Goal: Task Accomplishment & Management: Manage account settings

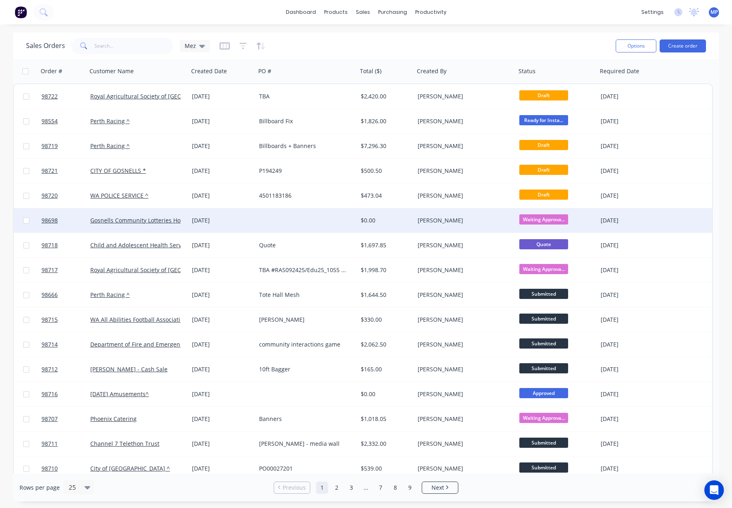
click at [284, 220] on div at bounding box center [307, 220] width 102 height 24
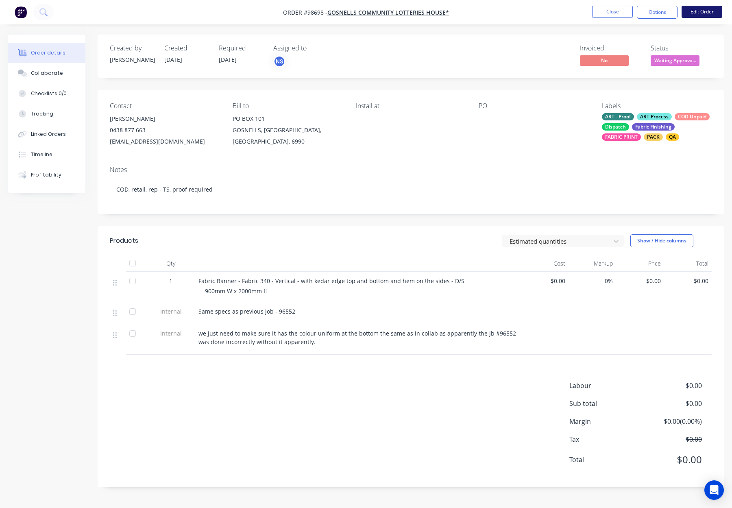
click at [711, 12] on button "Edit Order" at bounding box center [702, 12] width 41 height 12
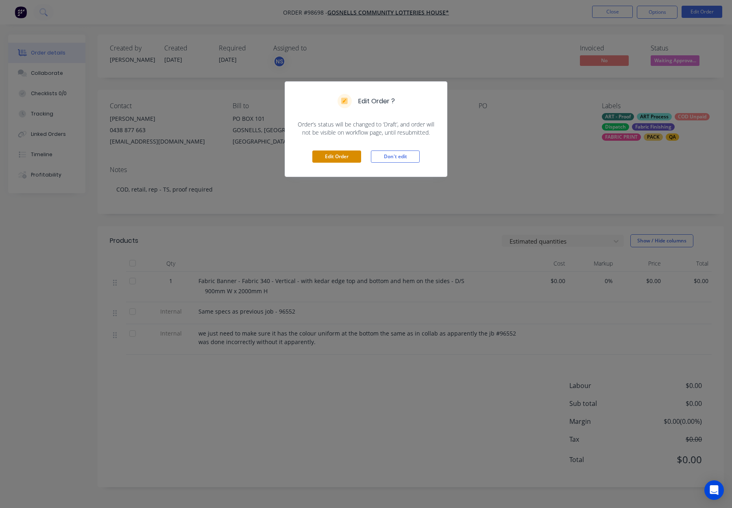
click at [325, 157] on button "Edit Order" at bounding box center [336, 157] width 49 height 12
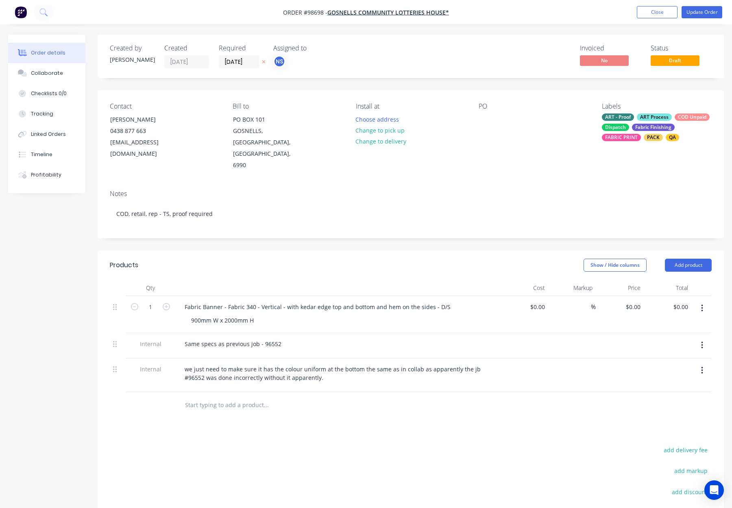
drag, startPoint x: 198, startPoint y: 380, endPoint x: 212, endPoint y: 380, distance: 14.2
click at [198, 397] on input "text" at bounding box center [266, 405] width 163 height 16
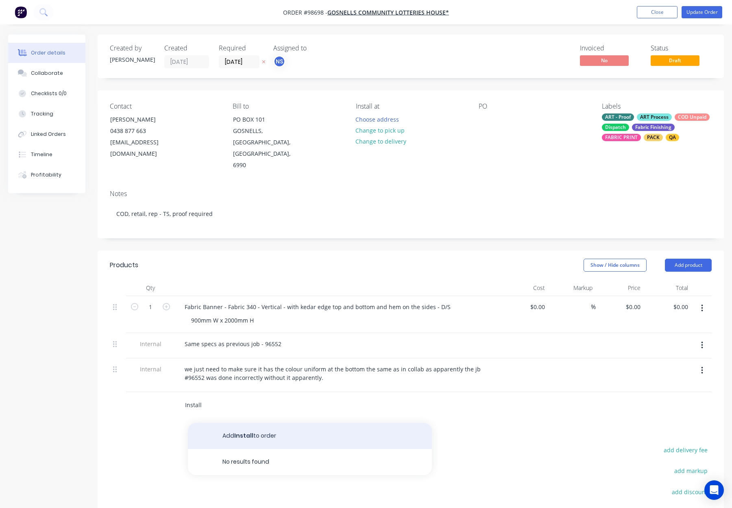
type input "Install"
click at [319, 423] on button "Add Install to order" at bounding box center [310, 436] width 244 height 26
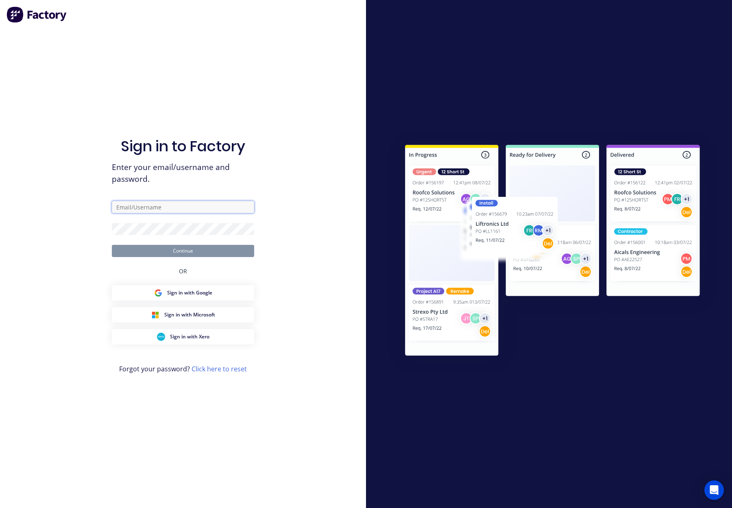
type input "orders@allflags.com.au"
click at [196, 252] on button "Continue" at bounding box center [183, 251] width 142 height 12
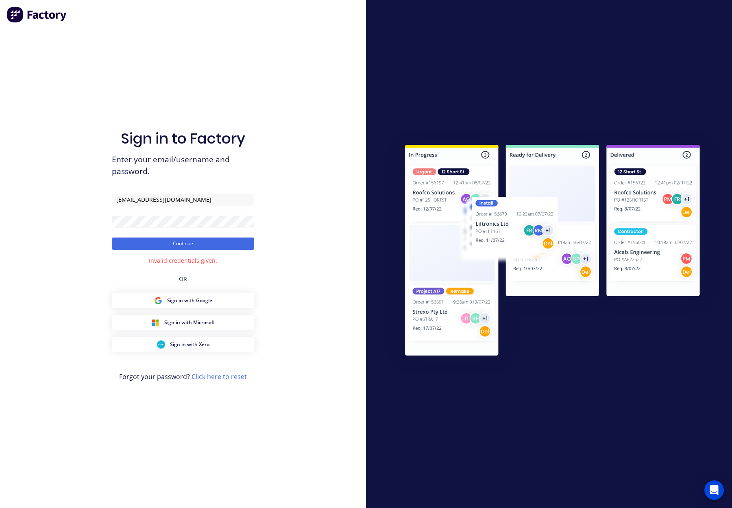
click at [164, 228] on form "orders@allflags.com.au Continue" at bounding box center [183, 222] width 142 height 56
click at [106, 218] on div "Sign in to Factory Enter your email/username and password. orders@allflags.com.…" at bounding box center [183, 254] width 366 height 508
click at [112, 238] on button "Continue" at bounding box center [183, 244] width 142 height 12
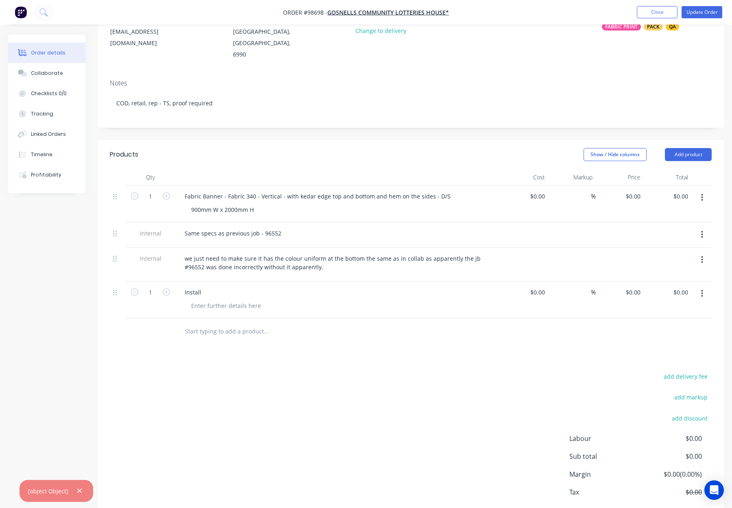
scroll to position [111, 0]
click at [683, 286] on input "0.00" at bounding box center [682, 292] width 19 height 12
type input "100"
type input "$100.00"
click at [642, 327] on div "Products Show / Hide columns Add product Qty Cost Markup Price Total 1 Fabric B…" at bounding box center [411, 339] width 626 height 400
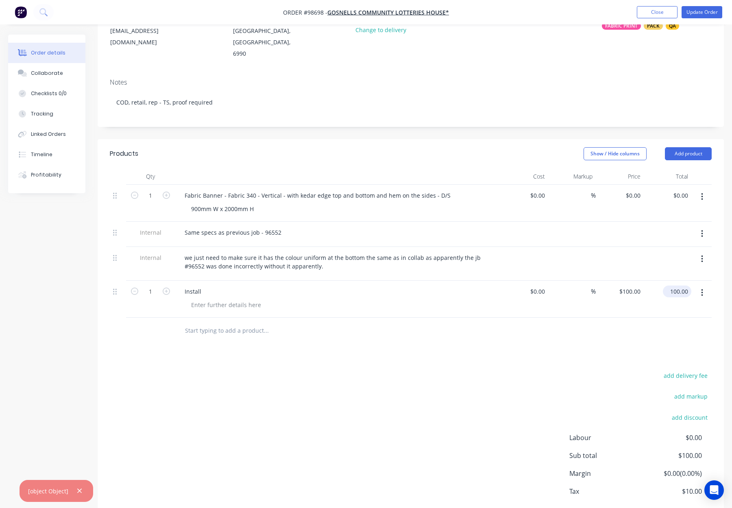
click at [679, 286] on input "100.00" at bounding box center [678, 292] width 25 height 12
type input "1099"
type input "$1,099.00"
click at [611, 318] on div at bounding box center [411, 331] width 602 height 26
type input "1099.00"
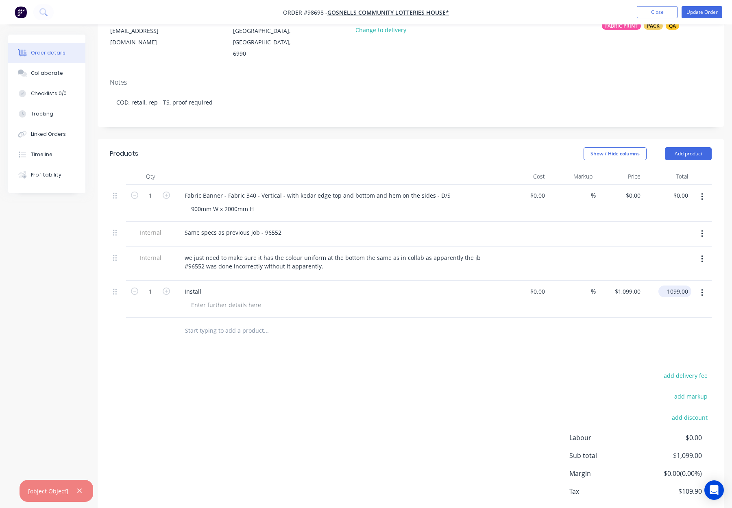
click at [680, 286] on input "1099.00" at bounding box center [677, 292] width 30 height 12
type input "$0.00"
click at [625, 318] on div at bounding box center [411, 331] width 602 height 26
click at [680, 190] on input "0.00" at bounding box center [682, 196] width 19 height 12
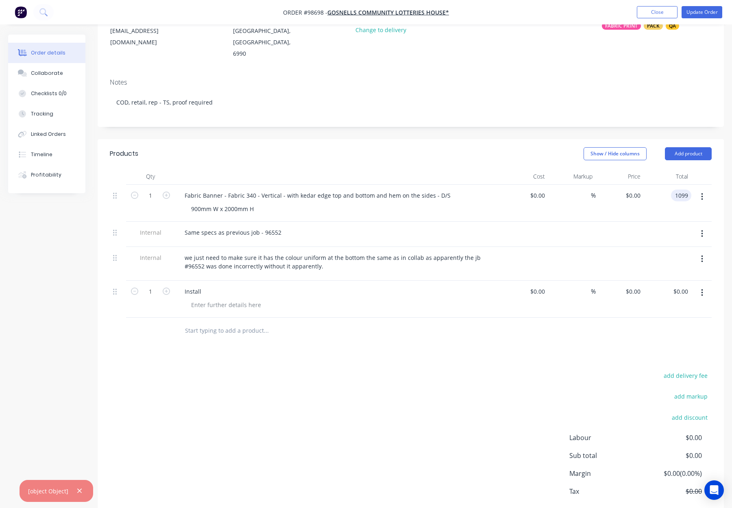
type input "1099"
type input "$1,099.00"
click at [522, 337] on div "Products Show / Hide columns Add product Qty Cost Markup Price Total 1 Fabric B…" at bounding box center [411, 339] width 626 height 400
click at [701, 288] on icon "button" at bounding box center [702, 292] width 2 height 9
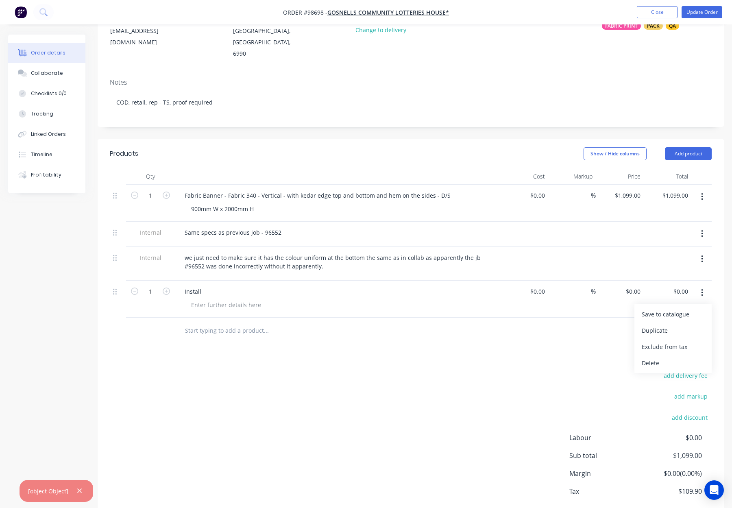
click at [678, 357] on div "Delete" at bounding box center [673, 363] width 63 height 12
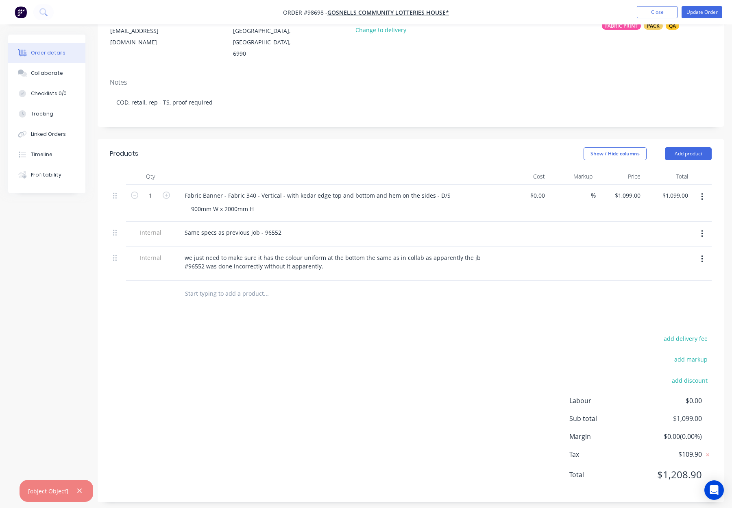
scroll to position [95, 0]
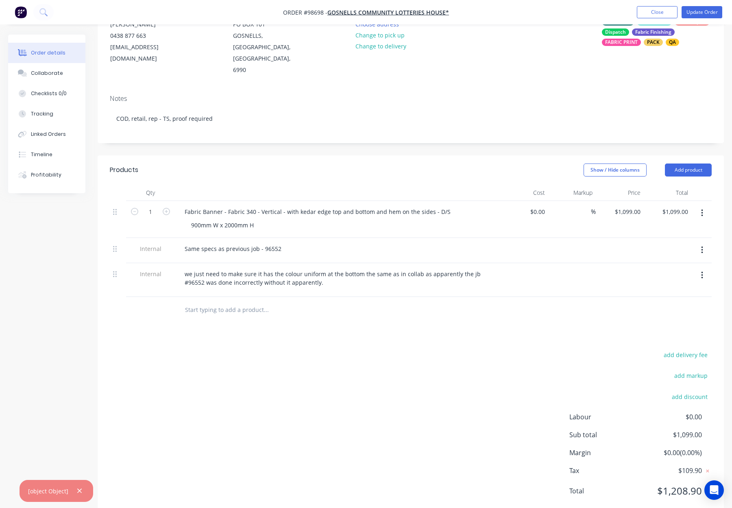
click at [77, 489] on icon "button" at bounding box center [79, 490] width 5 height 7
click at [687, 164] on button "Add product" at bounding box center [688, 170] width 47 height 13
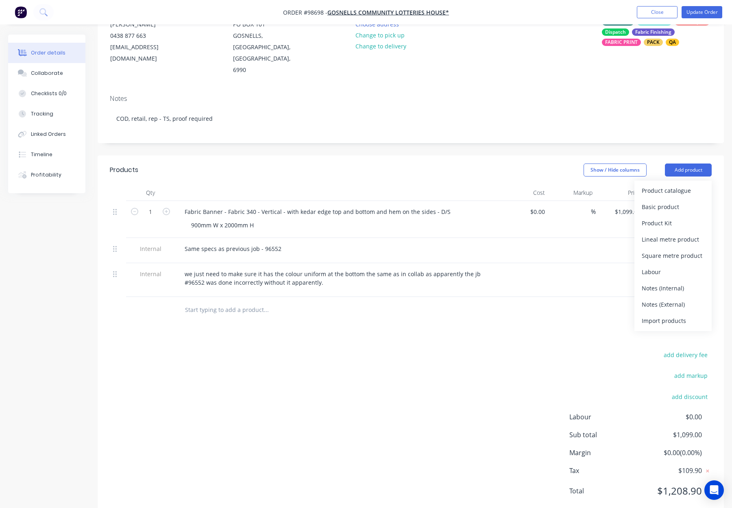
drag, startPoint x: 670, startPoint y: 266, endPoint x: 657, endPoint y: 271, distance: 14.2
click at [670, 282] on div "Notes (Internal)" at bounding box center [673, 288] width 63 height 12
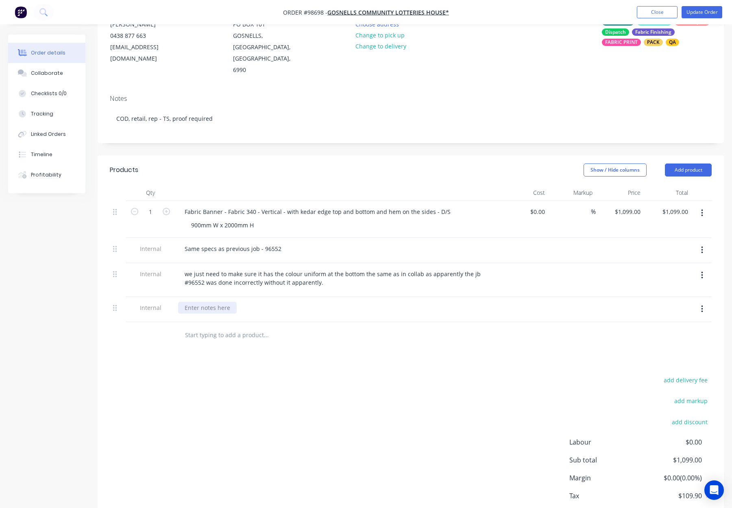
click at [214, 302] on div at bounding box center [207, 308] width 59 height 12
click at [378, 394] on div "add delivery fee add markup add discount Labour $0.00 Sub total $1,099.00 Margi…" at bounding box center [411, 453] width 602 height 157
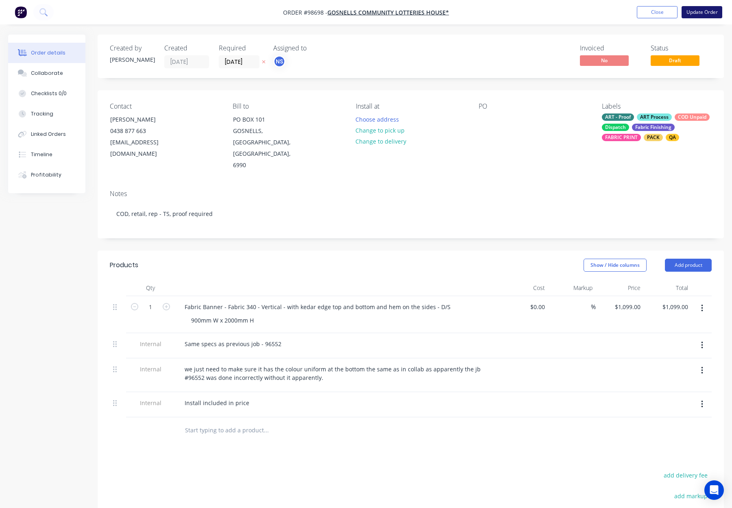
click at [698, 10] on button "Update Order" at bounding box center [702, 12] width 41 height 12
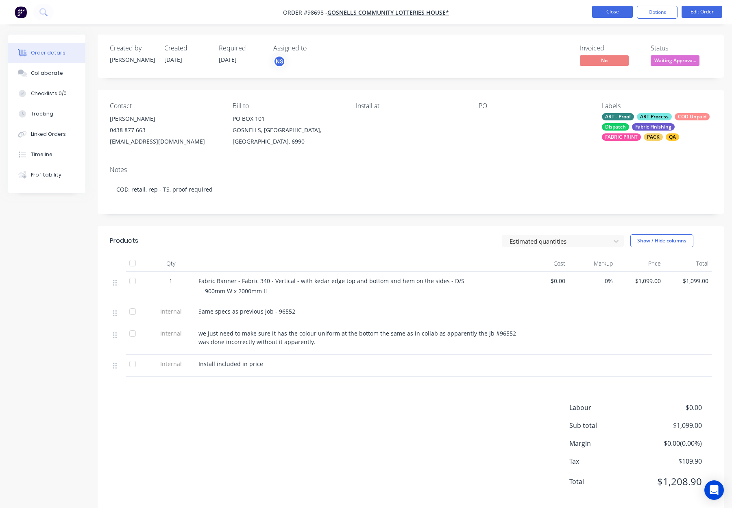
click at [612, 13] on button "Close" at bounding box center [612, 12] width 41 height 12
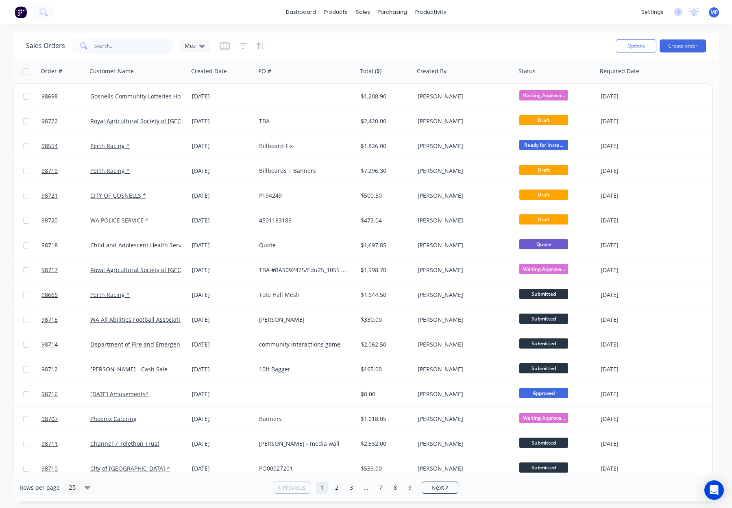
click at [122, 47] on input "text" at bounding box center [133, 46] width 79 height 16
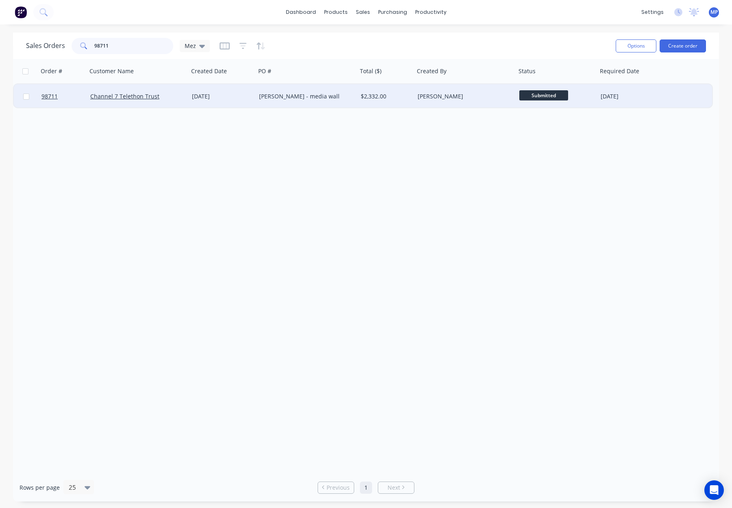
type input "98711"
click at [477, 101] on div "[PERSON_NAME]" at bounding box center [466, 96] width 102 height 24
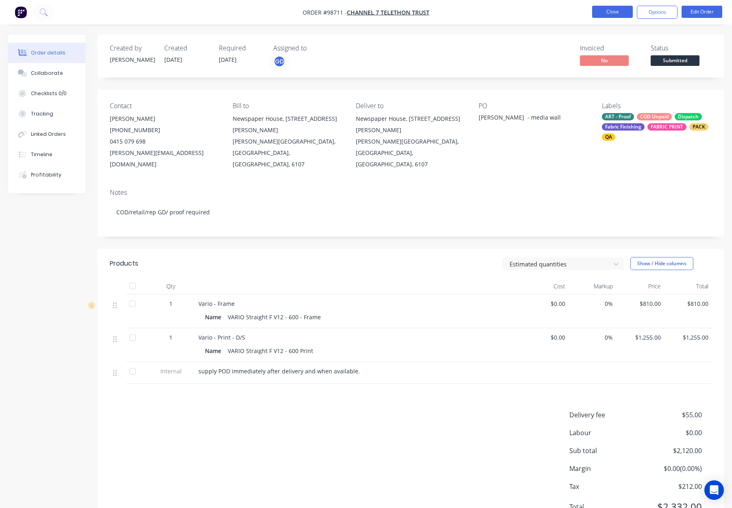
click at [605, 11] on button "Close" at bounding box center [612, 12] width 41 height 12
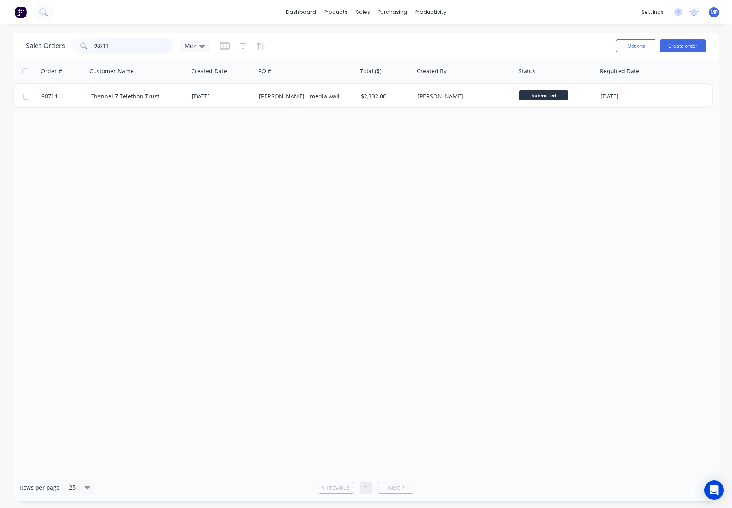
drag, startPoint x: 157, startPoint y: 48, endPoint x: 150, endPoint y: 48, distance: 7.7
click at [152, 48] on input "98711" at bounding box center [133, 46] width 79 height 16
click at [150, 48] on input "98711" at bounding box center [133, 46] width 79 height 16
drag, startPoint x: 131, startPoint y: 46, endPoint x: 77, endPoint y: 43, distance: 53.8
click at [62, 43] on div "Sales Orders 98711 Mez" at bounding box center [118, 46] width 184 height 16
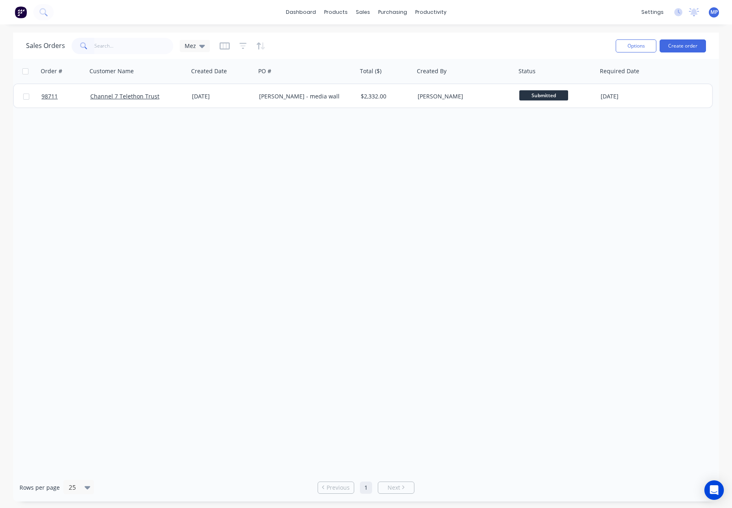
click at [387, 47] on div "Sales Orders Mez" at bounding box center [317, 46] width 583 height 20
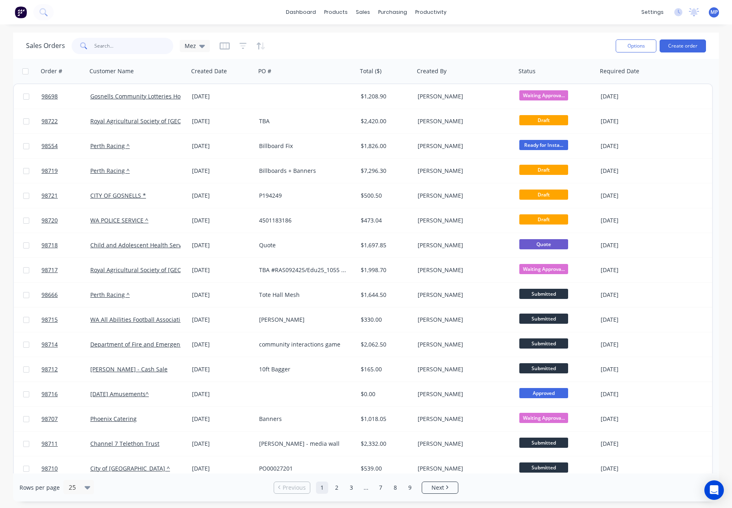
drag, startPoint x: 127, startPoint y: 45, endPoint x: 135, endPoint y: 45, distance: 7.3
click at [128, 45] on input "text" at bounding box center [133, 46] width 79 height 16
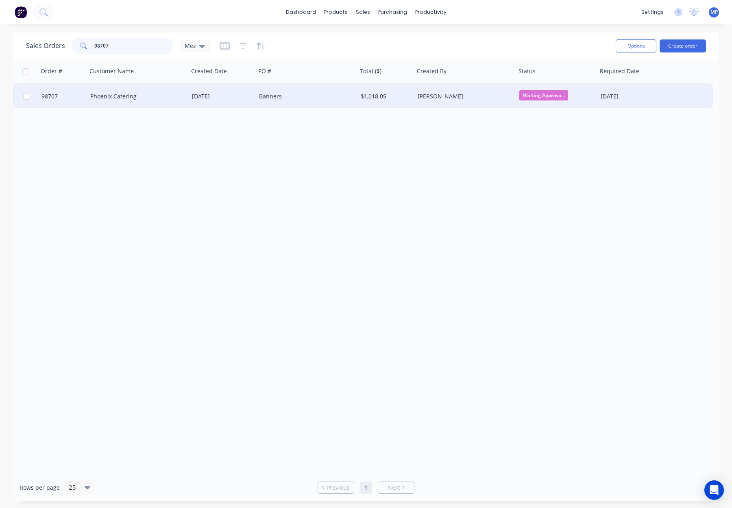
type input "98707"
click at [349, 97] on div "Banners" at bounding box center [304, 96] width 90 height 8
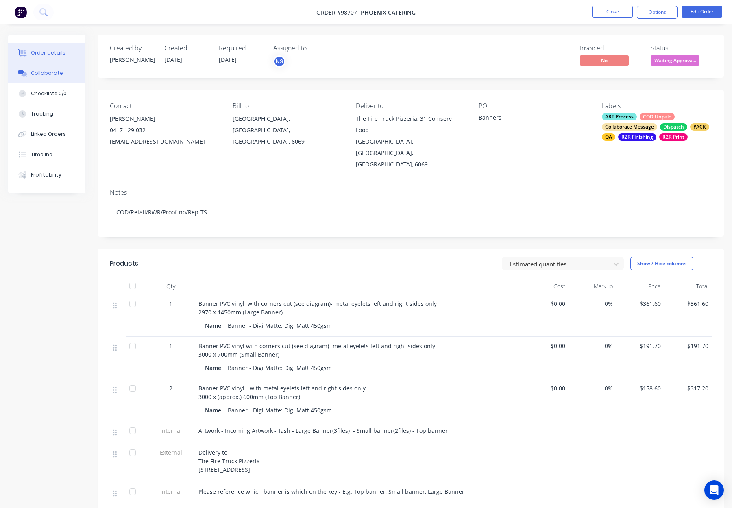
click at [44, 73] on div "Collaborate" at bounding box center [47, 73] width 32 height 7
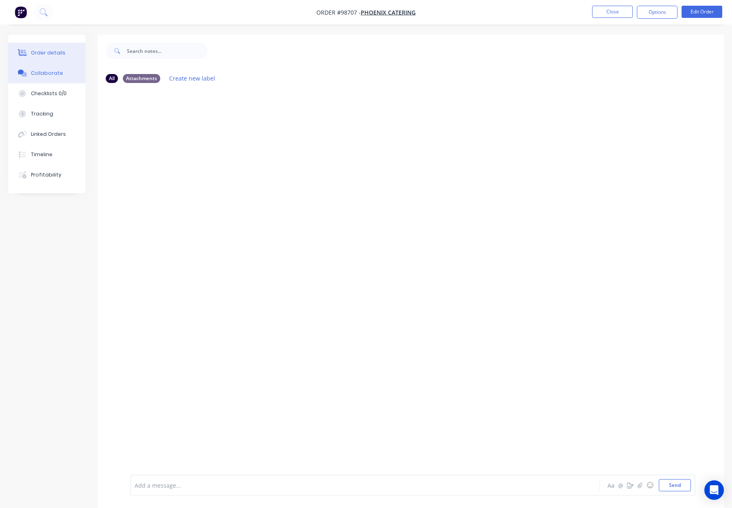
click at [52, 46] on button "Order details" at bounding box center [46, 53] width 77 height 20
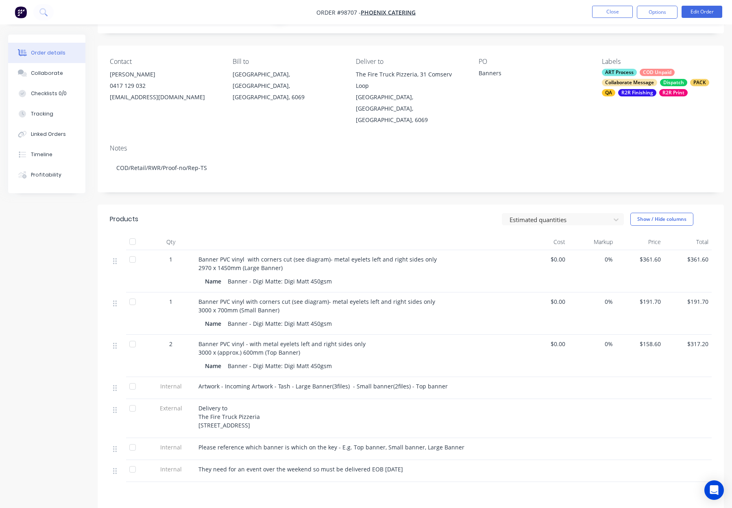
scroll to position [46, 0]
click at [611, 15] on button "Close" at bounding box center [612, 12] width 41 height 12
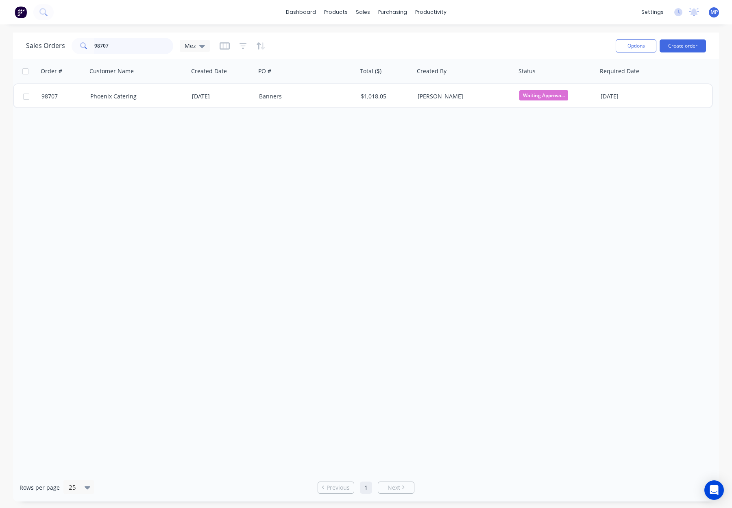
click at [155, 43] on input "98707" at bounding box center [133, 46] width 79 height 16
drag, startPoint x: 105, startPoint y: 46, endPoint x: 89, endPoint y: 46, distance: 15.5
click at [89, 46] on div "98707" at bounding box center [123, 46] width 102 height 16
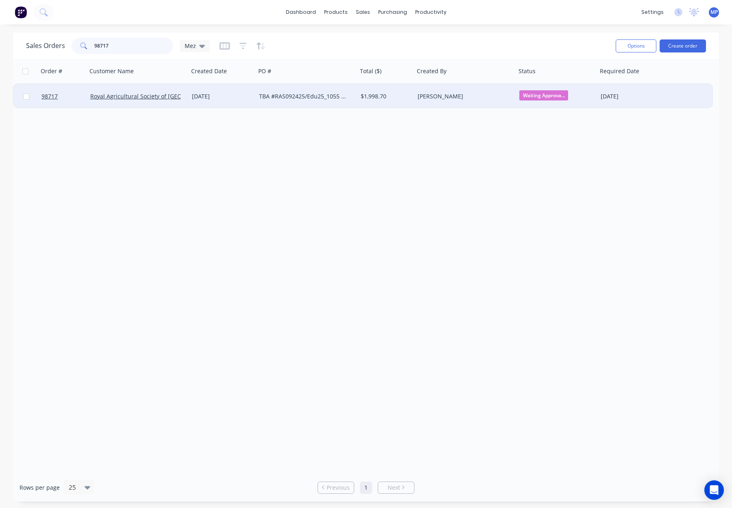
type input "98717"
click at [236, 98] on div "[DATE]" at bounding box center [222, 96] width 61 height 8
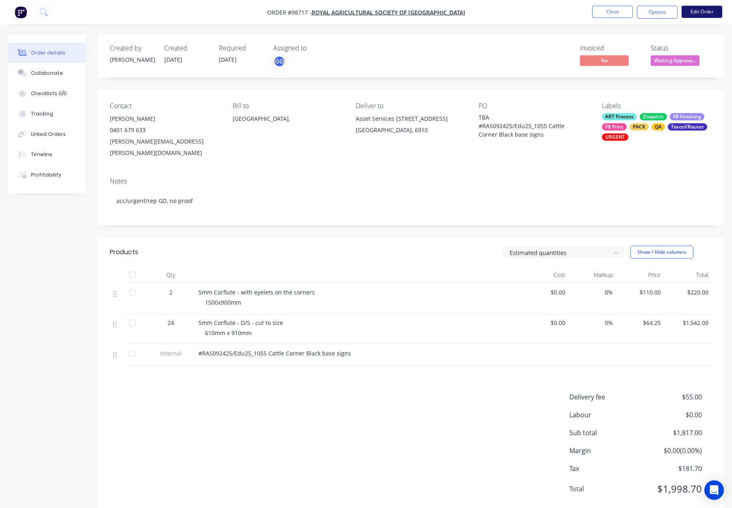
click at [699, 13] on button "Edit Order" at bounding box center [702, 12] width 41 height 12
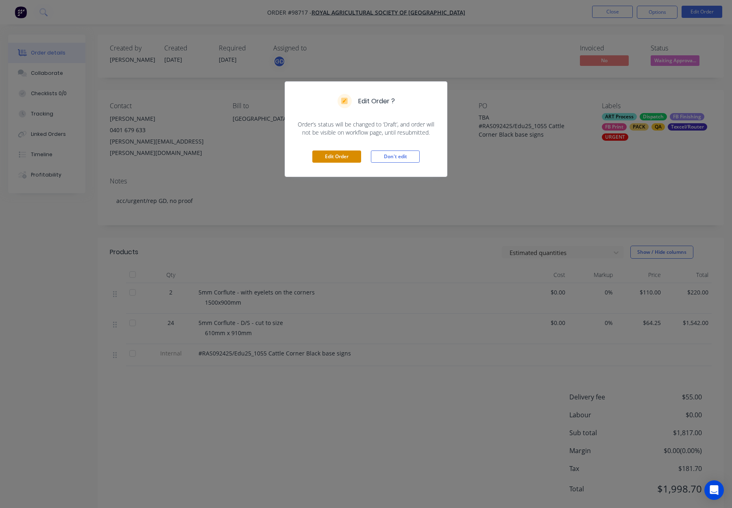
click at [334, 158] on button "Edit Order" at bounding box center [336, 157] width 49 height 12
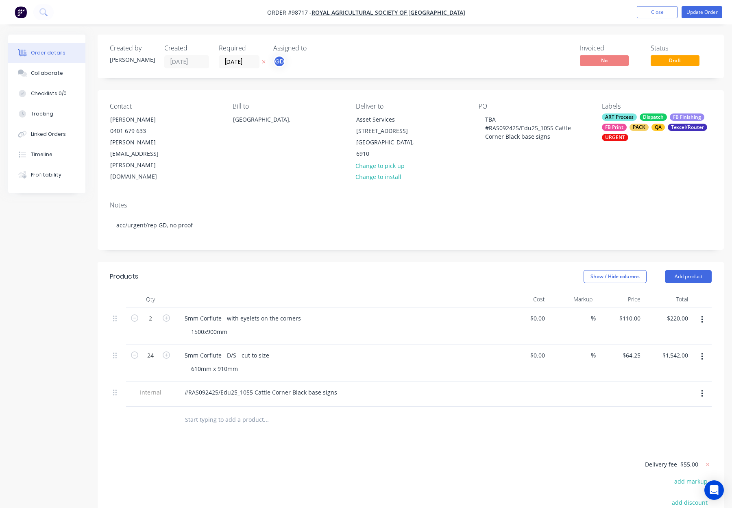
drag, startPoint x: 244, startPoint y: 388, endPoint x: 252, endPoint y: 389, distance: 7.3
click at [244, 412] on input "text" at bounding box center [266, 420] width 163 height 16
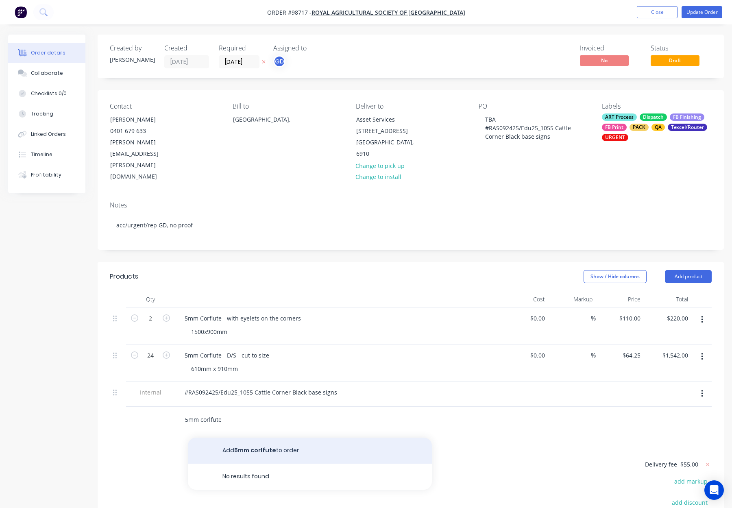
type input "5mm corlfute"
drag, startPoint x: 297, startPoint y: 410, endPoint x: 288, endPoint y: 410, distance: 8.6
click at [297, 438] on button "Add 5mm corlfute to order" at bounding box center [310, 451] width 244 height 26
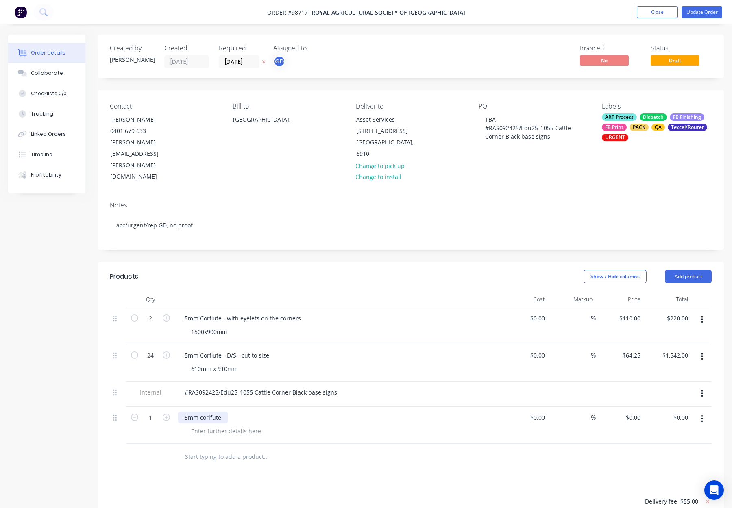
click at [211, 412] on div "5mm corlfute" at bounding box center [203, 418] width 50 height 12
click at [203, 412] on div "5mm corflute" at bounding box center [202, 418] width 49 height 12
click at [225, 412] on div "5mm Corflute" at bounding box center [203, 418] width 50 height 12
drag, startPoint x: 190, startPoint y: 395, endPoint x: 216, endPoint y: 398, distance: 25.5
click at [190, 425] on div at bounding box center [226, 431] width 83 height 12
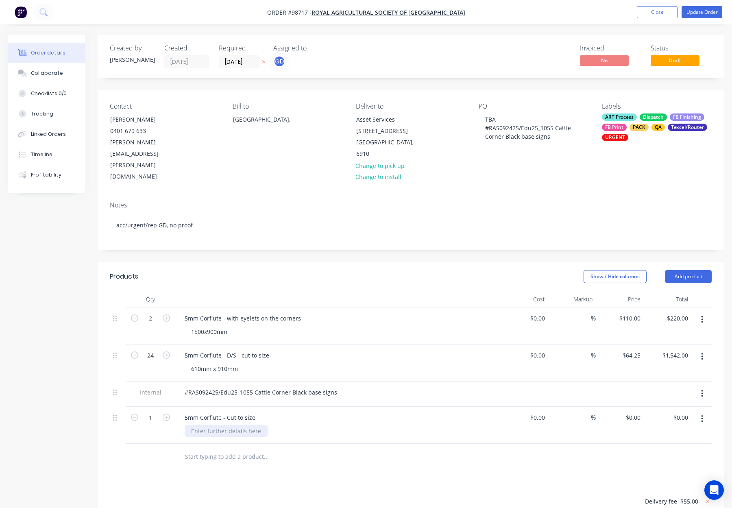
scroll to position [131, 0]
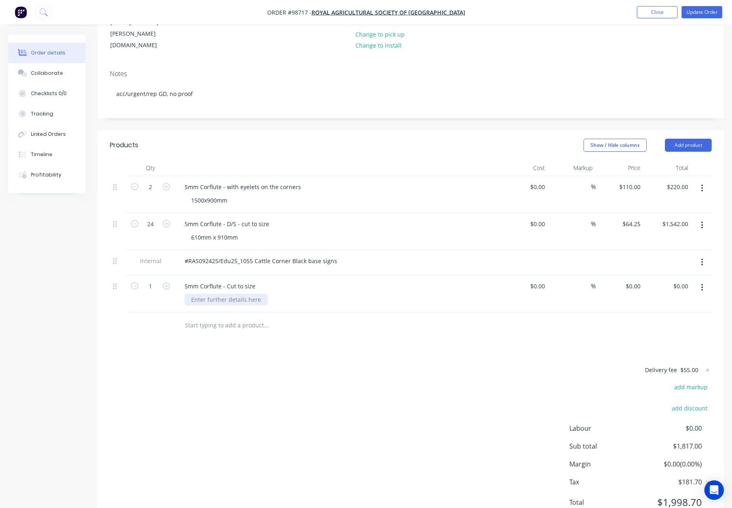
click at [204, 294] on div at bounding box center [226, 300] width 83 height 12
click at [271, 322] on div "Products Show / Hide columns Add product Qty Cost Markup Price Total 2 5mm Corf…" at bounding box center [411, 330] width 626 height 399
drag, startPoint x: 116, startPoint y: 252, endPoint x: 117, endPoint y: 229, distance: 22.8
click at [120, 224] on div "2 5mm Corflute - with eyelets on the corners 1500x900mm $0.00 $0.00 % $110.00 $…" at bounding box center [411, 244] width 602 height 136
click at [378, 312] on div at bounding box center [321, 325] width 293 height 26
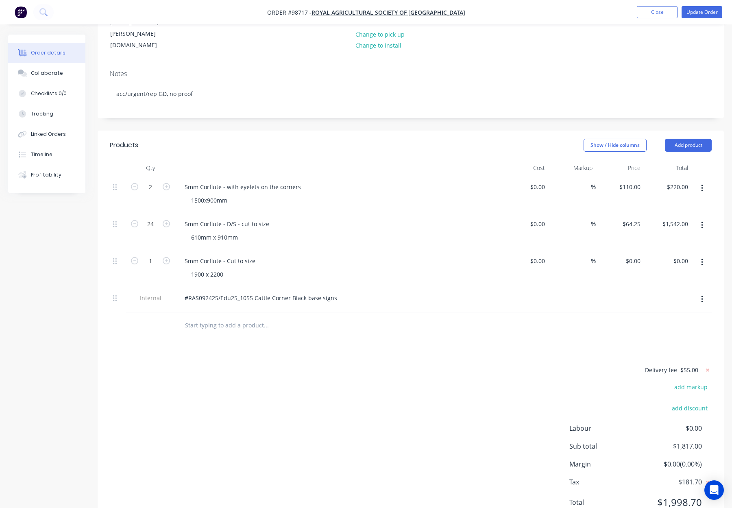
scroll to position [0, 0]
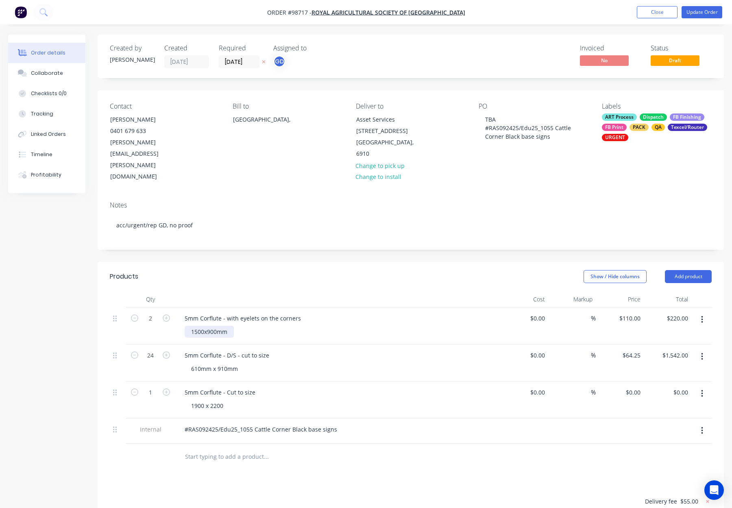
click at [203, 326] on div "1500x900mm" at bounding box center [209, 332] width 49 height 12
click at [209, 326] on div "1500 x900mm" at bounding box center [210, 332] width 51 height 12
click at [223, 400] on div "1900 x 2200" at bounding box center [207, 406] width 45 height 12
click at [292, 270] on div "Show / Hide columns Add product" at bounding box center [475, 276] width 474 height 13
click at [689, 7] on button "Update Order" at bounding box center [702, 12] width 41 height 12
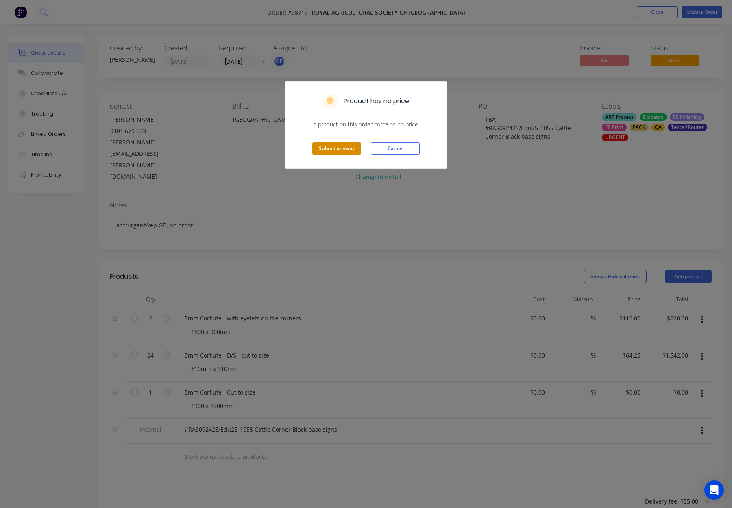
click at [347, 146] on button "Submit anyway" at bounding box center [336, 148] width 49 height 12
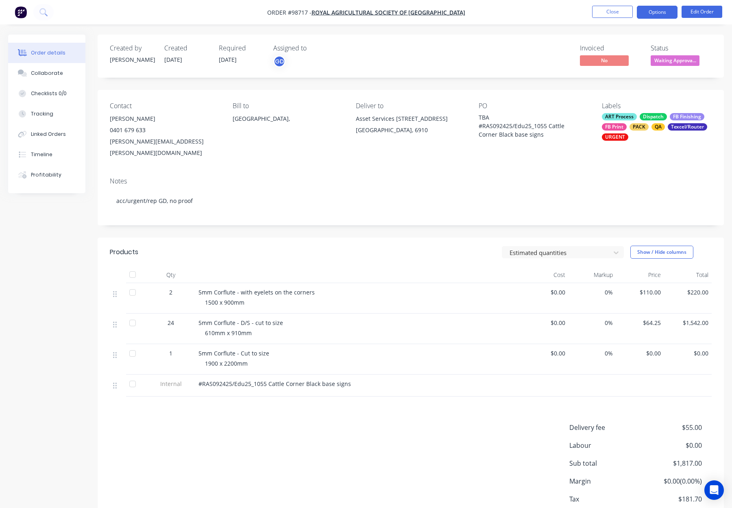
click at [644, 12] on button "Options" at bounding box center [657, 12] width 41 height 13
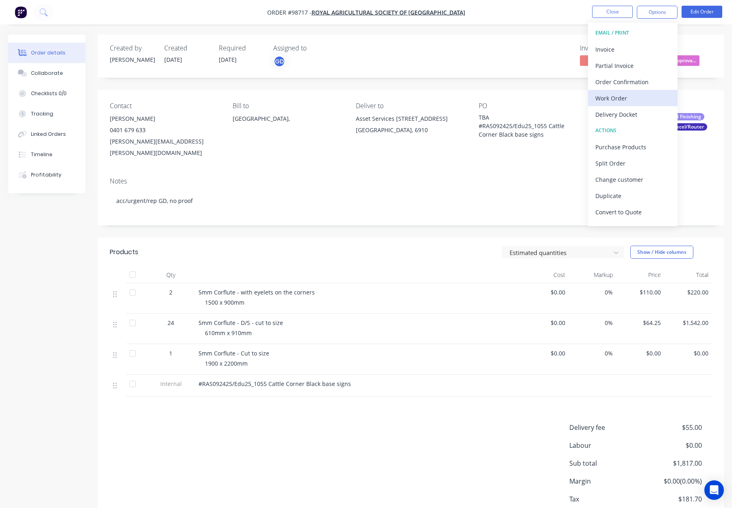
click at [628, 98] on div "Work Order" at bounding box center [633, 98] width 75 height 12
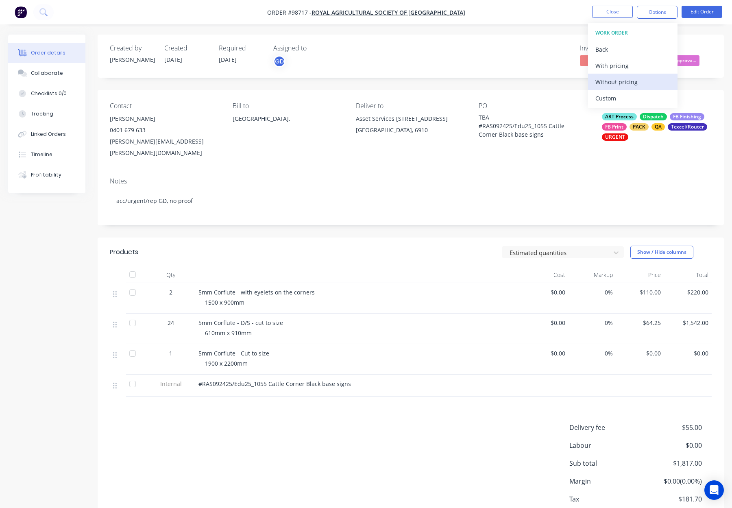
click at [632, 84] on div "Without pricing" at bounding box center [633, 82] width 75 height 12
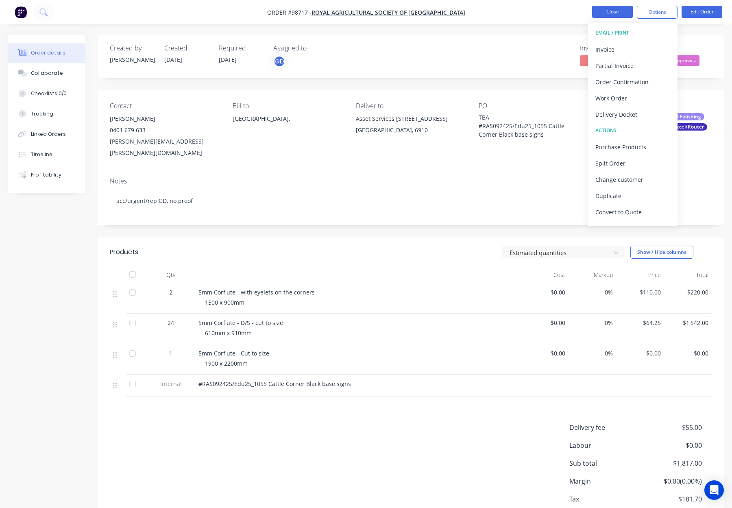
click at [609, 8] on button "Close" at bounding box center [612, 12] width 41 height 12
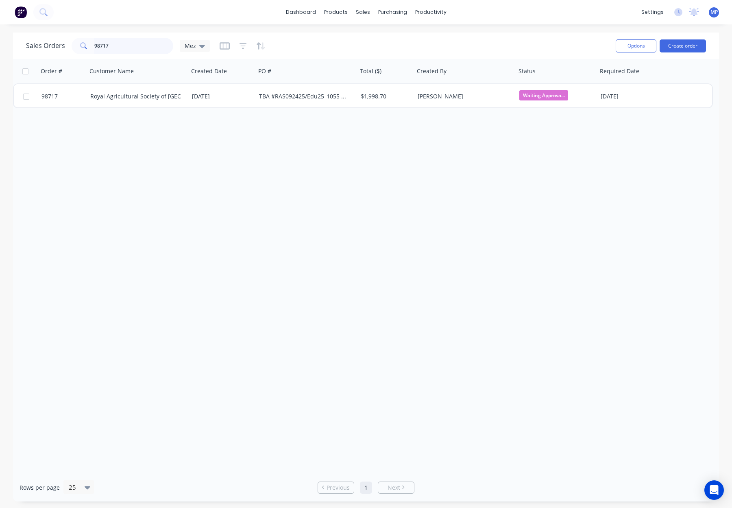
click at [117, 47] on input "98717" at bounding box center [133, 46] width 79 height 16
drag, startPoint x: 130, startPoint y: 46, endPoint x: 62, endPoint y: 44, distance: 67.5
click at [62, 44] on div "Sales Orders 98717 Mez" at bounding box center [118, 46] width 184 height 16
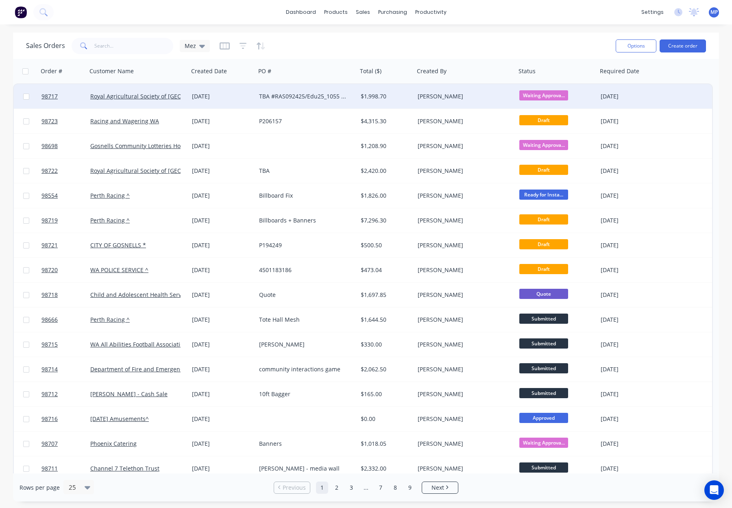
click at [469, 94] on div "[PERSON_NAME]" at bounding box center [463, 96] width 90 height 8
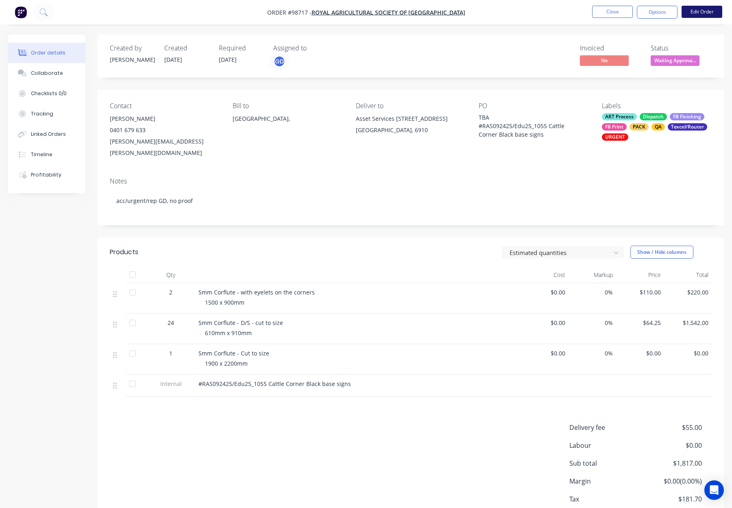
click at [696, 15] on button "Edit Order" at bounding box center [702, 12] width 41 height 12
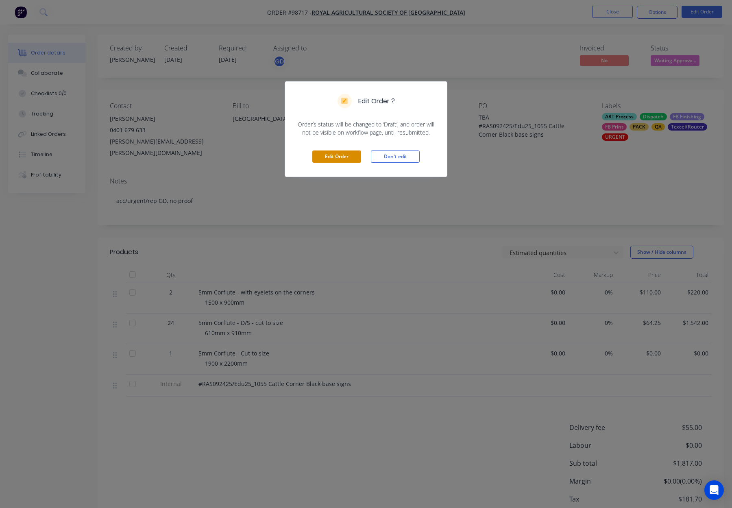
click at [335, 154] on button "Edit Order" at bounding box center [336, 157] width 49 height 12
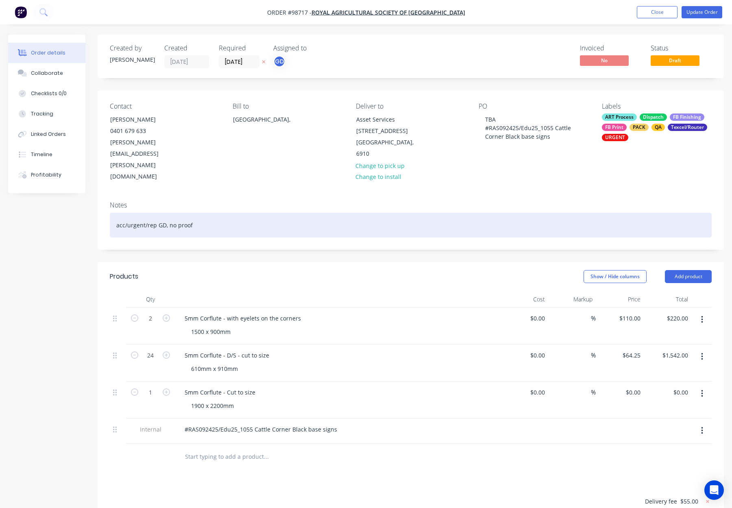
click at [200, 213] on div "acc/urgent/rep GD, no proof" at bounding box center [411, 225] width 602 height 25
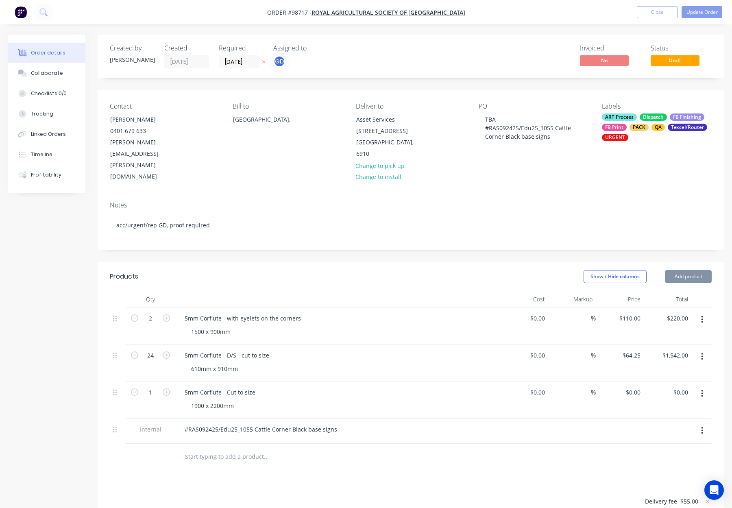
click at [624, 120] on div "ART Process" at bounding box center [619, 116] width 35 height 7
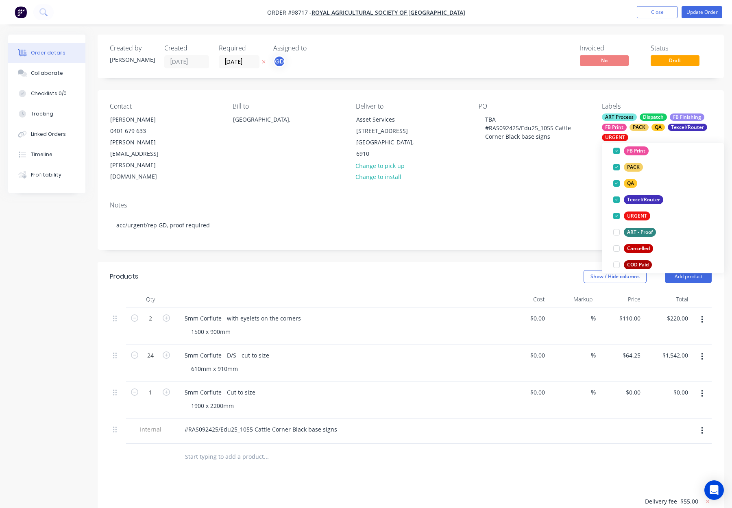
scroll to position [121, 0]
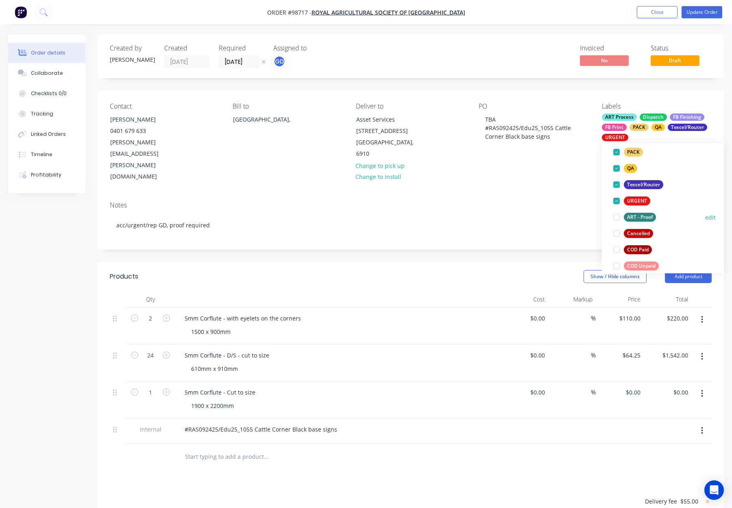
click at [640, 215] on div "ART - Proof" at bounding box center [640, 217] width 32 height 9
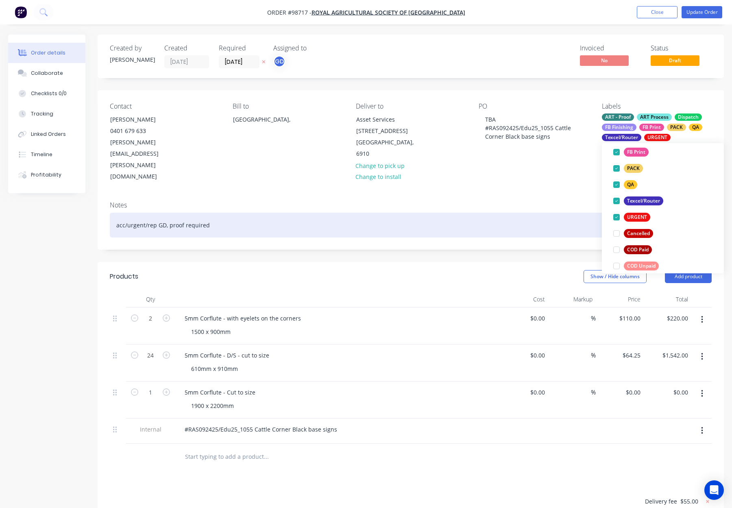
scroll to position [0, 0]
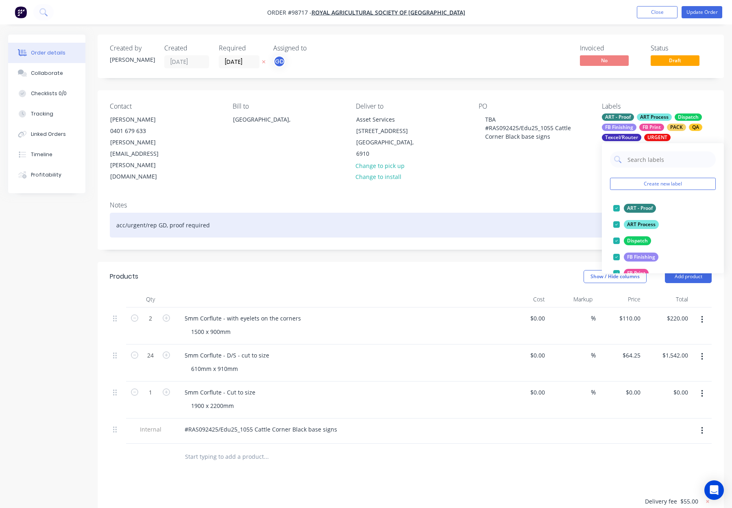
click at [537, 213] on div "acc/urgent/rep GD, proof required" at bounding box center [411, 225] width 602 height 25
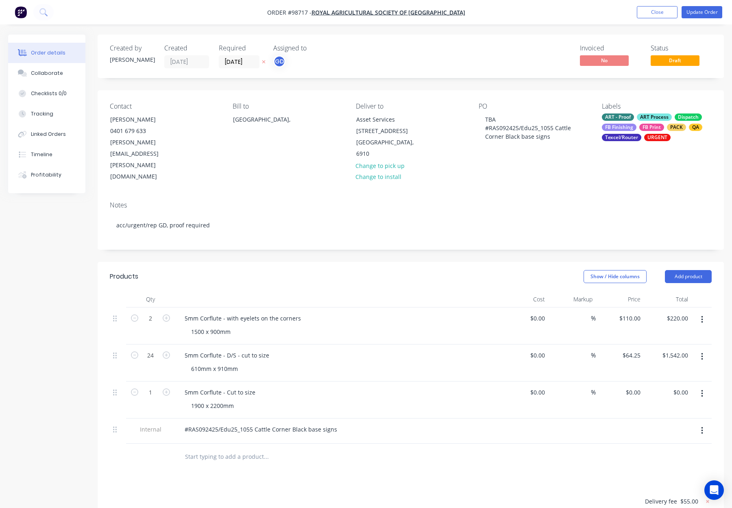
click at [716, 3] on nav "Order #98717 - Royal Agricultural Society of Western Australia Add product Clos…" at bounding box center [366, 12] width 732 height 24
click at [711, 8] on button "Update Order" at bounding box center [702, 12] width 41 height 12
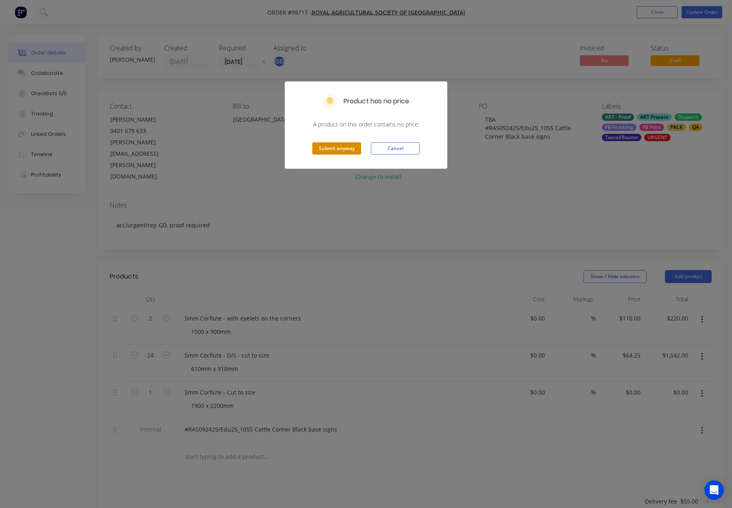
drag, startPoint x: 345, startPoint y: 149, endPoint x: 357, endPoint y: 144, distance: 12.4
click at [345, 149] on button "Submit anyway" at bounding box center [336, 148] width 49 height 12
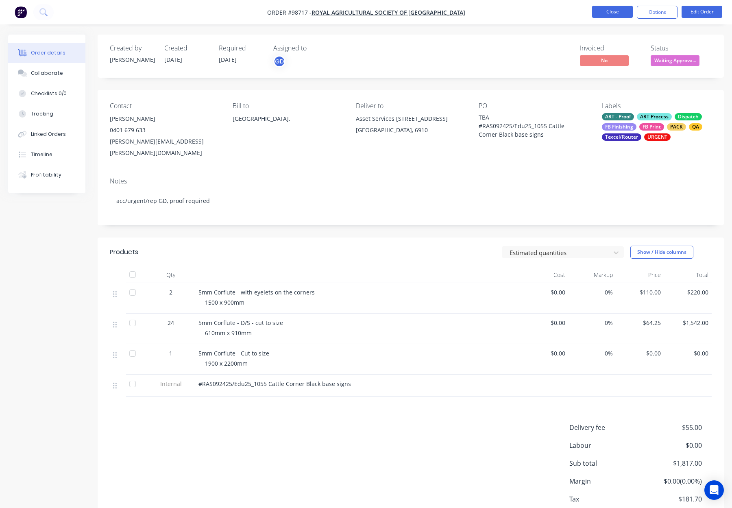
scroll to position [0, 0]
click at [602, 11] on button "Close" at bounding box center [612, 12] width 41 height 12
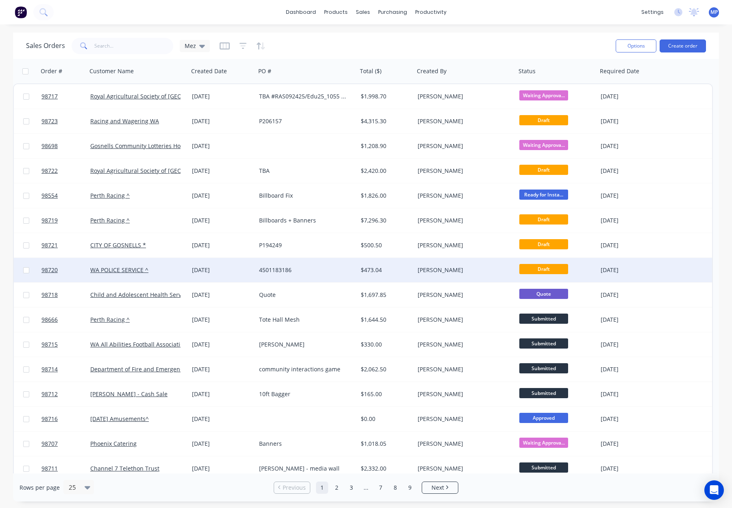
click at [344, 270] on div "4501183186" at bounding box center [304, 270] width 90 height 8
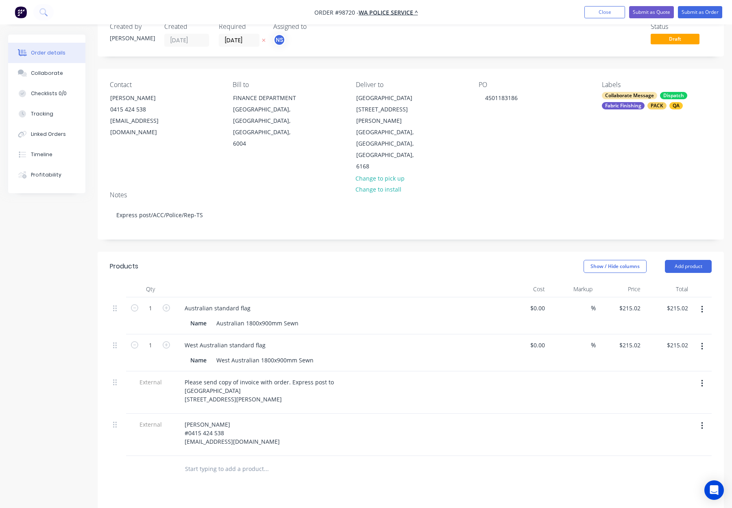
scroll to position [35, 0]
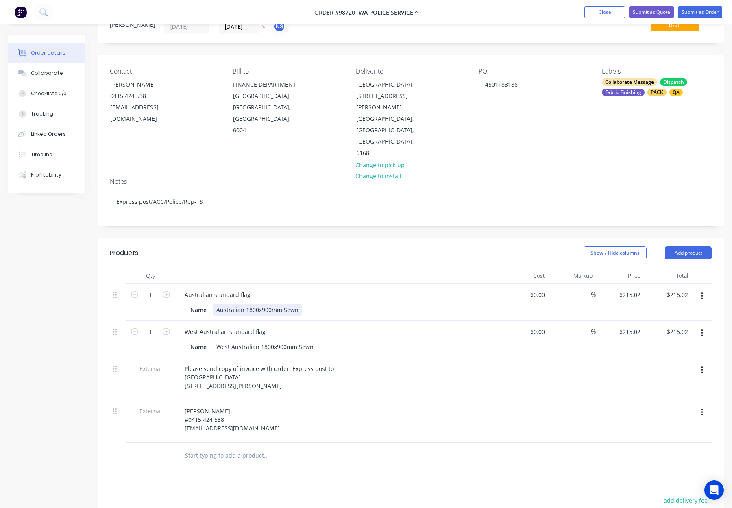
click at [282, 304] on div "Australian 1800x900mm Sewn" at bounding box center [257, 310] width 89 height 12
click at [299, 341] on div "West Australian 1800x900mm Sewn" at bounding box center [265, 347] width 104 height 12
click at [298, 238] on header "Products Show / Hide columns Add product" at bounding box center [411, 252] width 626 height 29
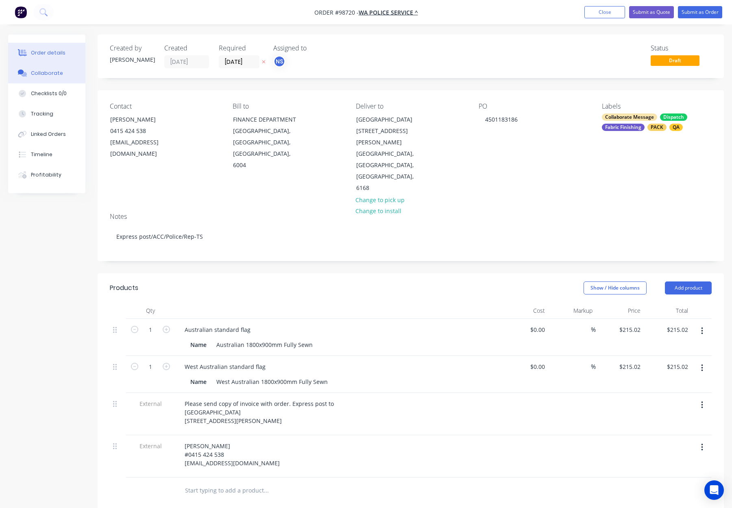
click at [50, 73] on div "Collaborate" at bounding box center [47, 73] width 32 height 7
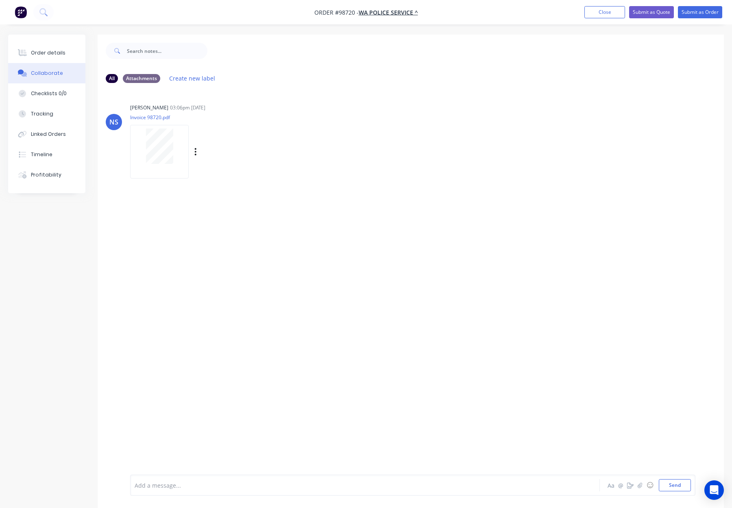
click at [198, 150] on div "Labels Download" at bounding box center [238, 152] width 92 height 12
click at [196, 151] on icon "button" at bounding box center [195, 151] width 2 height 9
click at [244, 174] on button "Download" at bounding box center [249, 173] width 92 height 18
click at [390, 109] on div "NS Natasha Searle 03:06pm 24/09/25 Invoice 98720.pdf Labels Download" at bounding box center [411, 138] width 626 height 73
click at [64, 54] on button "Order details" at bounding box center [46, 53] width 77 height 20
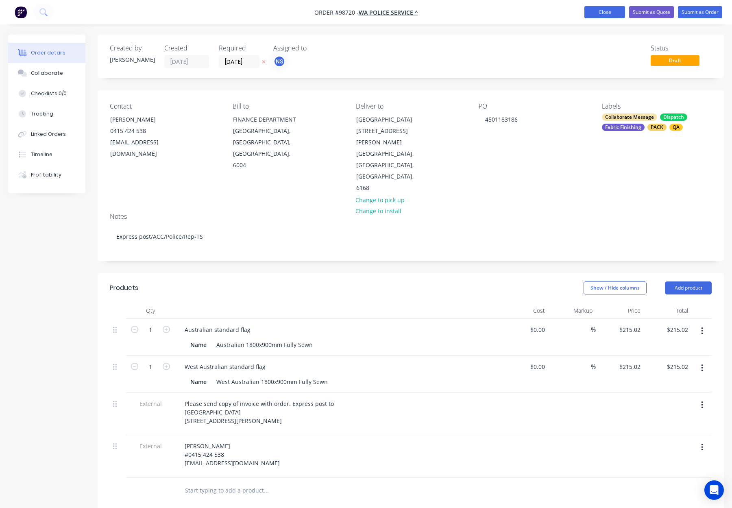
click at [588, 11] on button "Close" at bounding box center [605, 12] width 41 height 12
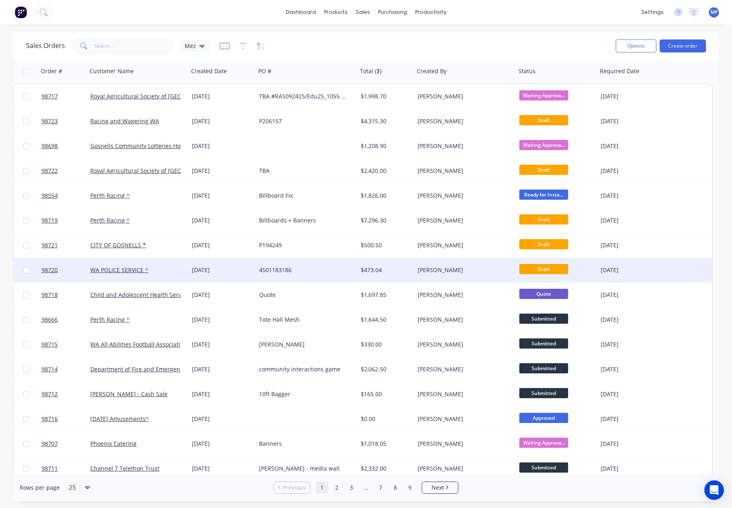
click at [388, 268] on div "$473.04" at bounding box center [385, 270] width 48 height 8
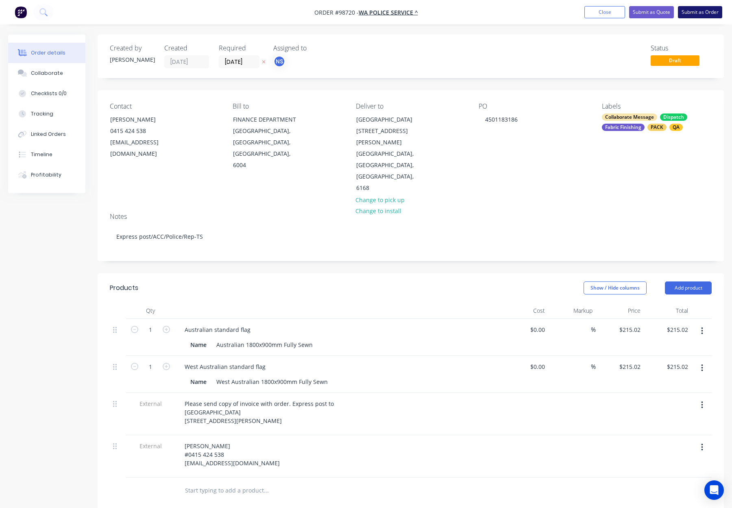
click at [701, 13] on button "Submit as Order" at bounding box center [700, 12] width 44 height 12
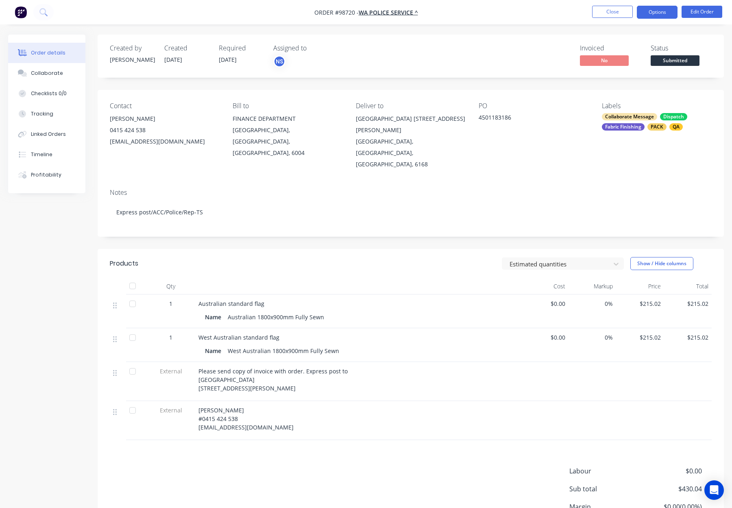
click at [659, 12] on button "Options" at bounding box center [657, 12] width 41 height 13
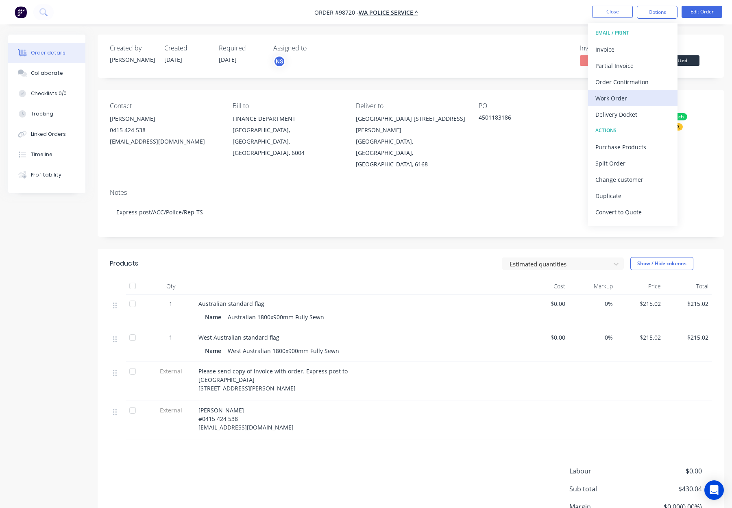
click at [638, 93] on div "Work Order" at bounding box center [633, 98] width 75 height 12
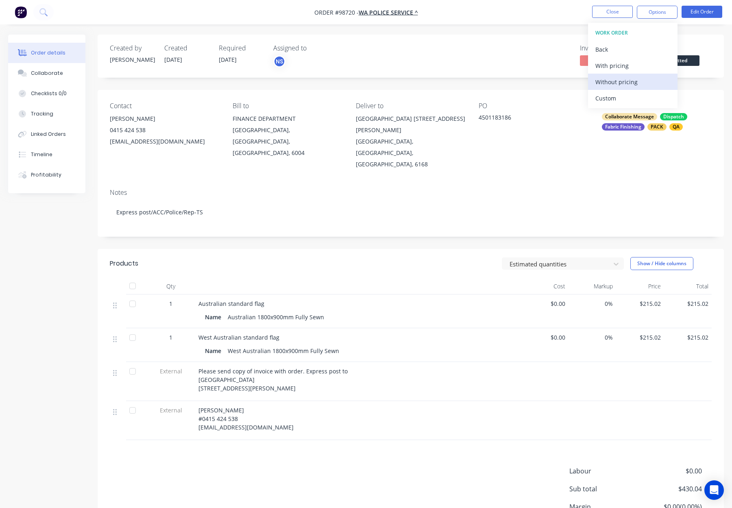
click at [638, 80] on div "Without pricing" at bounding box center [633, 82] width 75 height 12
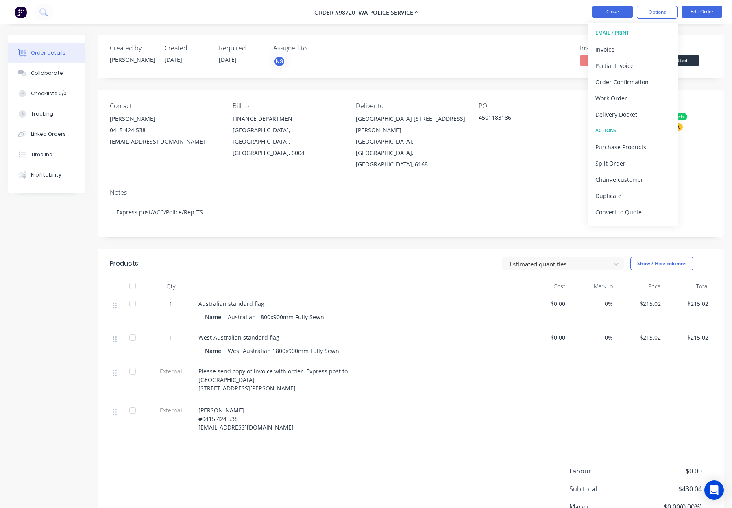
click at [621, 9] on button "Close" at bounding box center [612, 12] width 41 height 12
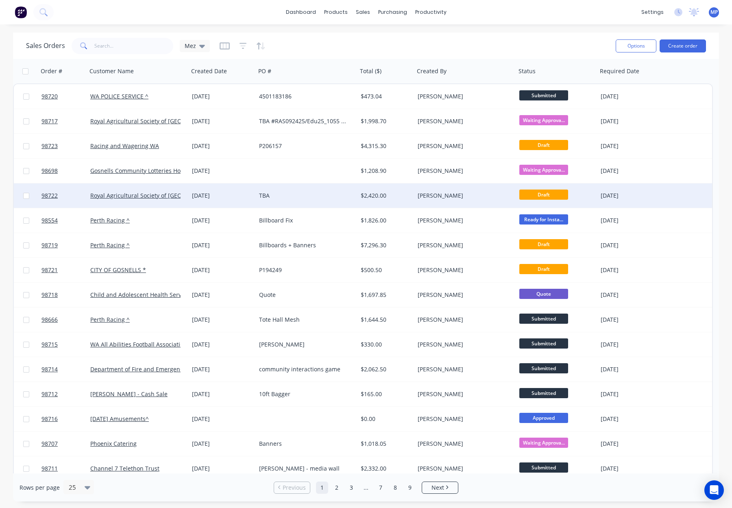
click at [484, 195] on div "[PERSON_NAME]" at bounding box center [463, 196] width 90 height 8
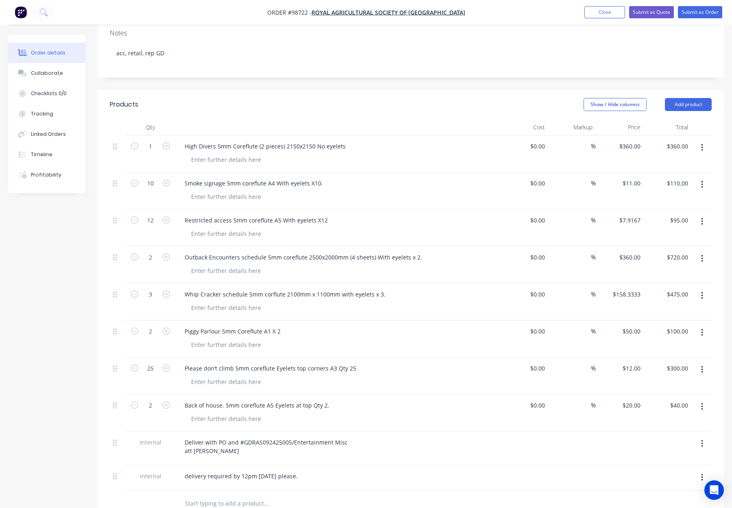
scroll to position [172, 0]
drag, startPoint x: 182, startPoint y: 112, endPoint x: 220, endPoint y: 116, distance: 37.6
click at [182, 141] on div "High Divers 5mm Coreflute (2 pieces) 2150x2150 No eyelets" at bounding box center [265, 147] width 174 height 12
drag, startPoint x: 299, startPoint y: 111, endPoint x: 355, endPoint y: 113, distance: 55.8
click at [355, 141] on div "5mm Corflute - High Divers 5mm Coreflute (2 pieces) 2150x2150 No eyelets" at bounding box center [286, 147] width 216 height 12
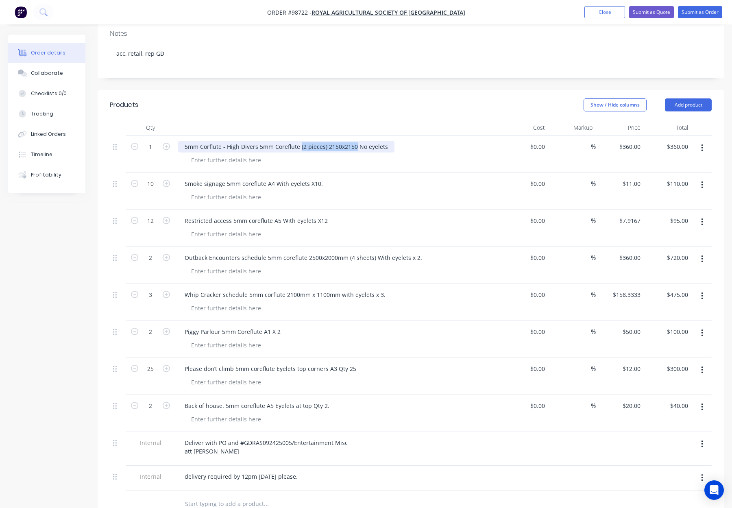
copy div "(2 pieces) 2150x2150"
click at [199, 154] on div at bounding box center [226, 160] width 83 height 12
click at [202, 154] on div at bounding box center [226, 160] width 83 height 12
paste div
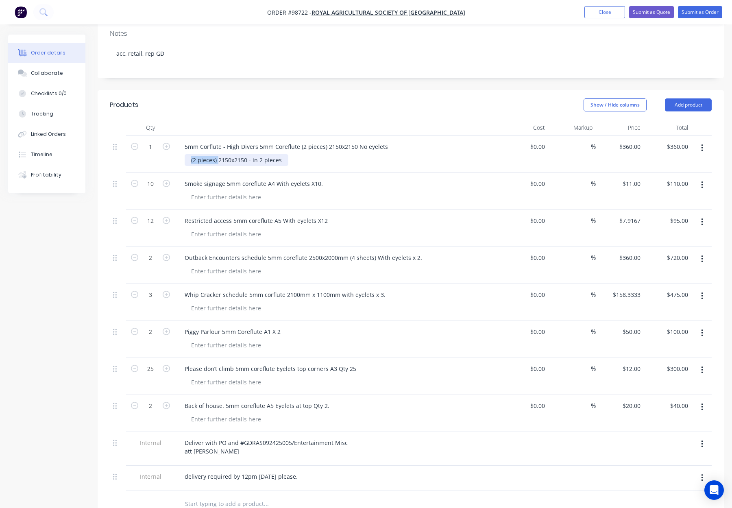
drag, startPoint x: 218, startPoint y: 125, endPoint x: 175, endPoint y: 125, distance: 43.1
click at [174, 136] on div "1 5mm Corflute - High Divers 5mm Coreflute (2 pieces) 2150x2150 No eyelets (2 p…" at bounding box center [411, 154] width 602 height 37
drag, startPoint x: 265, startPoint y: 111, endPoint x: 401, endPoint y: 112, distance: 135.9
click at [402, 141] on div "5mm Corflute - High Divers 5mm Coreflute (2 pieces) 2150x2150 No eyelets" at bounding box center [337, 147] width 319 height 12
click at [309, 154] on div "2150x2150 - in 2 pieces" at bounding box center [341, 160] width 312 height 12
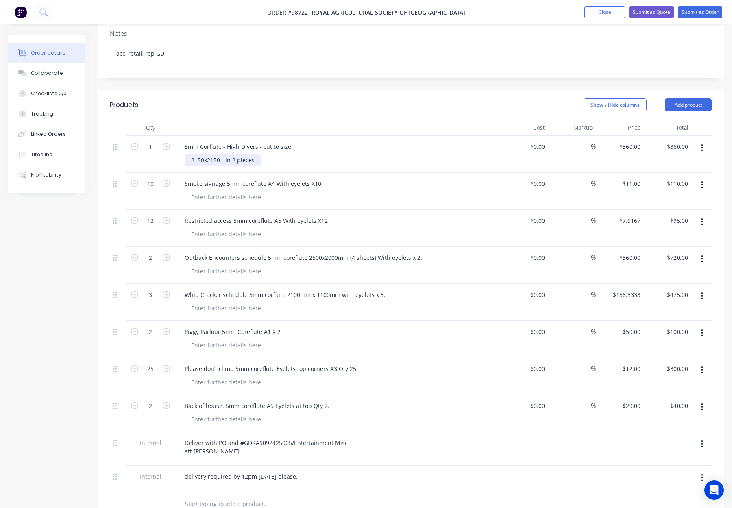
click at [205, 154] on div "2150x2150 - in 2 pieces" at bounding box center [223, 160] width 76 height 12
drag, startPoint x: 208, startPoint y: 127, endPoint x: 218, endPoint y: 127, distance: 9.4
click at [208, 154] on div "2150 x2150 - in 2 pieces" at bounding box center [224, 160] width 78 height 12
click at [318, 154] on div "2150 x 2150 - in 2 pieces" at bounding box center [341, 160] width 312 height 12
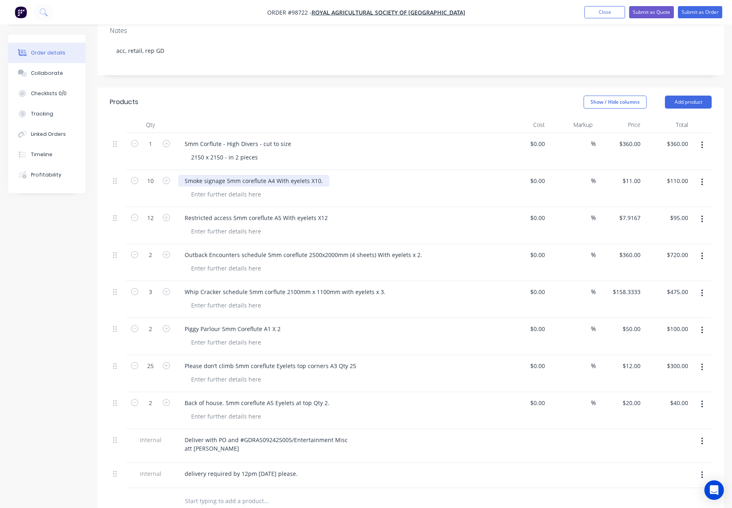
click at [183, 175] on div "Smoke signage 5mm coreflute A4 With eyelets X10." at bounding box center [253, 181] width 151 height 12
click at [251, 188] on div at bounding box center [226, 194] width 83 height 12
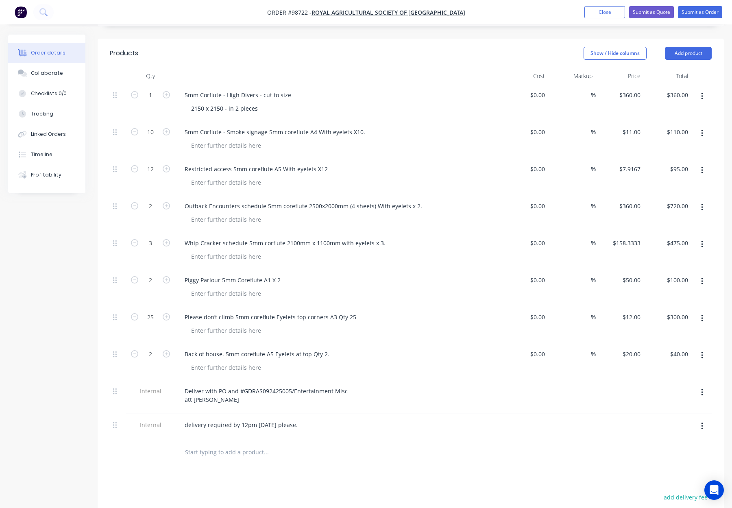
scroll to position [171, 0]
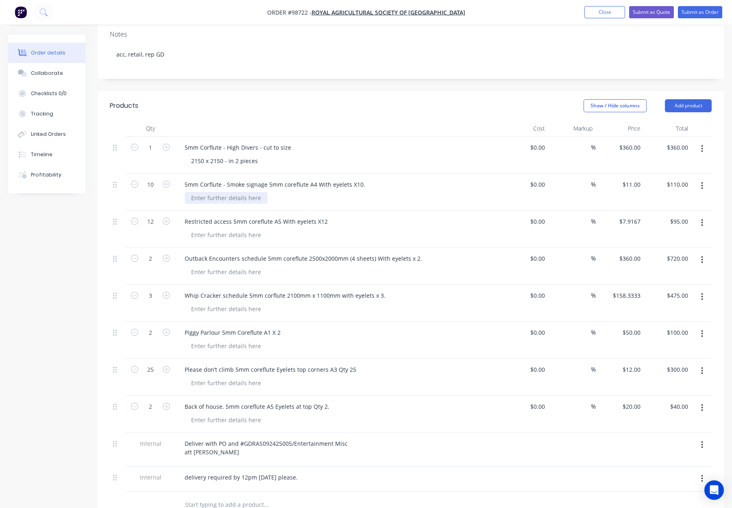
click at [204, 192] on div at bounding box center [226, 198] width 83 height 12
drag, startPoint x: 360, startPoint y: 151, endPoint x: 270, endPoint y: 153, distance: 89.5
click at [266, 179] on div "5mm Corflute - Smoke signage 5mm coreflute A4 With eyelets X10." at bounding box center [275, 185] width 194 height 12
click at [342, 179] on div "5mm Corflute - Smoke signage - with eyelets" at bounding box center [337, 185] width 319 height 12
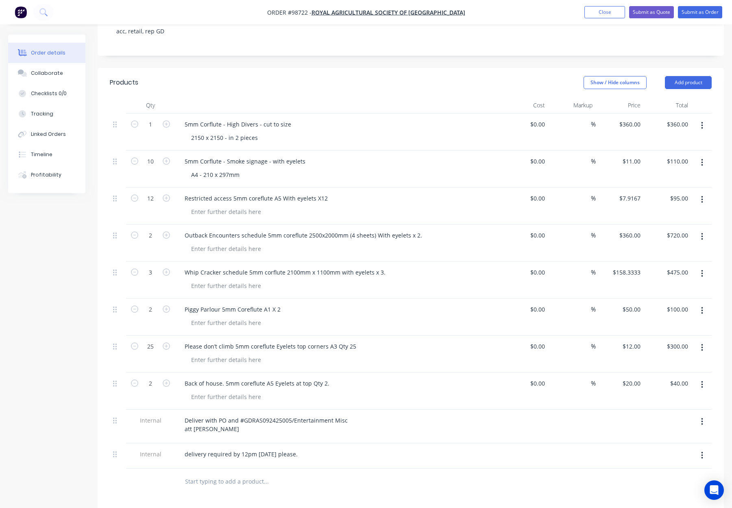
scroll to position [197, 0]
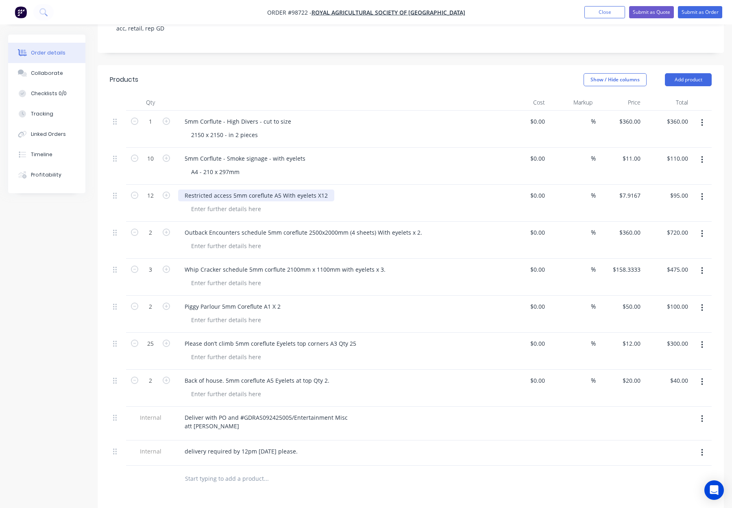
click at [185, 190] on div "Restricted access 5mm coreflute A5 With eyelets X12" at bounding box center [256, 196] width 156 height 12
click at [231, 203] on div at bounding box center [226, 209] width 83 height 12
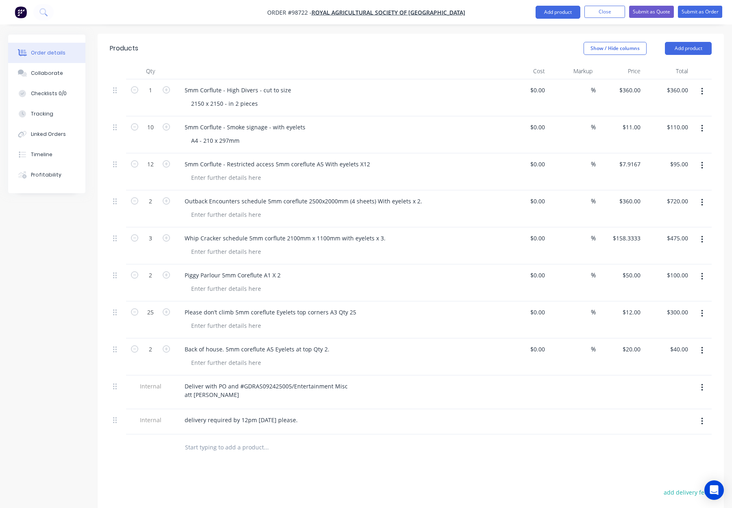
scroll to position [226, 0]
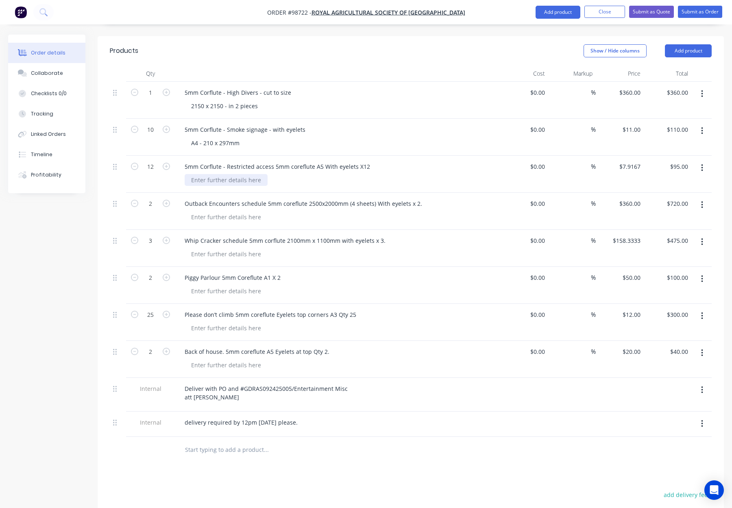
drag, startPoint x: 213, startPoint y: 145, endPoint x: 217, endPoint y: 146, distance: 4.1
click at [213, 174] on div at bounding box center [226, 180] width 83 height 12
click at [355, 161] on div "5mm Corflute - Restricted access 5mm coreflute A5 With eyelets X12" at bounding box center [277, 167] width 199 height 12
drag, startPoint x: 356, startPoint y: 133, endPoint x: 375, endPoint y: 132, distance: 19.1
click at [375, 161] on div "5mm Corflute - Restricted access 5mm coreflute A5 With eyelets X12" at bounding box center [337, 167] width 319 height 12
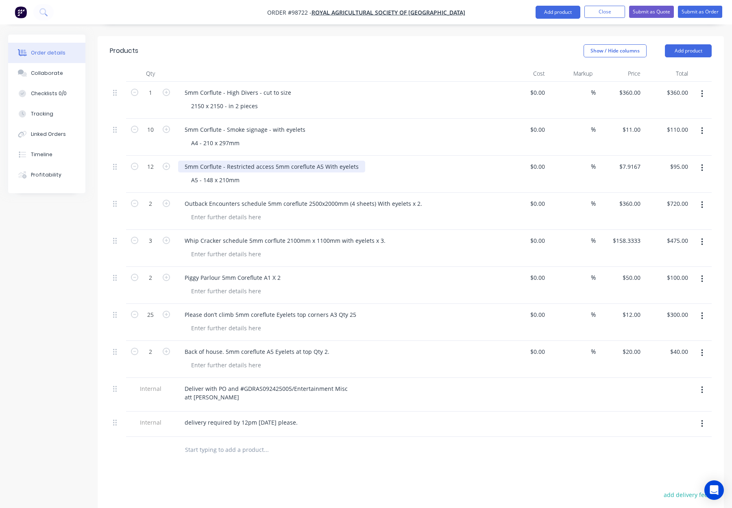
click at [320, 161] on div "5mm Corflute - Restricted access 5mm coreflute A5 With eyelets" at bounding box center [271, 167] width 187 height 12
drag, startPoint x: 322, startPoint y: 131, endPoint x: 273, endPoint y: 131, distance: 49.2
click at [273, 161] on div "5mm Corflute - Restricted access 5mm coreflute A5 With eyelets" at bounding box center [271, 167] width 187 height 12
click at [282, 161] on div "5mm Corflute - Restricted access - With eyelets" at bounding box center [248, 167] width 141 height 12
click at [354, 174] on div "A5 - 148 x 210mm" at bounding box center [341, 180] width 312 height 12
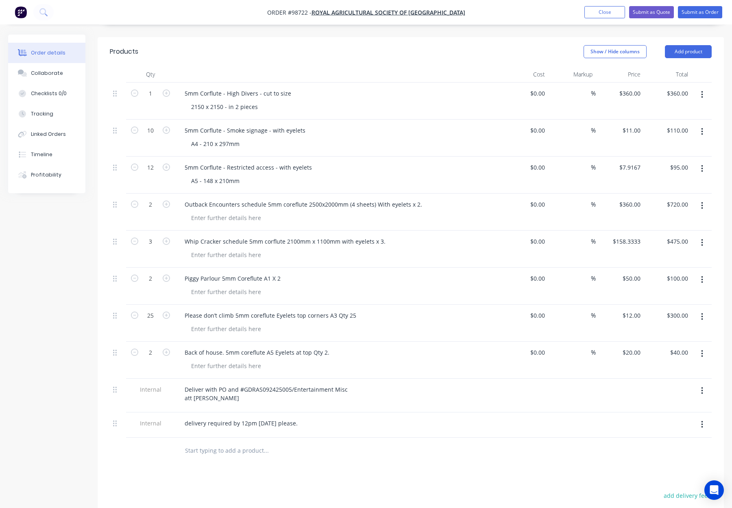
scroll to position [226, 0]
drag, startPoint x: 185, startPoint y: 168, endPoint x: 192, endPoint y: 170, distance: 7.2
click at [185, 197] on div "Outback Encounters schedule 5mm coreflute 2500x2000mm (4 sheets) With eyelets x…" at bounding box center [303, 203] width 251 height 12
drag, startPoint x: 348, startPoint y: 169, endPoint x: 414, endPoint y: 170, distance: 65.9
click at [414, 197] on div "5mm Corflute - Outback Encounters schedule 5mm coreflute 2500x2000mm (4 sheets)…" at bounding box center [324, 203] width 293 height 12
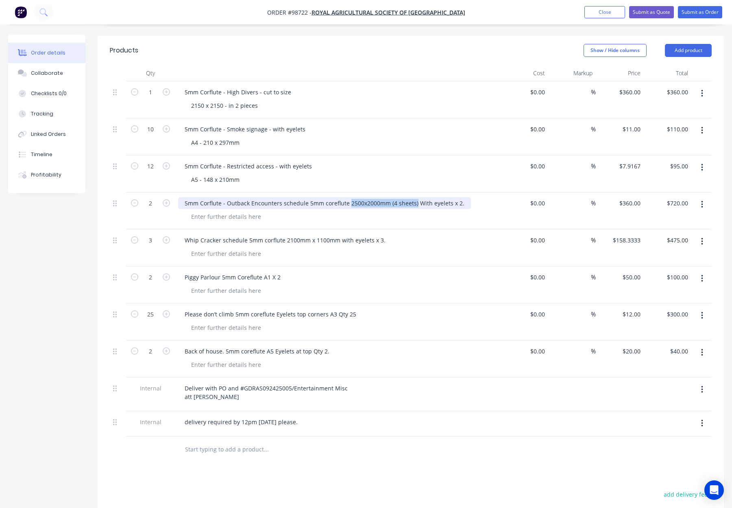
copy div "2500x2000mm (4 sheets)"
click at [209, 211] on div at bounding box center [226, 217] width 83 height 12
click at [213, 211] on div at bounding box center [226, 217] width 83 height 12
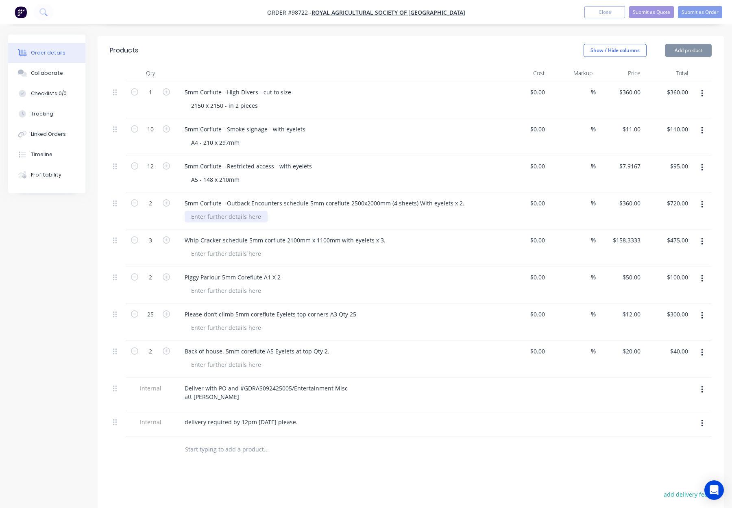
click at [213, 211] on div at bounding box center [226, 217] width 83 height 12
paste div
click at [205, 211] on div "2500x2000mm (4 sheets)" at bounding box center [225, 217] width 80 height 12
click at [209, 211] on div "2500 x2000mm (4 sheets)" at bounding box center [226, 217] width 82 height 12
click at [314, 211] on div "2500 x 2000mm (4 sheets)" at bounding box center [341, 217] width 312 height 12
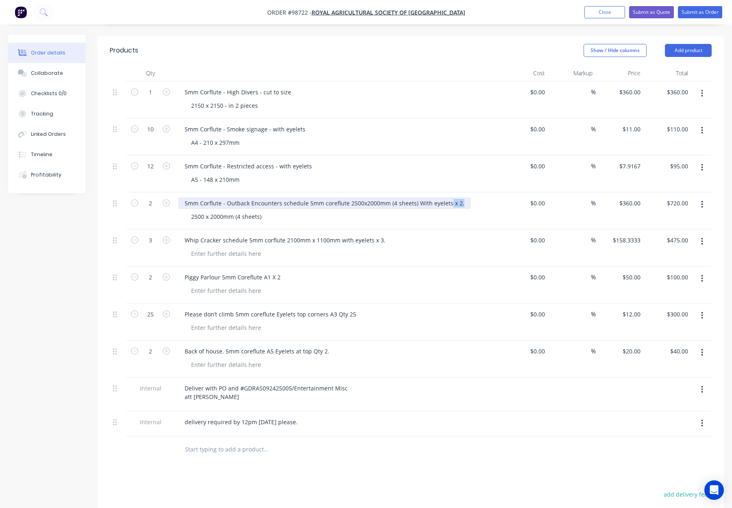
drag, startPoint x: 459, startPoint y: 169, endPoint x: 449, endPoint y: 170, distance: 9.8
click at [448, 197] on div "5mm Corflute - Outback Encounters schedule 5mm coreflute 2500x2000mm (4 sheets)…" at bounding box center [324, 203] width 293 height 12
drag, startPoint x: 415, startPoint y: 169, endPoint x: 307, endPoint y: 173, distance: 107.5
click at [307, 197] on div "5mm Corflute - Outback Encounters schedule 5mm coreflute 2500x2000mm (4 sheets)…" at bounding box center [319, 203] width 282 height 12
click at [308, 197] on div "5mm Corflute - Outback Encounters schedule 5mm coreflute 2500x2000mm (4 sheets)" at bounding box center [301, 203] width 247 height 12
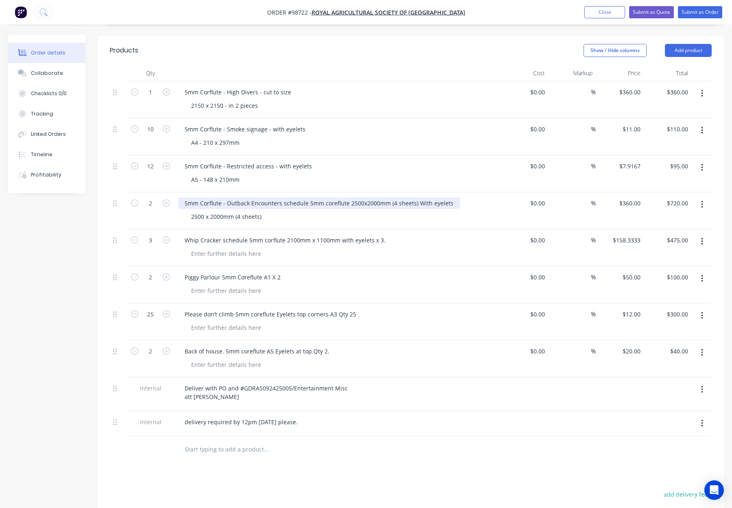
click at [412, 197] on div "5mm Corflute - Outback Encounters schedule 5mm coreflute 2500x2000mm (4 sheets)…" at bounding box center [319, 203] width 282 height 12
drag, startPoint x: 414, startPoint y: 169, endPoint x: 334, endPoint y: 176, distance: 80.8
click at [307, 197] on div "5mm Corflute - Outback Encounters schedule 5mm coreflute 2500x2000mm (4 sheets)…" at bounding box center [319, 203] width 282 height 12
click at [426, 192] on div "5mm Corflute - Outback Encounters schedule - With eyelets 2500 x 2000mm (4 shee…" at bounding box center [337, 210] width 325 height 37
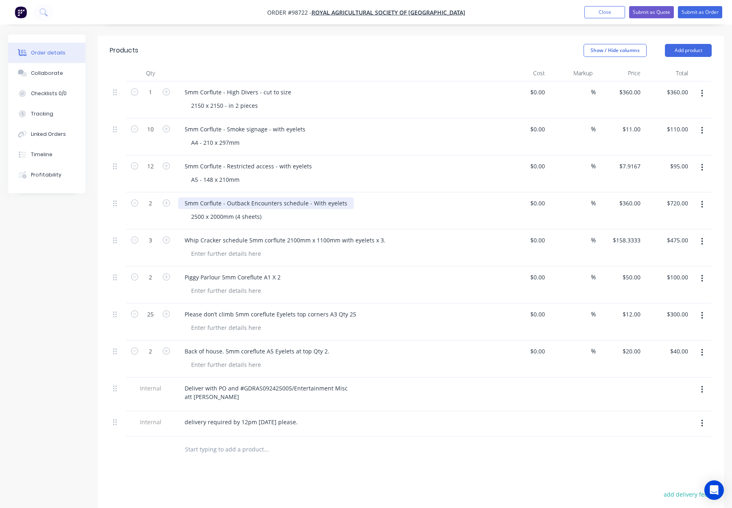
drag, startPoint x: 314, startPoint y: 172, endPoint x: 343, endPoint y: 182, distance: 31.0
click at [314, 197] on div "5mm Corflute - Outback Encounters schedule - With eyelets" at bounding box center [266, 203] width 176 height 12
click at [395, 211] on div "2500 x 2000mm (4 sheets)" at bounding box center [341, 217] width 312 height 12
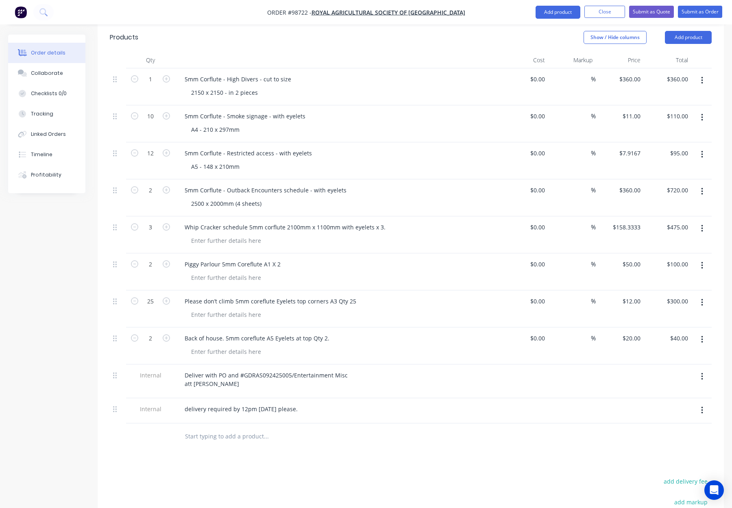
scroll to position [242, 0]
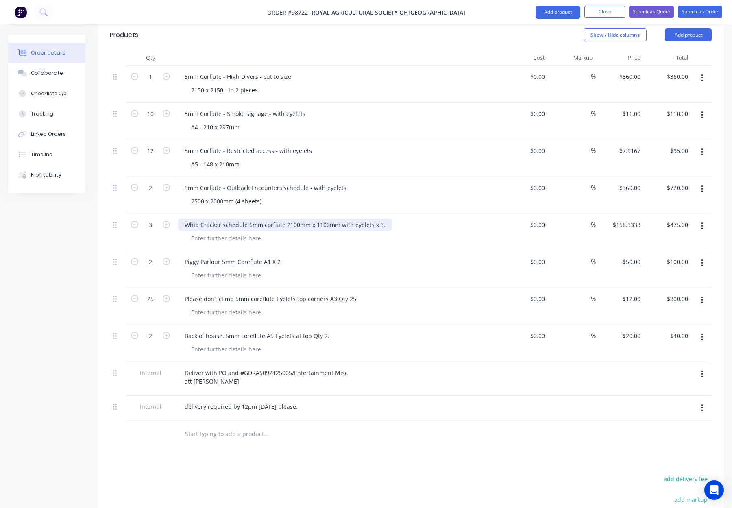
click at [183, 219] on div "Whip Cracker schedule 5mm corflute 2100mm x 1100mm with eyelets x 3." at bounding box center [285, 225] width 214 height 12
drag, startPoint x: 327, startPoint y: 190, endPoint x: 376, endPoint y: 190, distance: 49.6
click at [376, 219] on div "5mm Corflute - Whip Cracker schedule 5mm corflute 2100mm x 1100mm with eyelets …" at bounding box center [306, 225] width 256 height 12
copy div "2100mm x 1100mm"
click at [240, 232] on div at bounding box center [226, 238] width 83 height 12
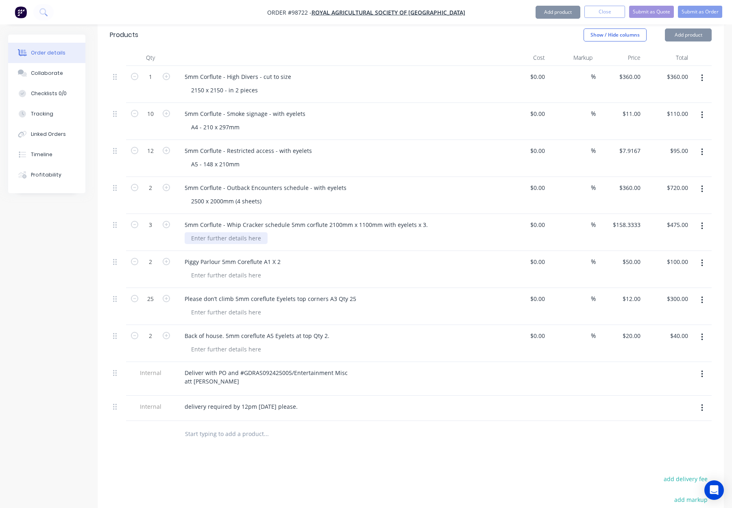
click at [220, 232] on div at bounding box center [226, 238] width 83 height 12
paste div
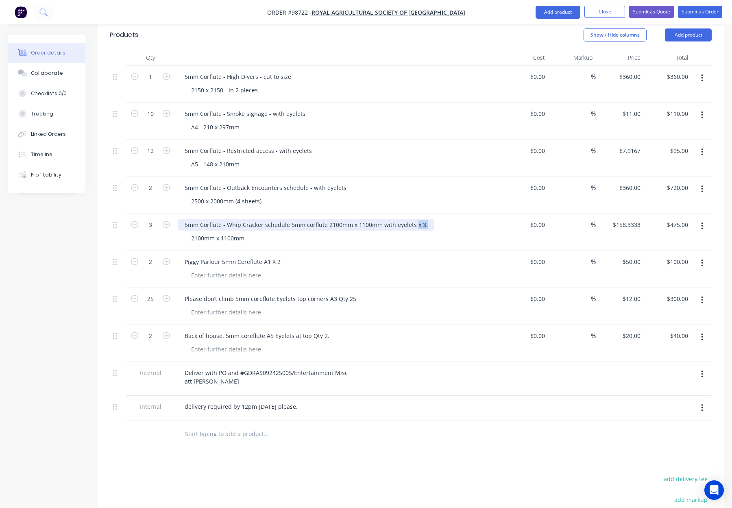
drag, startPoint x: 414, startPoint y: 191, endPoint x: 431, endPoint y: 191, distance: 16.7
click at [431, 219] on div "5mm Corflute - Whip Cracker schedule 5mm corflute 2100mm x 1100mm with eyelets …" at bounding box center [337, 225] width 319 height 12
drag, startPoint x: 379, startPoint y: 190, endPoint x: 294, endPoint y: 194, distance: 85.1
click at [289, 219] on div "5mm Corflute - Whip Cracker schedule 5mm corflute 2100mm x 1100mm with eyelets" at bounding box center [300, 225] width 245 height 12
click at [363, 219] on div "5mm Corflute - Whip Cracker schedule - with eyelets" at bounding box center [337, 225] width 319 height 12
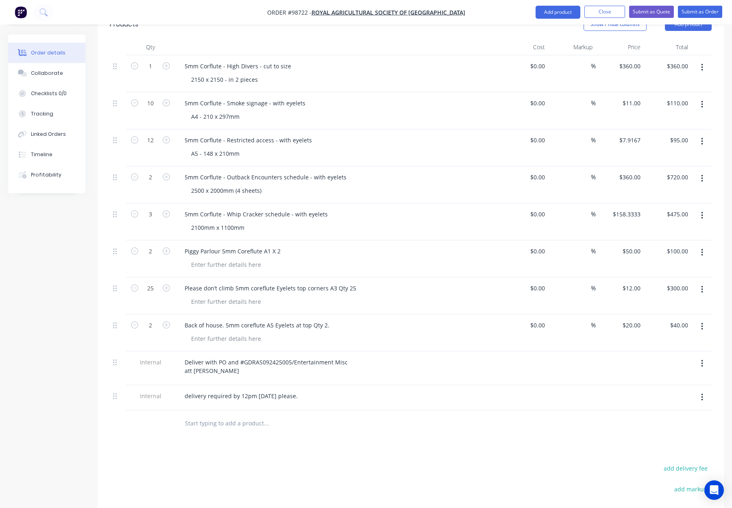
scroll to position [254, 0]
click at [186, 243] on div "Piggy Parlour 5mm Coreflute A1 X 2" at bounding box center [232, 249] width 109 height 12
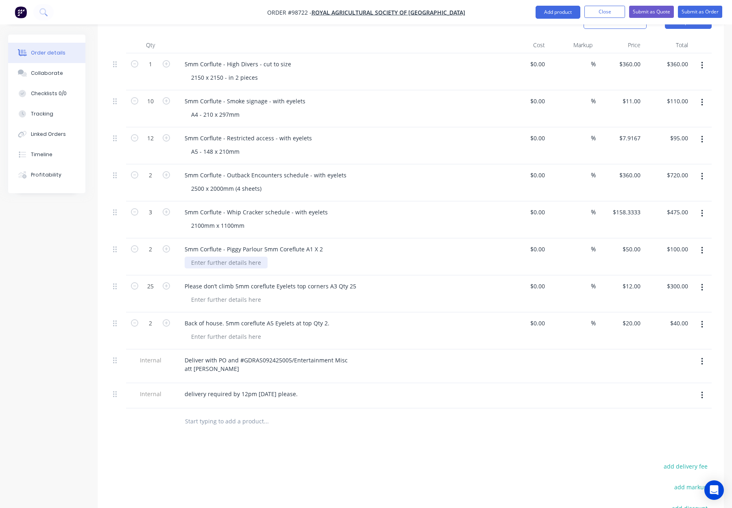
click at [218, 257] on div at bounding box center [226, 263] width 83 height 12
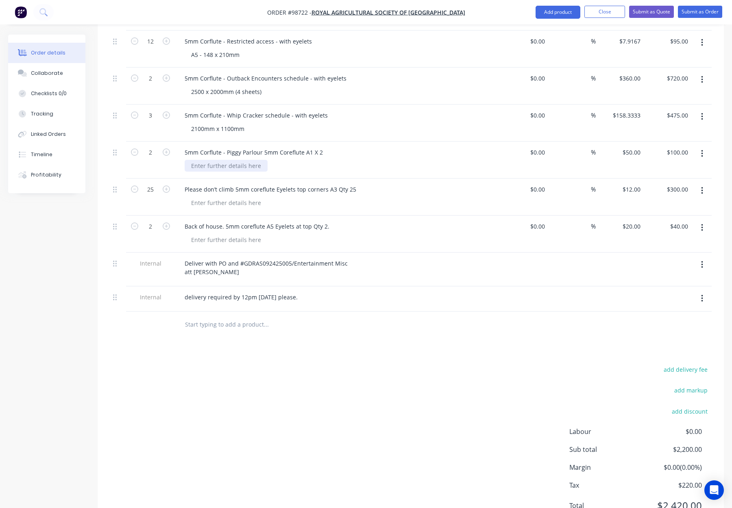
scroll to position [354, 0]
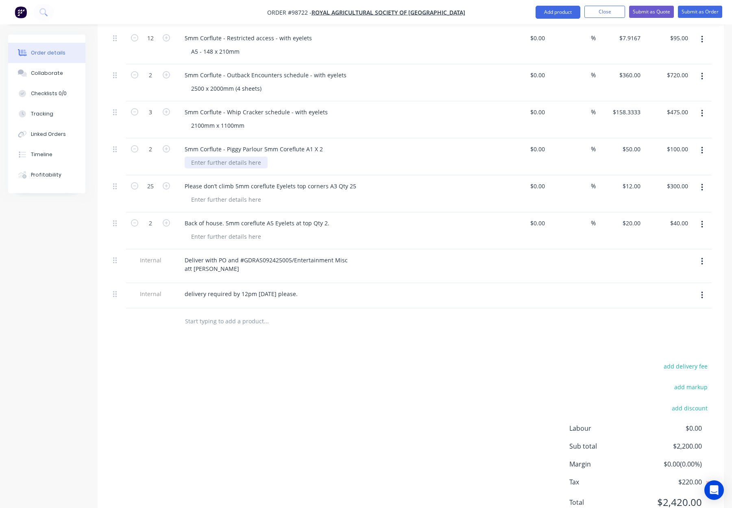
click at [201, 157] on div at bounding box center [226, 163] width 83 height 12
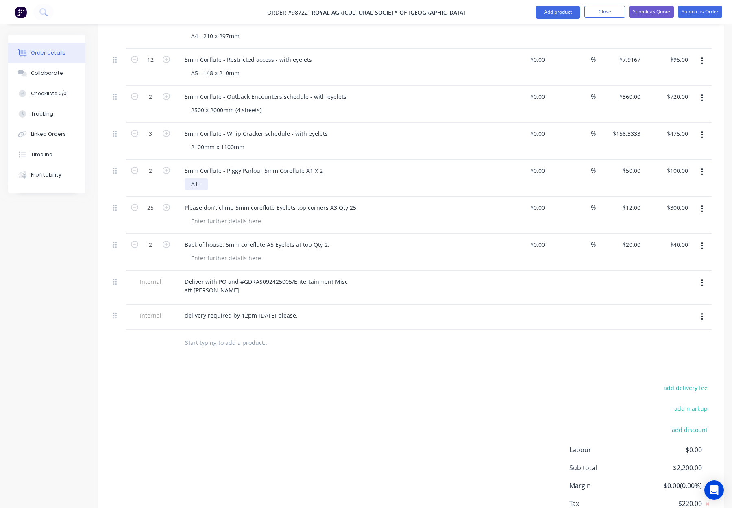
scroll to position [327, 0]
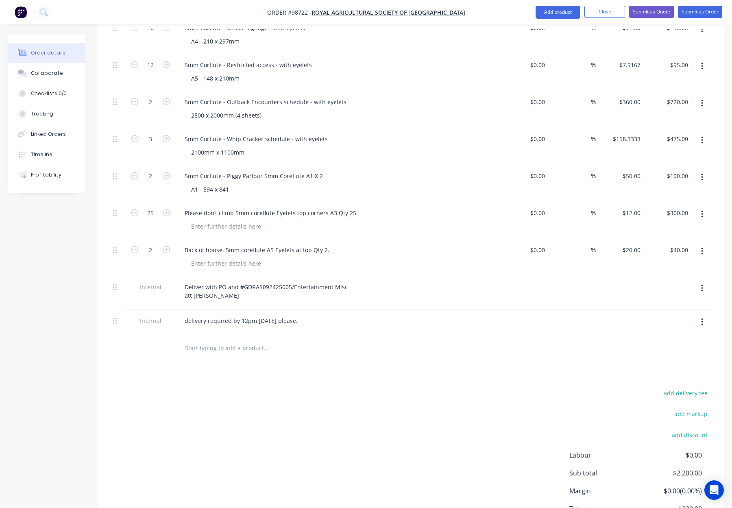
click at [312, 336] on div "Products Show / Hide columns Add product Qty Cost Markup Price Total 1 5mm Corf…" at bounding box center [411, 246] width 626 height 622
click at [598, 13] on button "Close" at bounding box center [605, 12] width 41 height 12
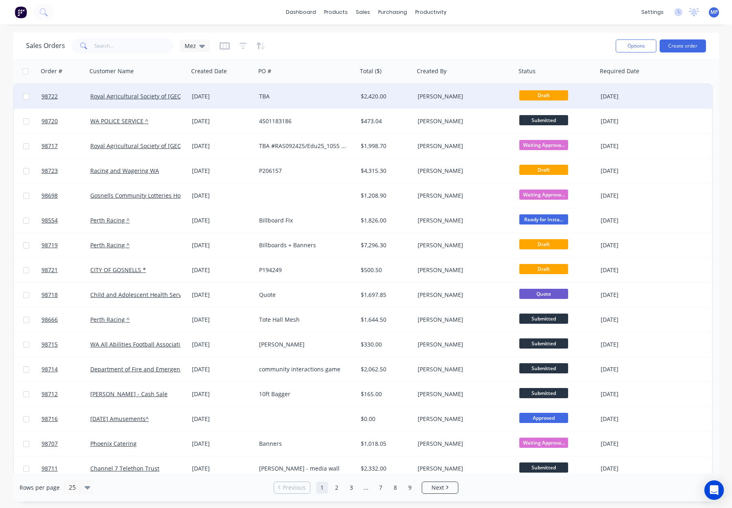
click at [472, 103] on div "[PERSON_NAME]" at bounding box center [466, 96] width 102 height 24
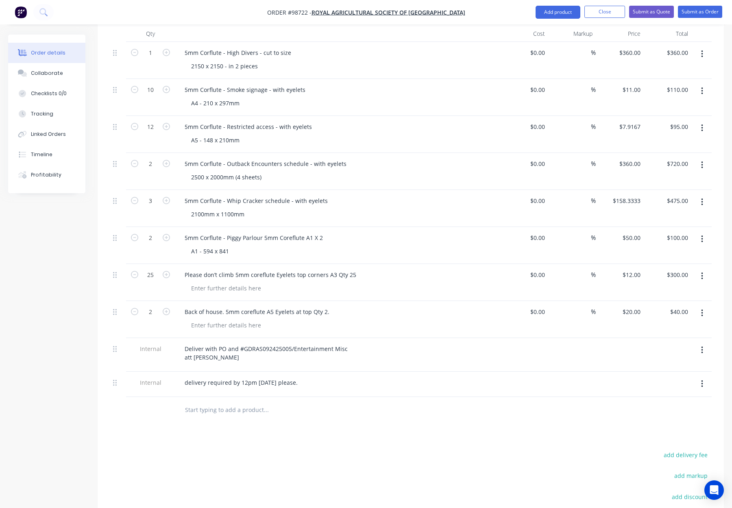
scroll to position [277, 0]
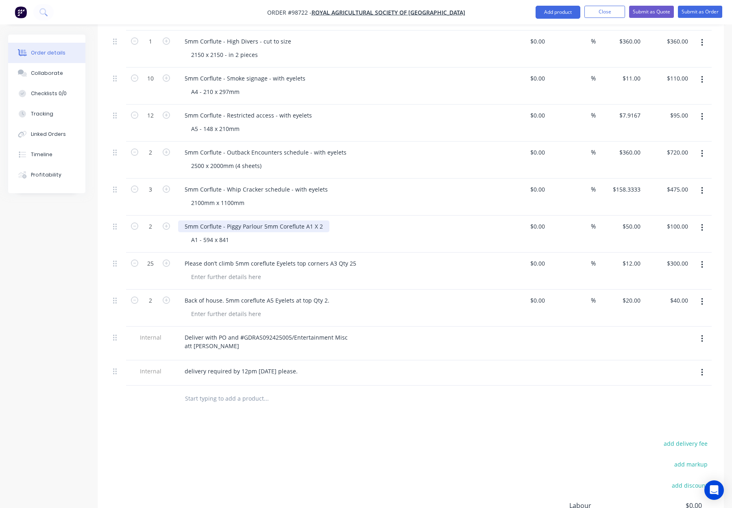
click at [314, 220] on div "5mm Corflute - Piggy Parlour 5mm Coreflute A1 X 2" at bounding box center [253, 226] width 151 height 12
click at [378, 234] on div "A1 - 594 x 841" at bounding box center [341, 240] width 312 height 12
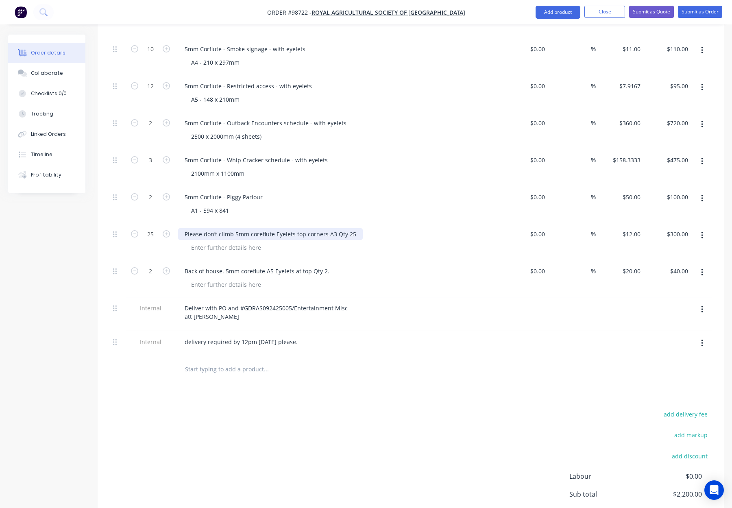
click at [185, 228] on div "Please don’t climb 5mm coreflute Eyelets top corners A3 Qty 25" at bounding box center [270, 234] width 185 height 12
click at [241, 242] on div at bounding box center [226, 248] width 83 height 12
drag, startPoint x: 231, startPoint y: 177, endPoint x: 238, endPoint y: 180, distance: 8.6
click at [231, 205] on div "A1 - 594 x 841" at bounding box center [210, 211] width 51 height 12
click at [274, 242] on div "A3 - 297 x 420mm" at bounding box center [341, 248] width 312 height 12
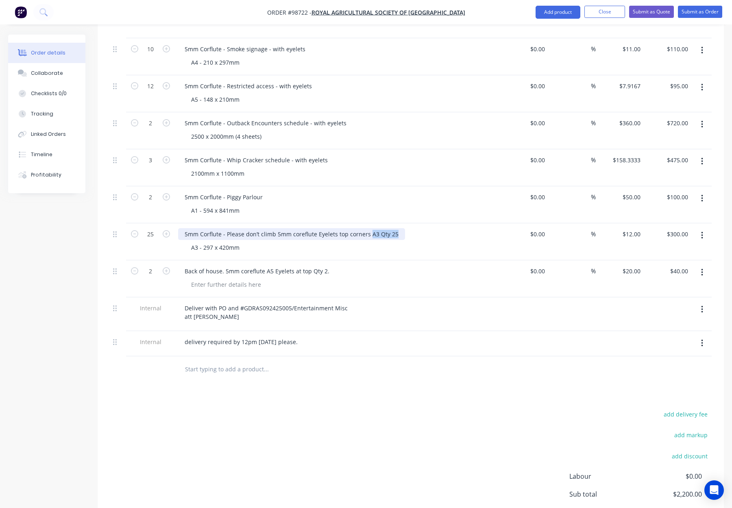
drag, startPoint x: 395, startPoint y: 199, endPoint x: 369, endPoint y: 200, distance: 26.0
click at [369, 228] on div "5mm Corflute - Please don’t climb 5mm coreflute Eyelets top corners A3 Qty 25" at bounding box center [291, 234] width 227 height 12
click at [417, 242] on div "A3 - 297 x 420mm" at bounding box center [341, 248] width 312 height 12
drag, startPoint x: 320, startPoint y: 199, endPoint x: 332, endPoint y: 204, distance: 13.7
click at [320, 228] on div "5mm Corflute - Please don’t climb 5mm coreflute Eyelets top corners" at bounding box center [277, 234] width 199 height 12
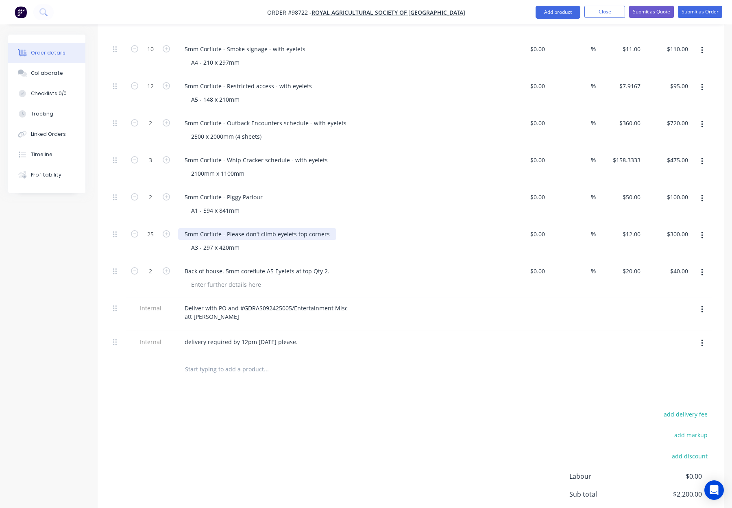
click at [276, 228] on div "5mm Corflute - Please don’t climb eyelets top corners" at bounding box center [257, 234] width 158 height 12
click at [349, 242] on div "A3 - 297 x 420mm" at bounding box center [341, 248] width 312 height 12
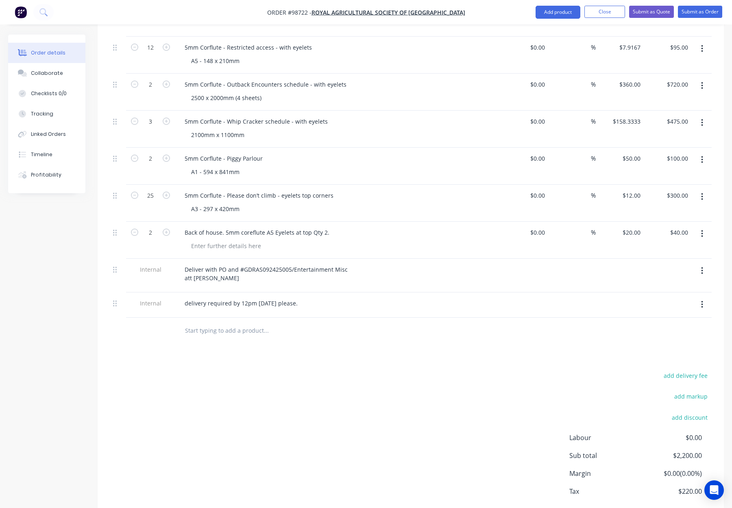
scroll to position [345, 0]
click at [185, 226] on div "Back of house. 5mm coreflute A5 Eyelets at top Qty 2." at bounding box center [257, 232] width 158 height 12
drag, startPoint x: 353, startPoint y: 198, endPoint x: 378, endPoint y: 198, distance: 24.8
click at [378, 226] on div "5mm Corflute - Back of house. 5mm coreflute A5 Eyelets at top Qty 2." at bounding box center [337, 232] width 319 height 12
drag, startPoint x: 316, startPoint y: 198, endPoint x: 338, endPoint y: 203, distance: 22.9
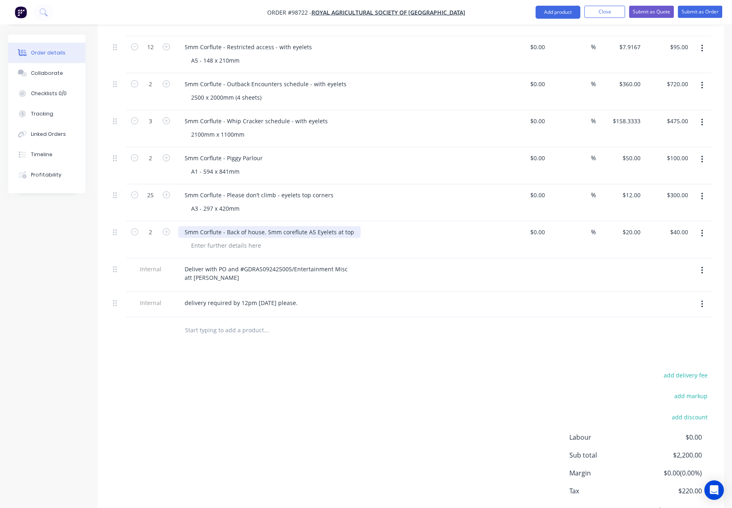
click at [315, 226] on div "5mm Corflute - Back of house. 5mm coreflute A5 Eyelets at top" at bounding box center [269, 232] width 183 height 12
click at [382, 240] on div at bounding box center [341, 246] width 312 height 12
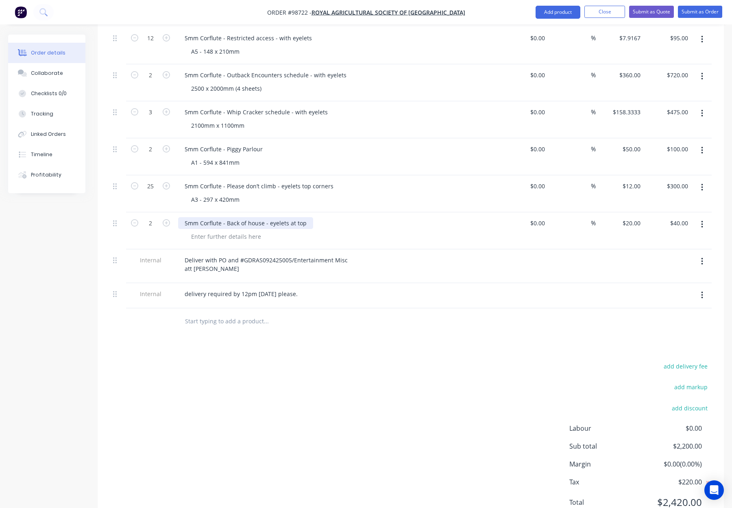
drag, startPoint x: 306, startPoint y: 190, endPoint x: 311, endPoint y: 191, distance: 5.0
click at [307, 217] on div "5mm Corflute - Back of house - eyelets at top" at bounding box center [245, 223] width 135 height 12
click at [373, 231] on div at bounding box center [341, 237] width 312 height 12
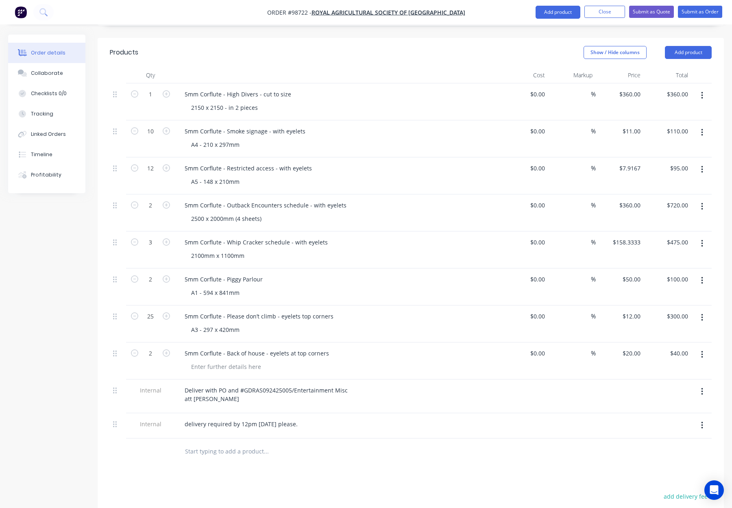
scroll to position [221, 0]
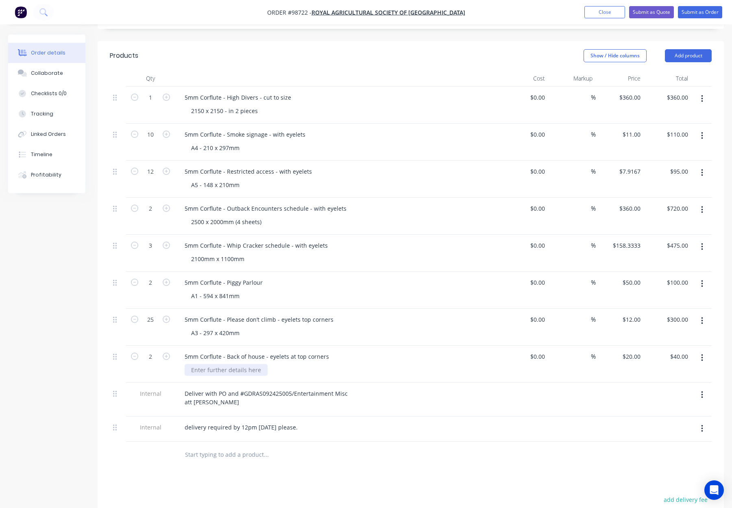
click at [201, 364] on div at bounding box center [226, 370] width 83 height 12
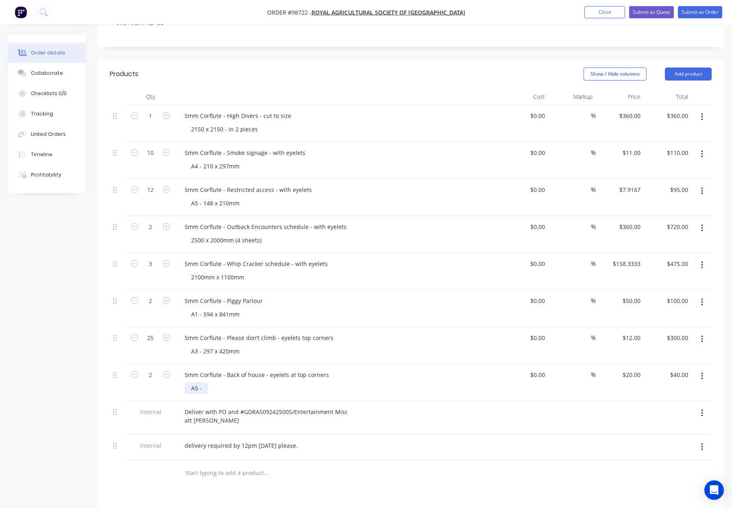
scroll to position [203, 0]
click at [602, 8] on button "Close" at bounding box center [605, 12] width 41 height 12
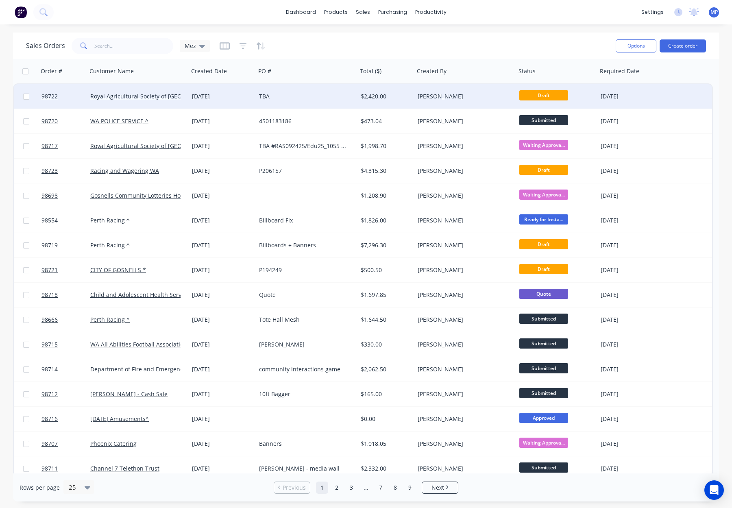
click at [326, 94] on div "TBA" at bounding box center [304, 96] width 90 height 8
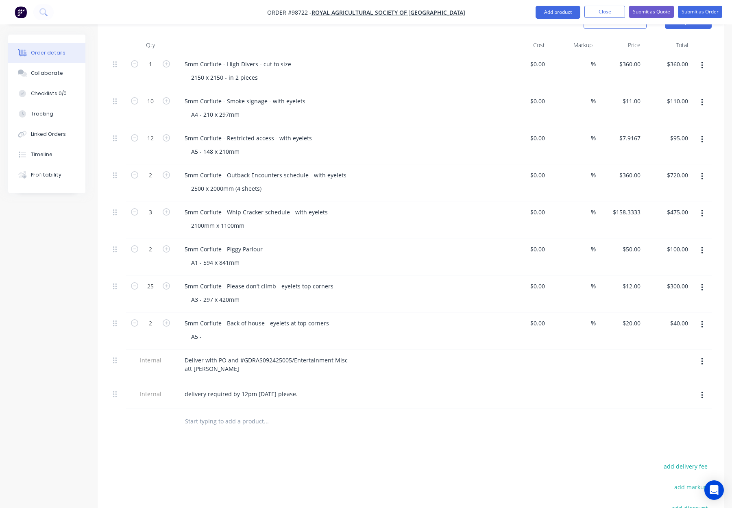
scroll to position [251, 0]
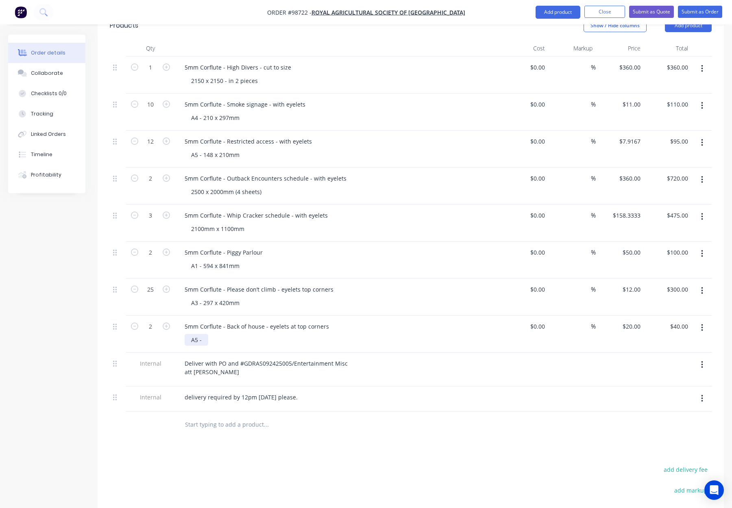
click at [207, 334] on div "A5 -" at bounding box center [197, 340] width 24 height 12
click at [517, 429] on div "Products Show / Hide columns Add product Qty Cost Markup Price Total 1 5mm Corf…" at bounding box center [411, 322] width 626 height 622
click at [446, 411] on div "Products Show / Hide columns Add product Qty Cost Markup Price Total 1 5mm Corf…" at bounding box center [411, 322] width 626 height 622
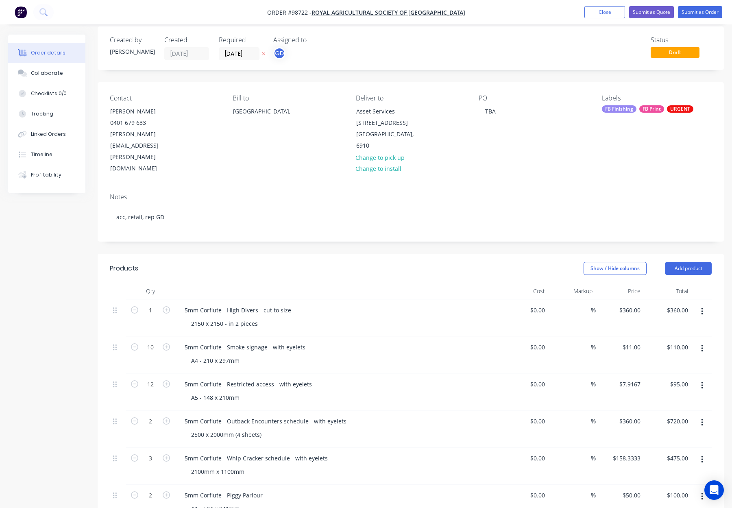
scroll to position [0, 0]
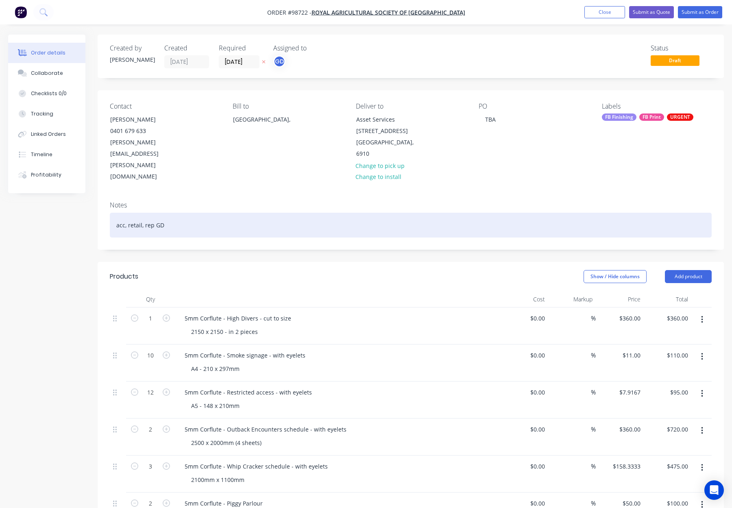
drag, startPoint x: 283, startPoint y: 201, endPoint x: 317, endPoint y: 203, distance: 33.9
click at [283, 213] on div "acc, retail, rep GD" at bounding box center [411, 225] width 602 height 25
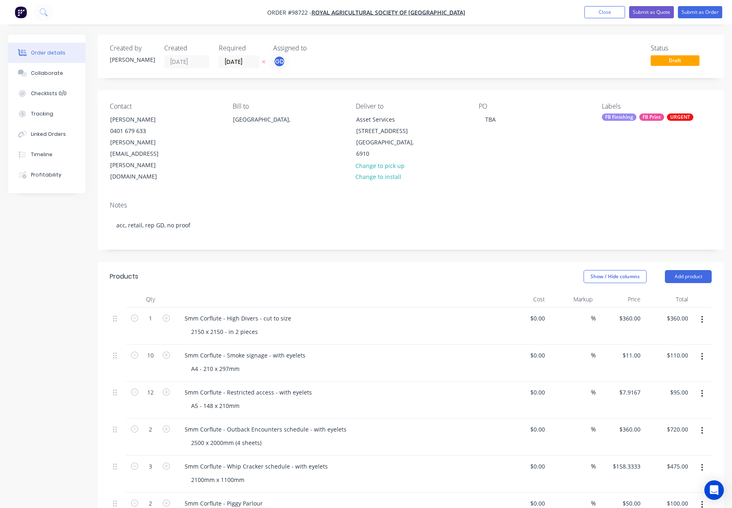
click at [426, 222] on div "Created by Gino Created 24/09/25 Required 26/09/25 Assigned to GD Status Draft …" at bounding box center [411, 460] width 626 height 850
click at [616, 115] on div "FB Finishing" at bounding box center [619, 116] width 35 height 7
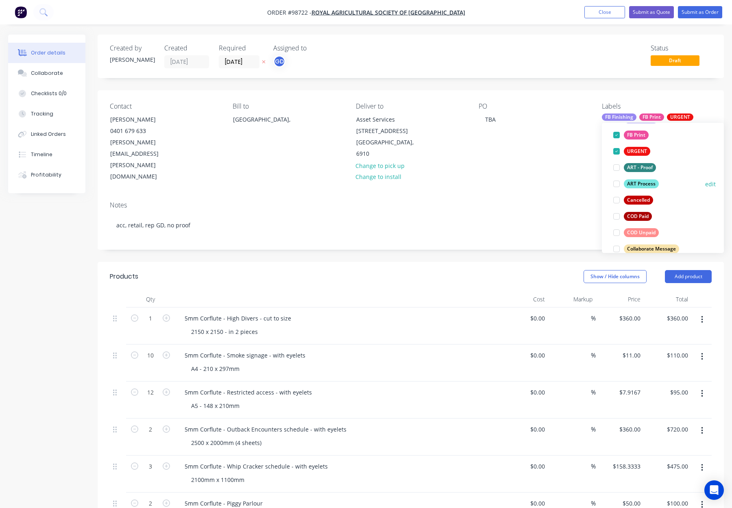
click at [641, 180] on div "ART Process" at bounding box center [641, 183] width 35 height 9
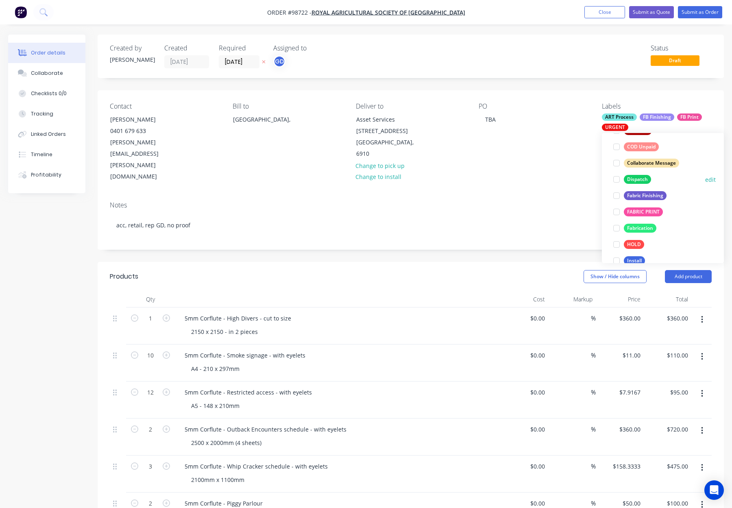
click at [645, 177] on div "Dispatch" at bounding box center [637, 179] width 27 height 9
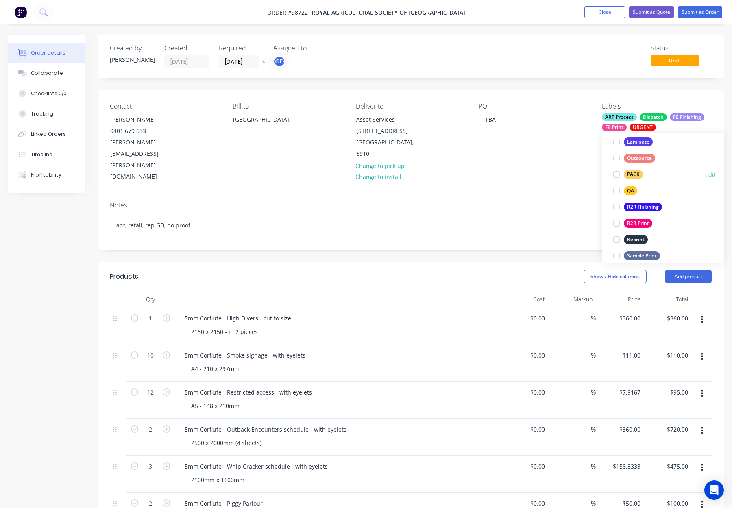
click at [635, 172] on div "PACK" at bounding box center [633, 174] width 19 height 9
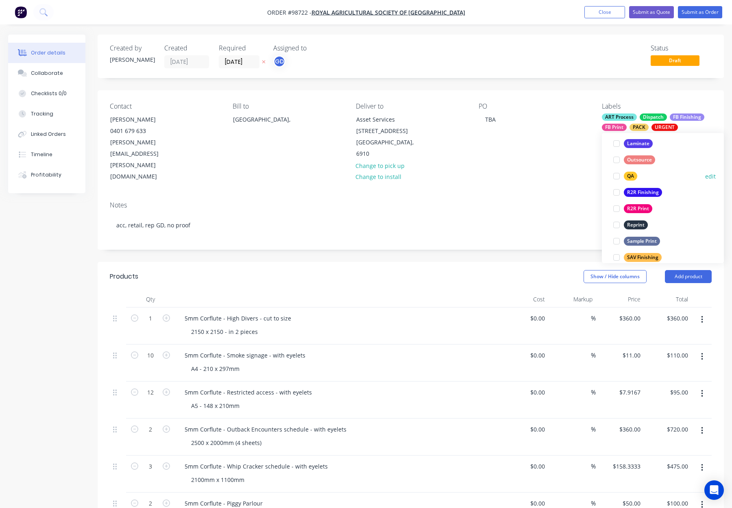
drag, startPoint x: 631, startPoint y: 175, endPoint x: 644, endPoint y: 173, distance: 13.6
click at [631, 175] on div "QA" at bounding box center [630, 176] width 13 height 9
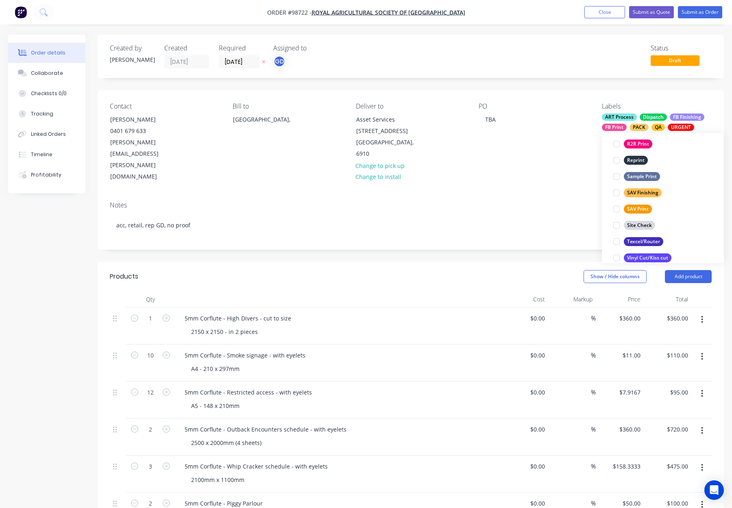
scroll to position [391, 0]
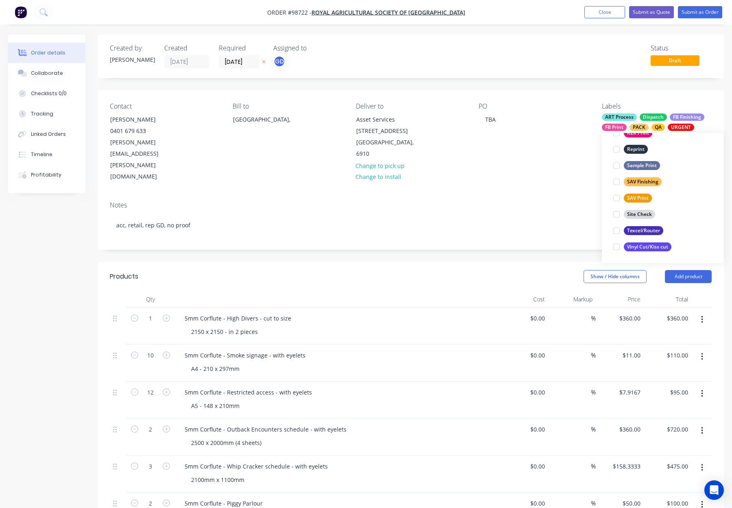
click at [559, 153] on div "Contact Ryan Holmes 0401 679 633 Ryan.Holmes@raswa.org.au Bill to Australia, De…" at bounding box center [411, 142] width 626 height 105
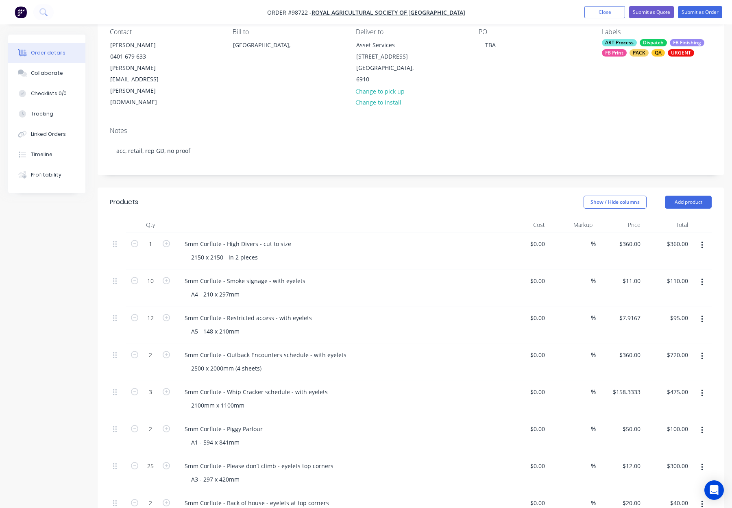
scroll to position [0, 0]
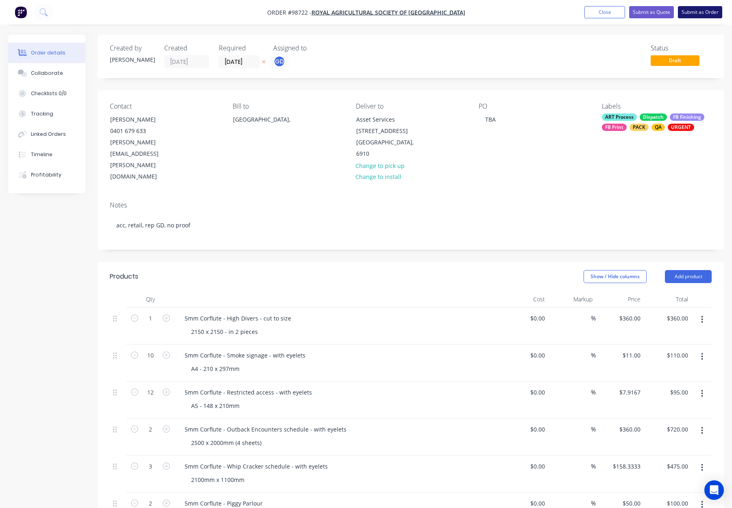
click at [698, 15] on button "Submit as Order" at bounding box center [700, 12] width 44 height 12
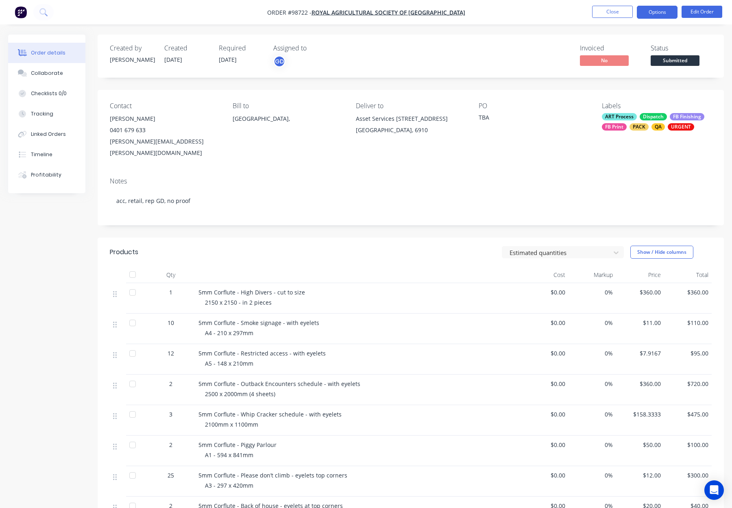
click at [648, 13] on button "Options" at bounding box center [657, 12] width 41 height 13
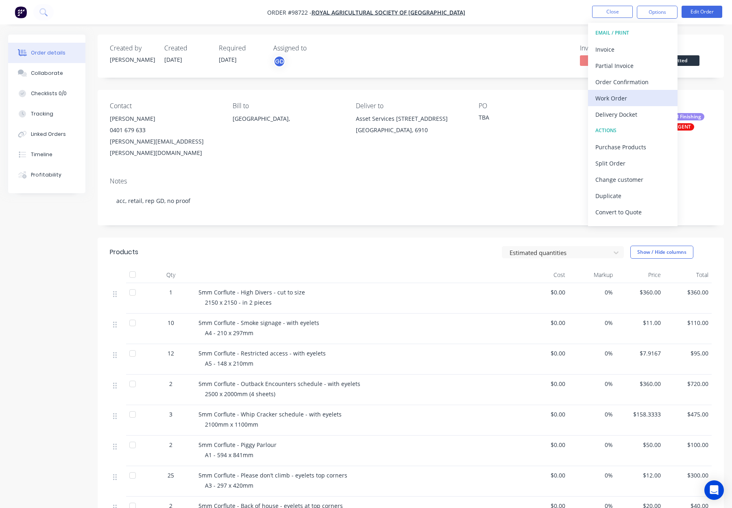
click at [634, 99] on div "Work Order" at bounding box center [633, 98] width 75 height 12
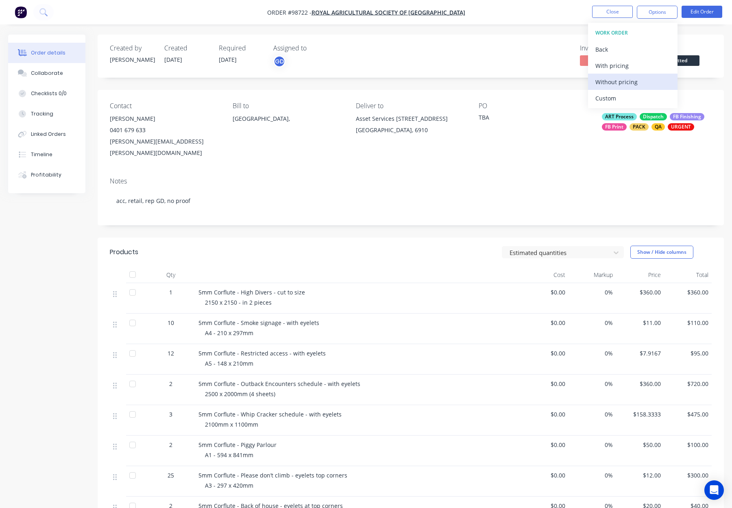
click at [632, 77] on div "Without pricing" at bounding box center [633, 82] width 75 height 12
click at [618, 15] on button "Close" at bounding box center [612, 12] width 41 height 12
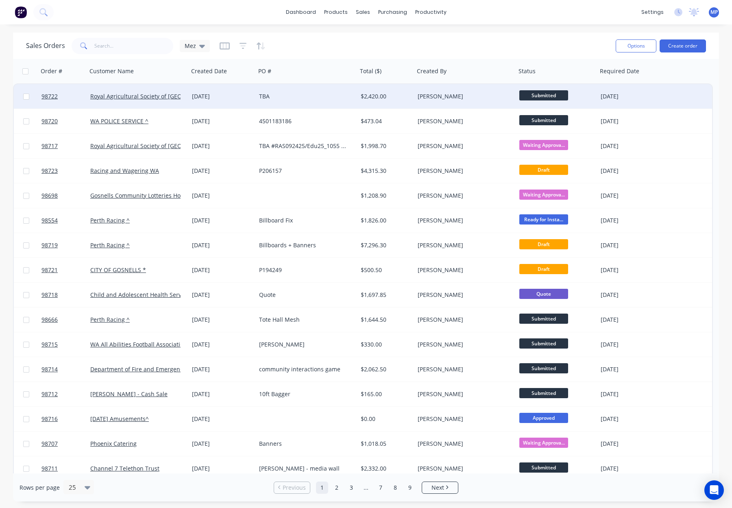
click at [297, 94] on div "TBA" at bounding box center [304, 96] width 90 height 8
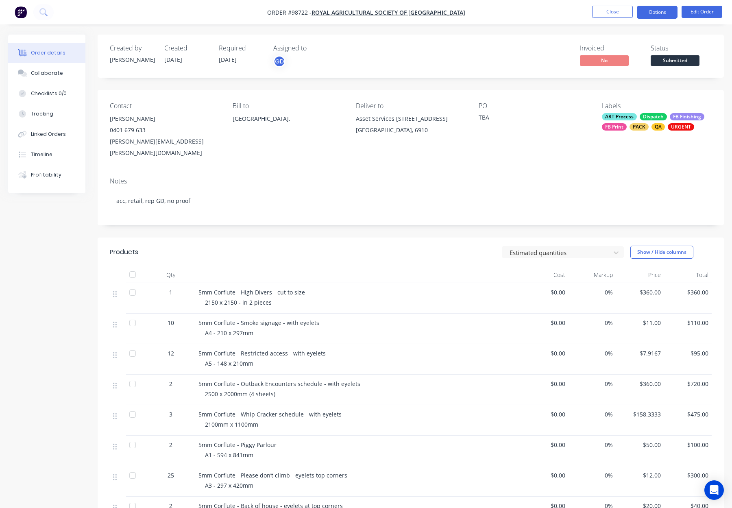
click at [659, 13] on button "Options" at bounding box center [657, 12] width 41 height 13
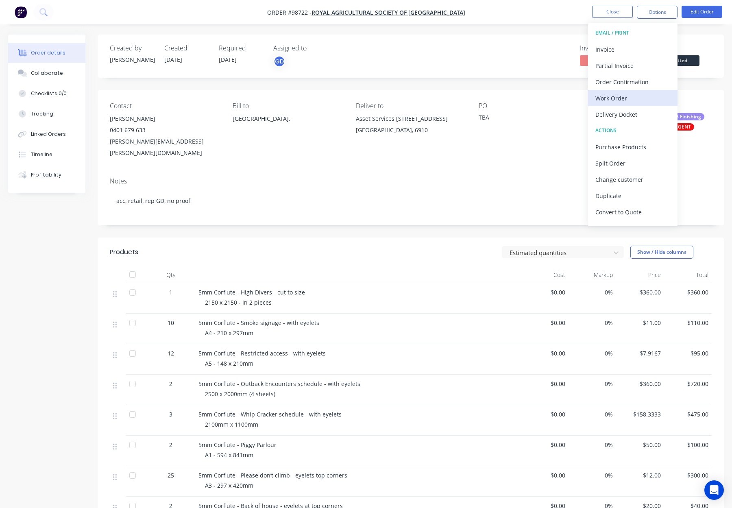
click at [638, 96] on div "Work Order" at bounding box center [633, 98] width 75 height 12
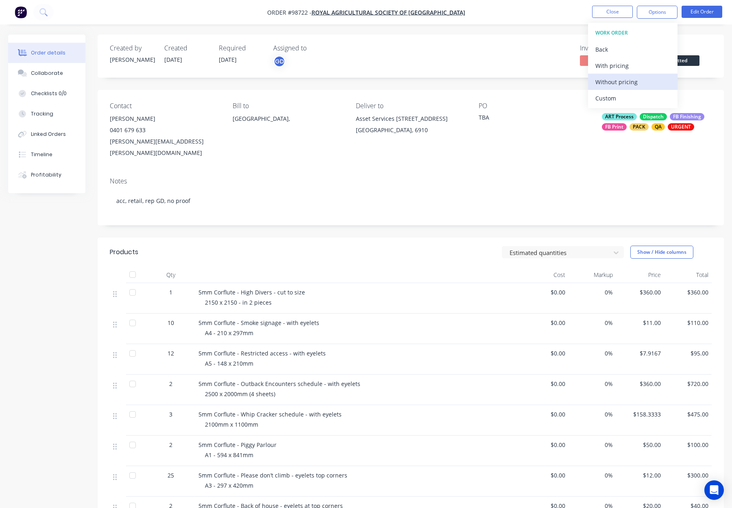
click at [635, 82] on div "Without pricing" at bounding box center [633, 82] width 75 height 12
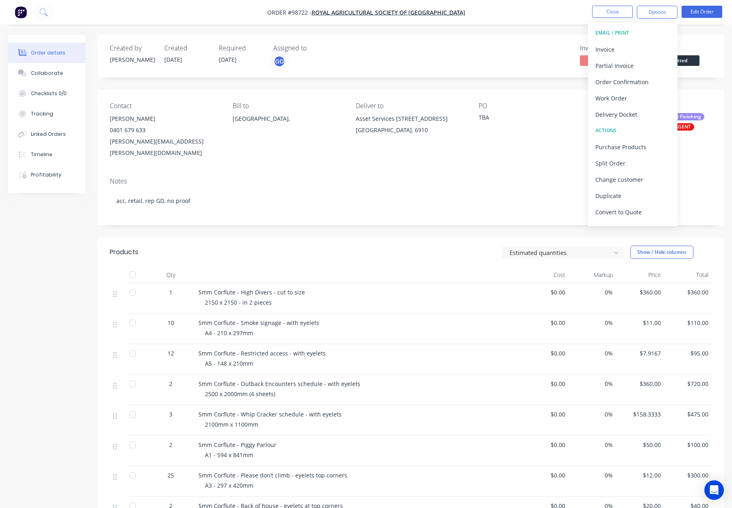
click at [471, 79] on div "Created by Gino Created 24/09/25 Required 26/09/25 Assigned to GD Invoiced No S…" at bounding box center [411, 374] width 626 height 678
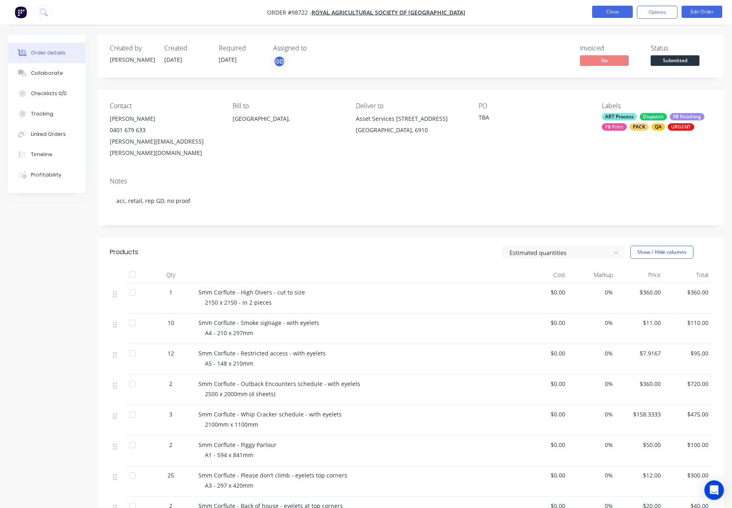
click at [607, 12] on button "Close" at bounding box center [612, 12] width 41 height 12
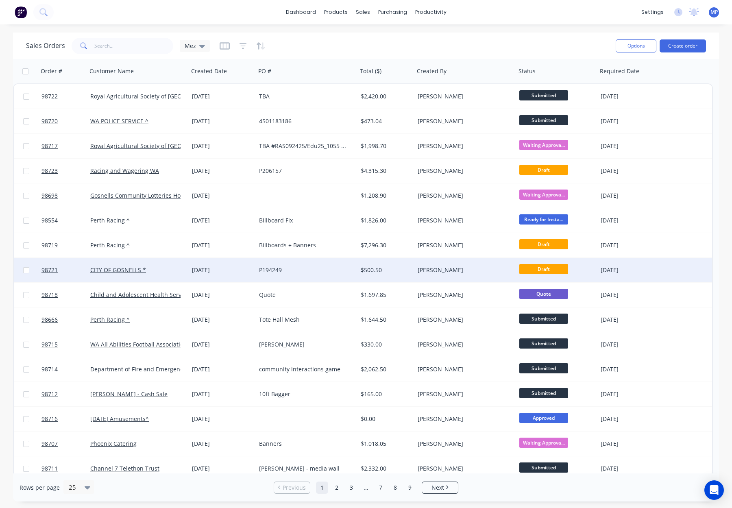
click at [478, 271] on div "[PERSON_NAME]" at bounding box center [463, 270] width 90 height 8
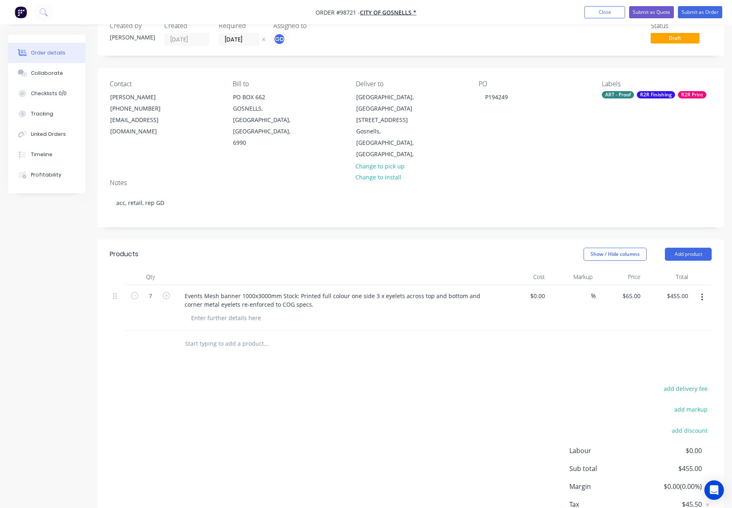
scroll to position [41, 0]
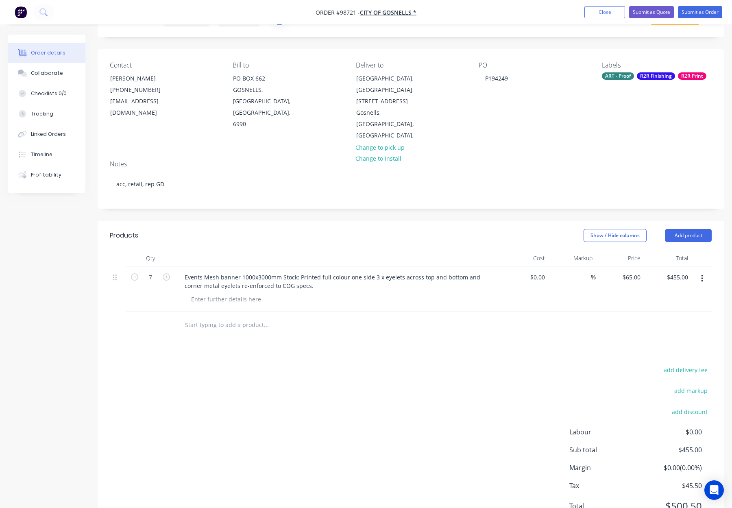
drag, startPoint x: 209, startPoint y: 313, endPoint x: 231, endPoint y: 314, distance: 22.4
click at [209, 317] on input "text" at bounding box center [266, 325] width 163 height 16
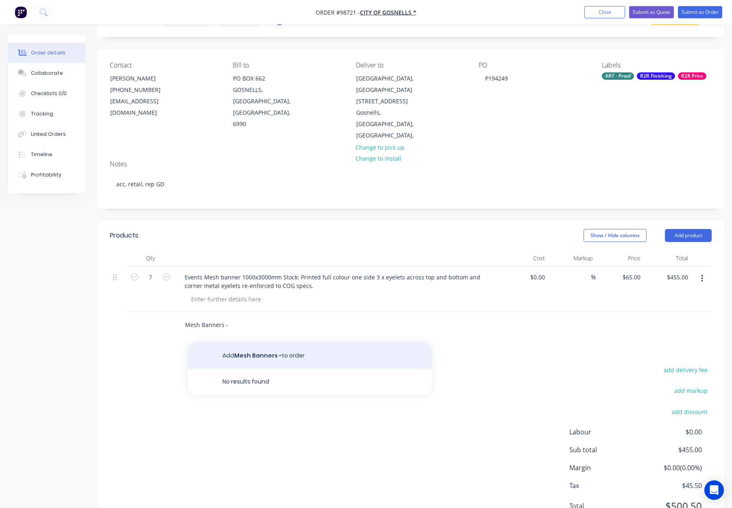
type input "Mesh Banners -"
click at [285, 344] on button "Add Mesh Banners - to order" at bounding box center [310, 356] width 244 height 26
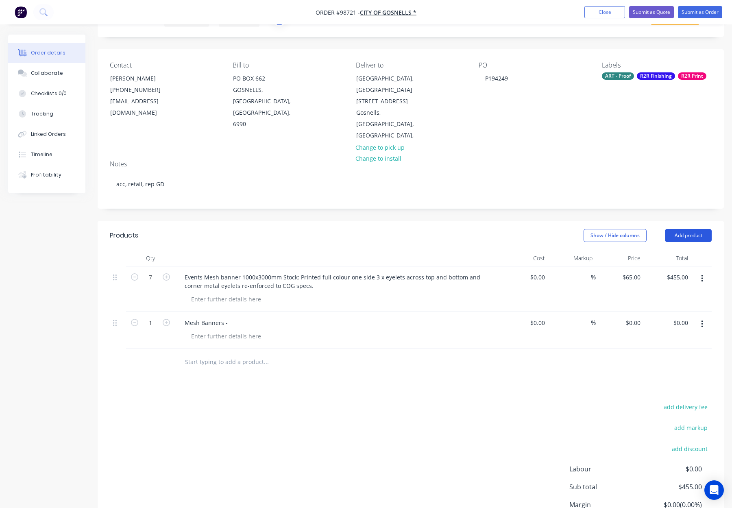
click at [677, 229] on button "Add product" at bounding box center [688, 235] width 47 height 13
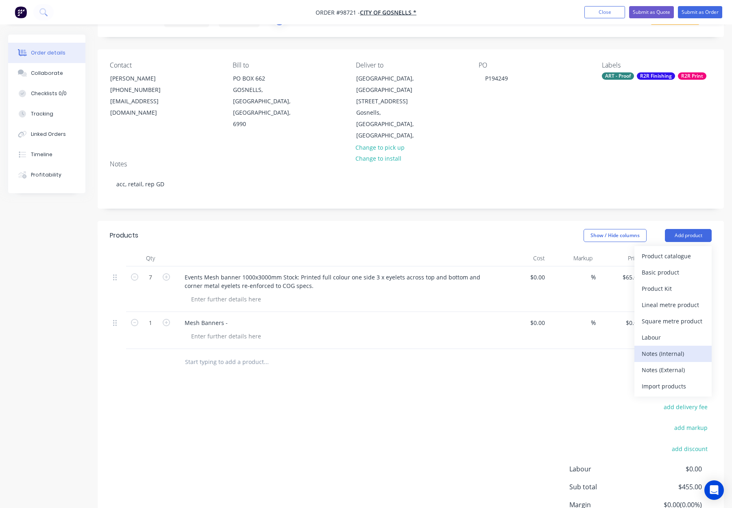
click at [683, 348] on div "Notes (Internal)" at bounding box center [673, 354] width 63 height 12
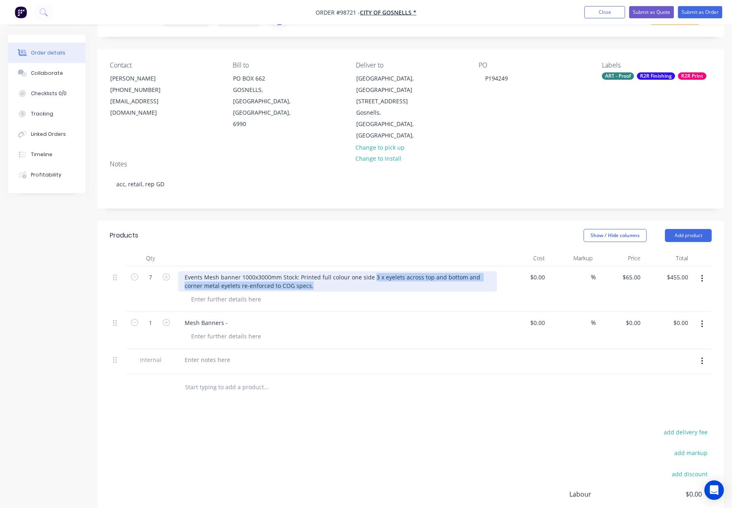
drag, startPoint x: 377, startPoint y: 268, endPoint x: 385, endPoint y: 272, distance: 9.5
click at [385, 272] on div "Events Mesh banner 1000x3000mm Stock: Printed full colour one side 3 x eyelets …" at bounding box center [337, 281] width 319 height 20
copy div "3 x eyelets across top and bottom and corner metal eyelets re-enforced to COG s…"
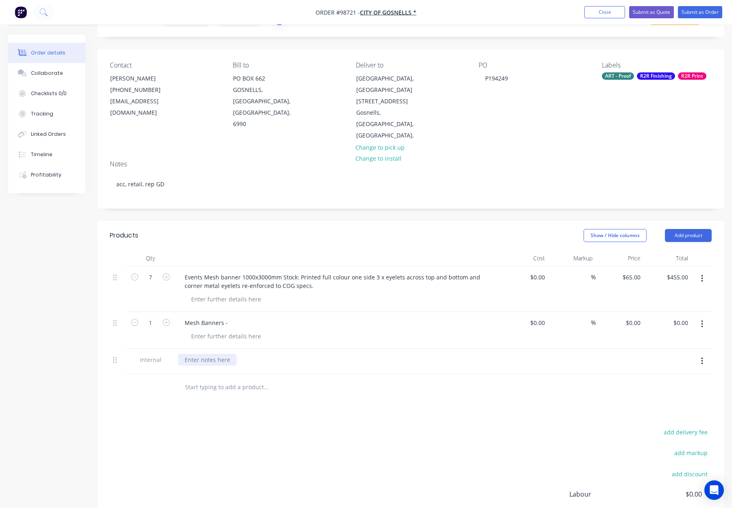
click at [195, 354] on div at bounding box center [207, 360] width 59 height 12
paste div
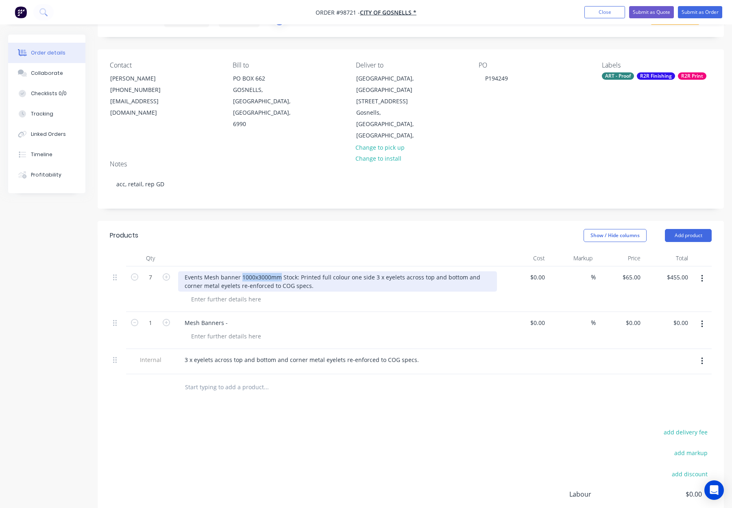
drag, startPoint x: 242, startPoint y: 266, endPoint x: 280, endPoint y: 266, distance: 38.2
click at [280, 271] on div "Events Mesh banner 1000x3000mm Stock: Printed full colour one side 3 x eyelets …" at bounding box center [337, 281] width 319 height 20
copy div "1000x3000mm"
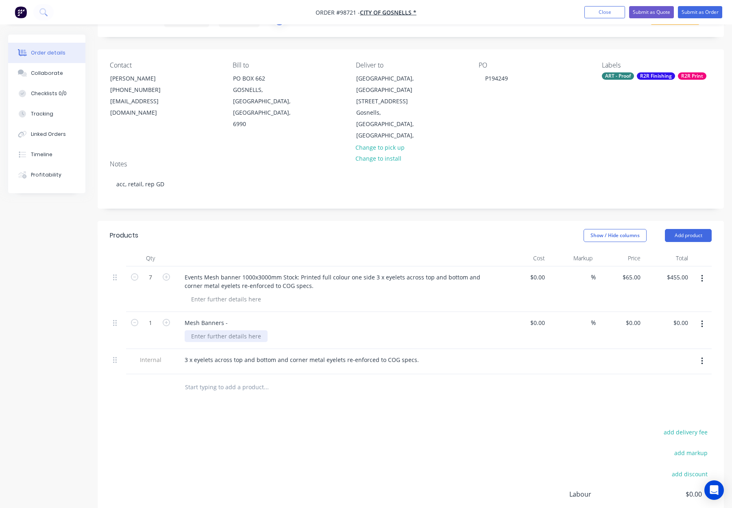
click at [204, 330] on div at bounding box center [226, 336] width 83 height 12
click at [203, 330] on div at bounding box center [226, 336] width 83 height 12
click at [221, 330] on div at bounding box center [226, 336] width 83 height 12
click at [228, 317] on div "Mesh Banners -" at bounding box center [206, 323] width 56 height 12
click at [299, 318] on div "Mesh Banners - with COD finishing specs 1000x3000mm" at bounding box center [337, 330] width 325 height 37
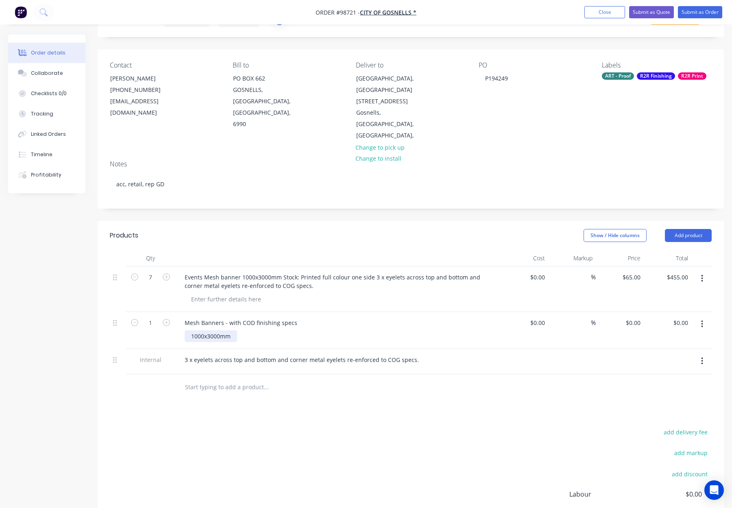
click at [203, 330] on div "1000x3000mm" at bounding box center [211, 336] width 52 height 12
drag, startPoint x: 208, startPoint y: 325, endPoint x: 222, endPoint y: 334, distance: 16.6
click at [208, 330] on div "1000 x3000mm" at bounding box center [212, 336] width 54 height 12
click at [293, 382] on input "text" at bounding box center [266, 387] width 163 height 16
click at [279, 415] on div "Products Show / Hide columns Add product Qty Cost Markup Price Total 7 Events M…" at bounding box center [411, 408] width 626 height 375
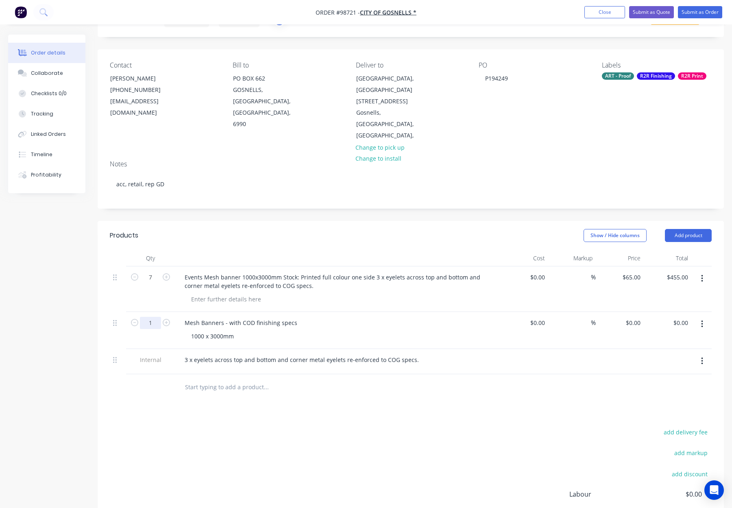
drag, startPoint x: 147, startPoint y: 315, endPoint x: 152, endPoint y: 315, distance: 4.9
click at [147, 317] on input "1" at bounding box center [150, 323] width 21 height 12
click at [153, 317] on input "1" at bounding box center [150, 323] width 21 height 12
type input "7"
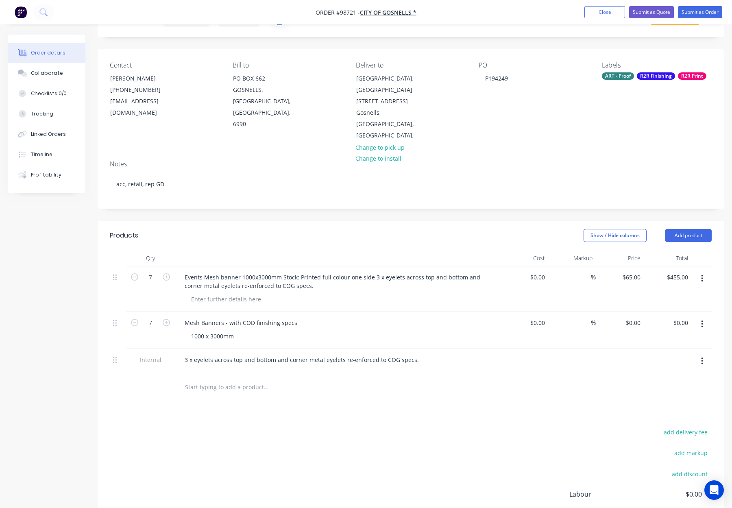
click at [576, 327] on div "%" at bounding box center [572, 330] width 48 height 37
click at [638, 317] on input "0" at bounding box center [634, 323] width 19 height 12
type input "$65.00"
type input "$455.00"
click at [601, 385] on div at bounding box center [411, 387] width 602 height 26
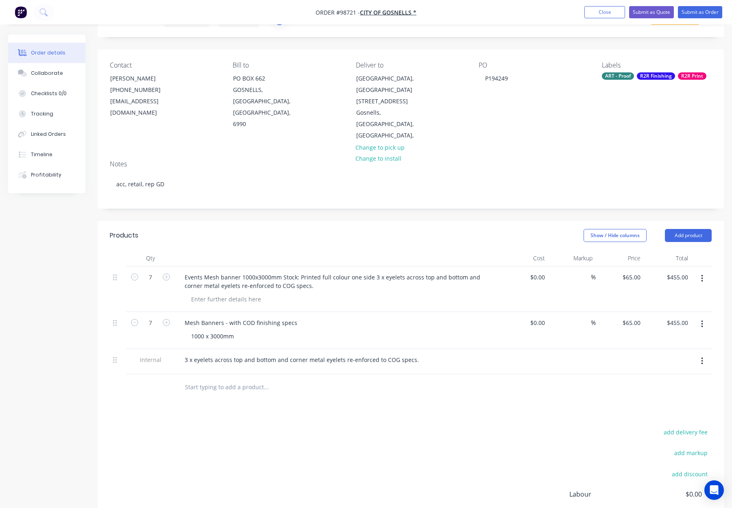
click at [700, 271] on button "button" at bounding box center [702, 278] width 19 height 15
click at [666, 340] on button "Delete" at bounding box center [673, 348] width 77 height 16
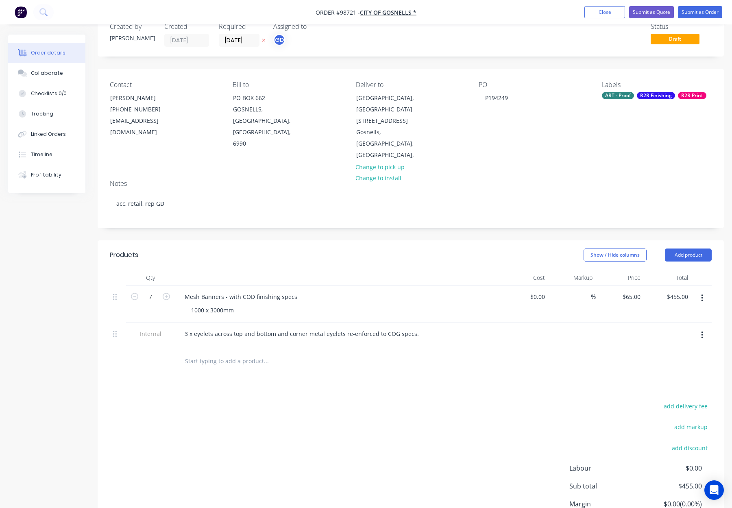
scroll to position [0, 0]
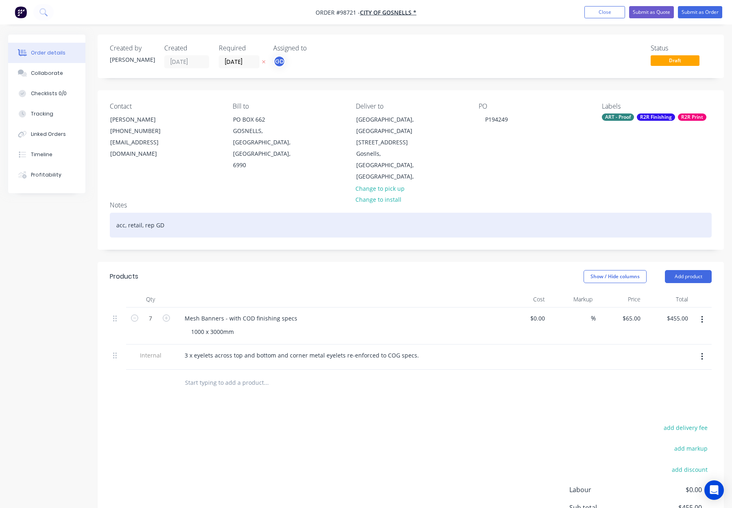
click at [223, 219] on div "acc, retail, rep GD" at bounding box center [411, 225] width 602 height 25
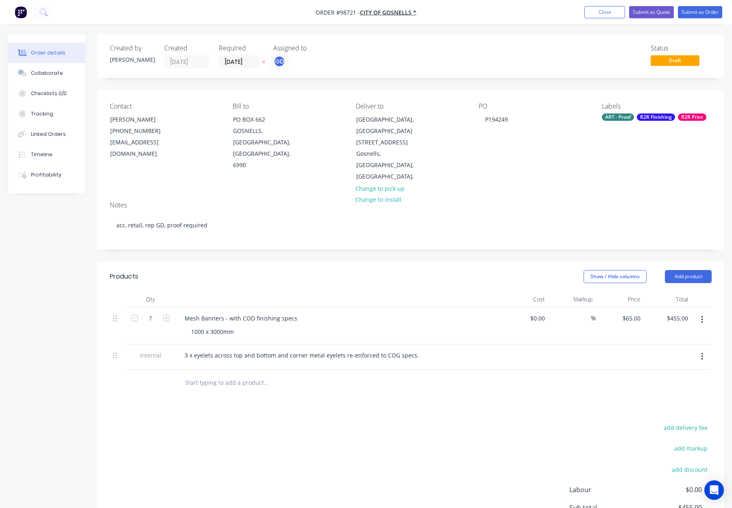
click at [319, 270] on div "Show / Hide columns Add product" at bounding box center [475, 276] width 474 height 13
click at [645, 119] on div "R2R Finishing" at bounding box center [656, 116] width 38 height 7
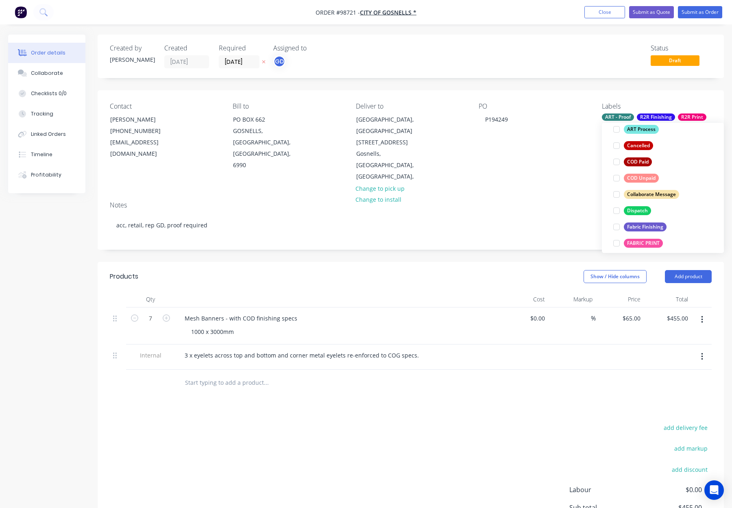
scroll to position [109, 0]
click at [645, 206] on div "Dispatch" at bounding box center [637, 209] width 27 height 9
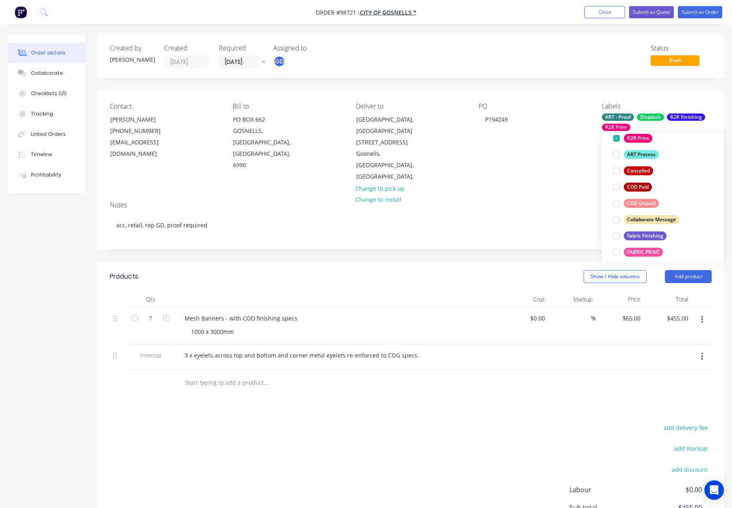
scroll to position [0, 0]
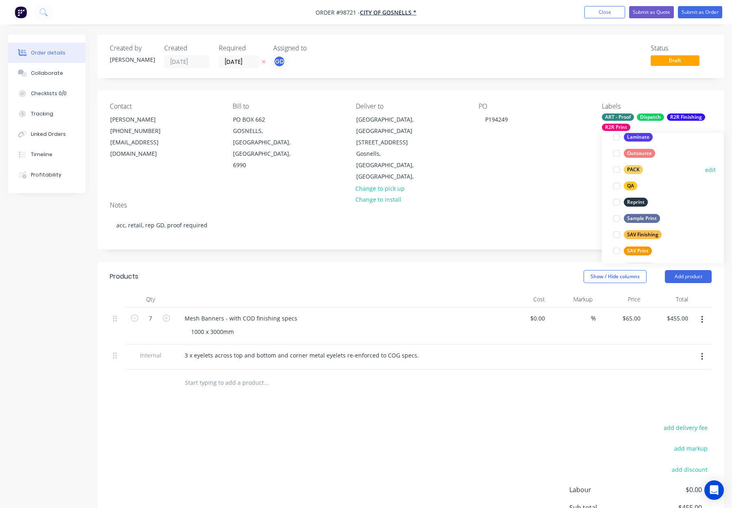
click at [637, 169] on div "PACK" at bounding box center [633, 169] width 19 height 9
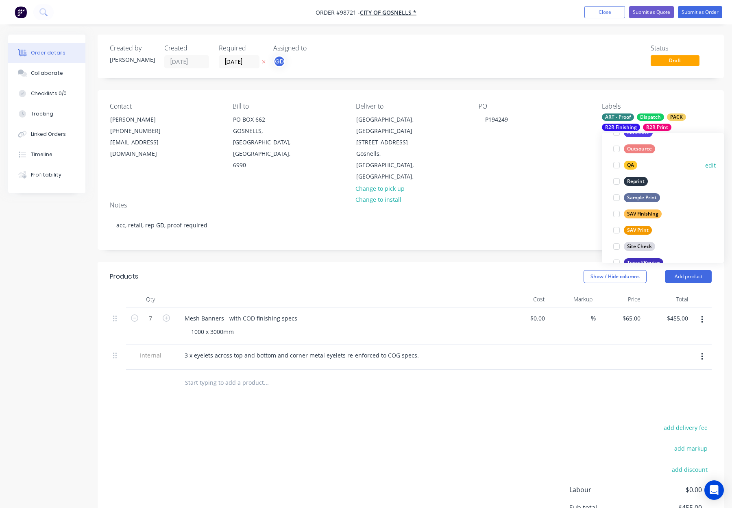
click at [628, 165] on div "QA" at bounding box center [630, 165] width 13 height 9
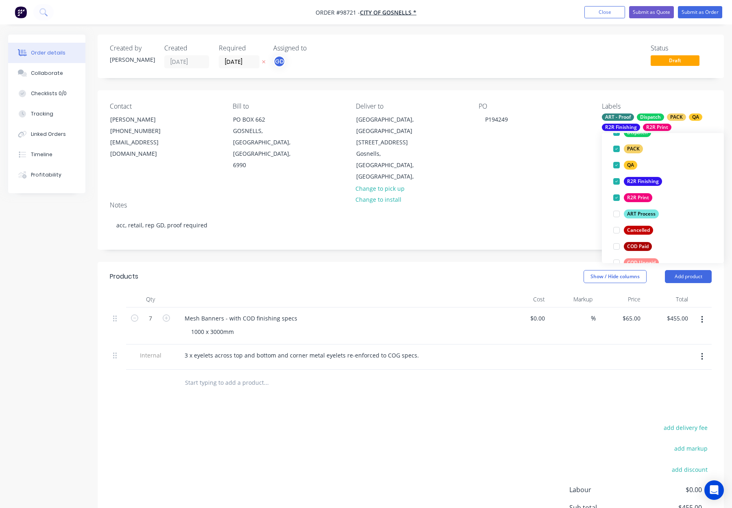
click at [542, 152] on div "PO P194249" at bounding box center [534, 143] width 110 height 80
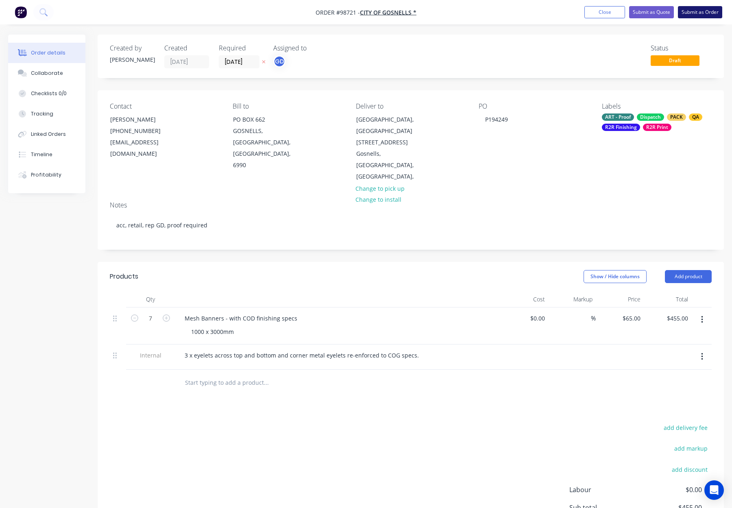
click at [701, 15] on button "Submit as Order" at bounding box center [700, 12] width 44 height 12
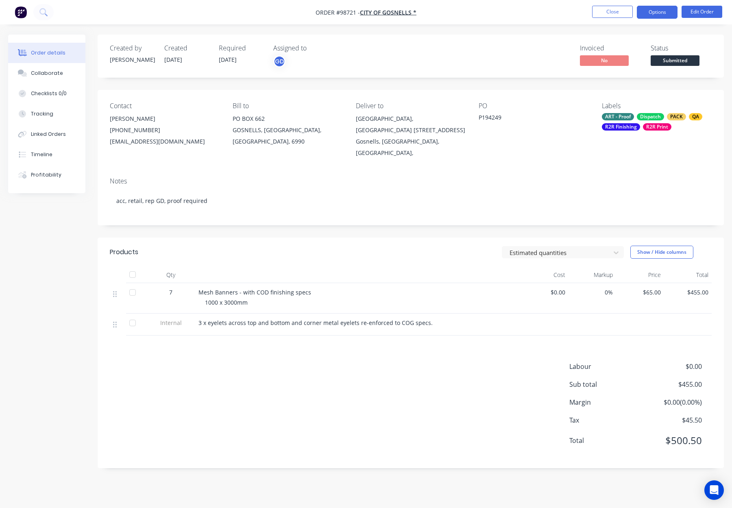
click at [653, 11] on button "Options" at bounding box center [657, 12] width 41 height 13
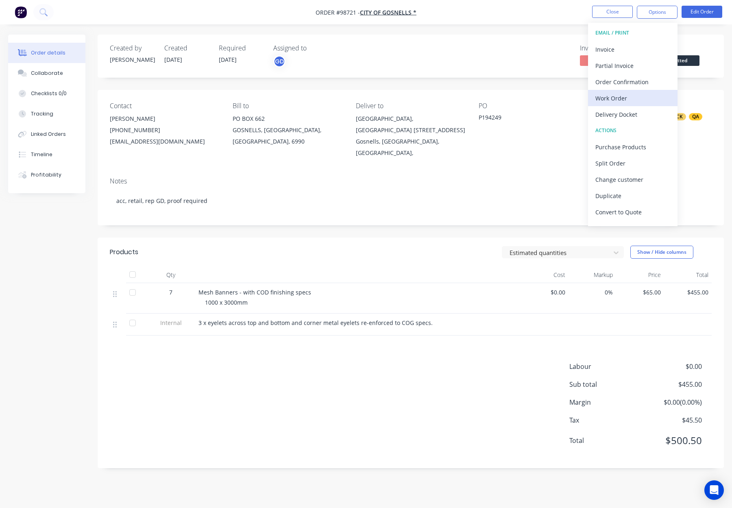
click at [629, 100] on div "Work Order" at bounding box center [633, 98] width 75 height 12
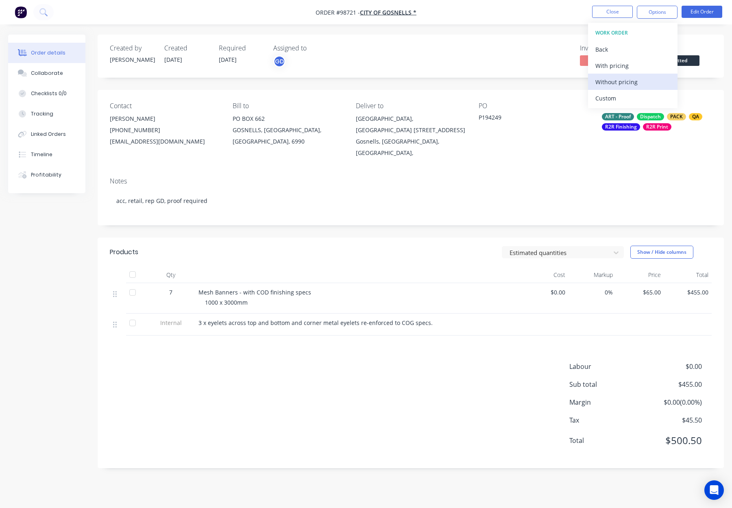
click at [631, 81] on div "Without pricing" at bounding box center [633, 82] width 75 height 12
click at [610, 11] on button "Close" at bounding box center [612, 12] width 41 height 12
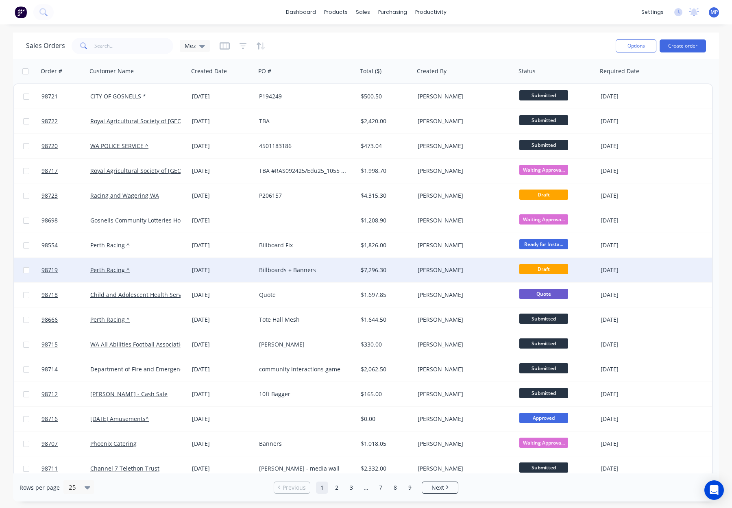
click at [469, 268] on div "[PERSON_NAME]" at bounding box center [463, 270] width 90 height 8
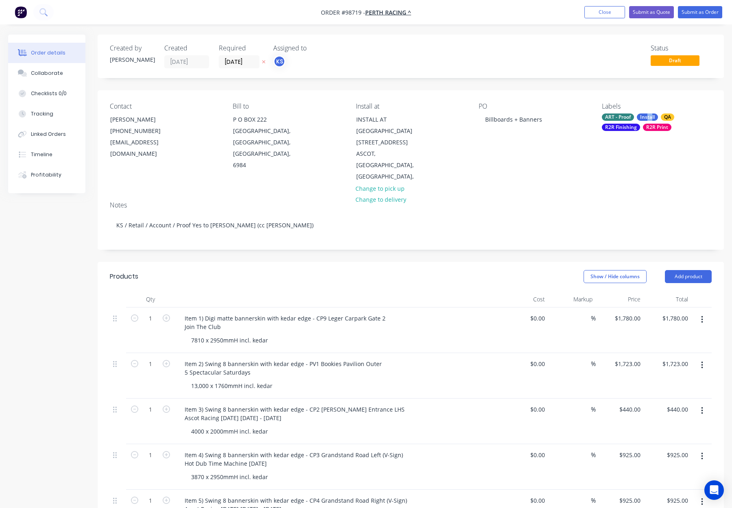
click at [648, 118] on div "Install" at bounding box center [647, 116] width 21 height 7
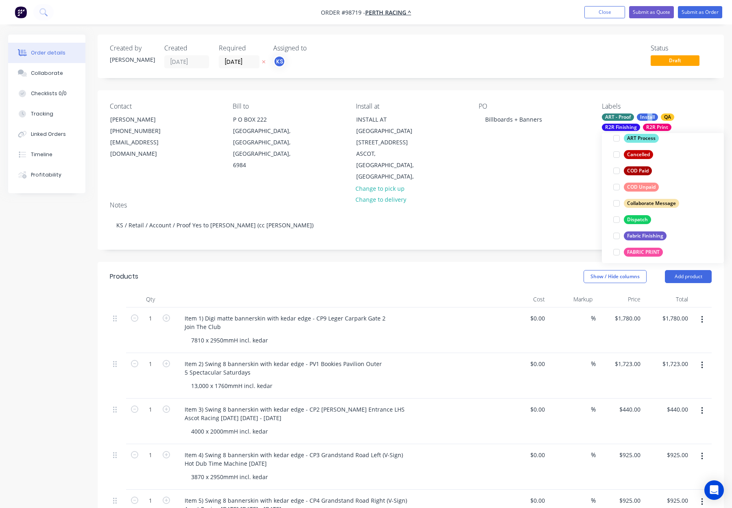
scroll to position [146, 0]
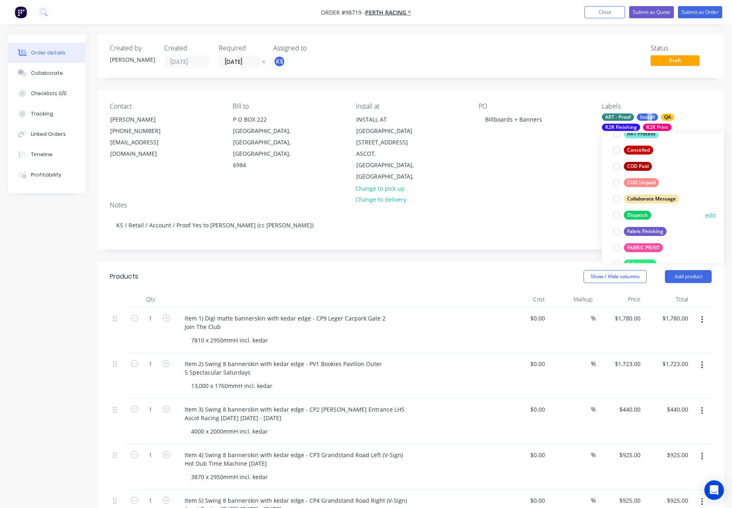
drag, startPoint x: 634, startPoint y: 213, endPoint x: 644, endPoint y: 206, distance: 12.0
click at [634, 213] on div "Dispatch" at bounding box center [637, 215] width 27 height 9
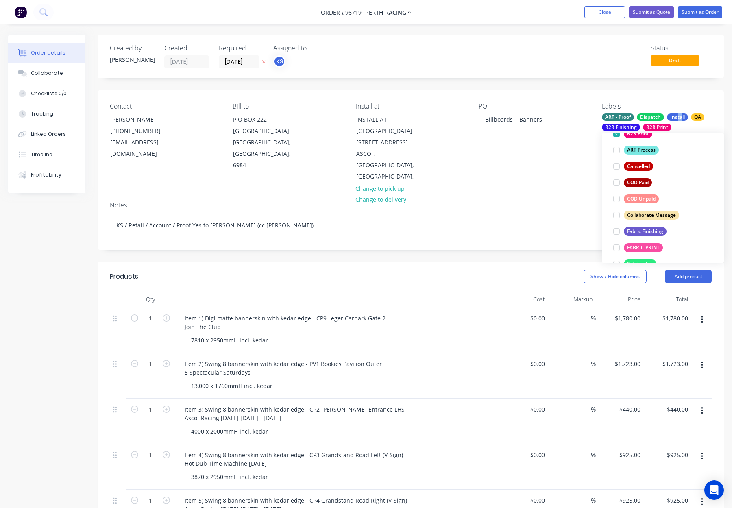
scroll to position [0, 0]
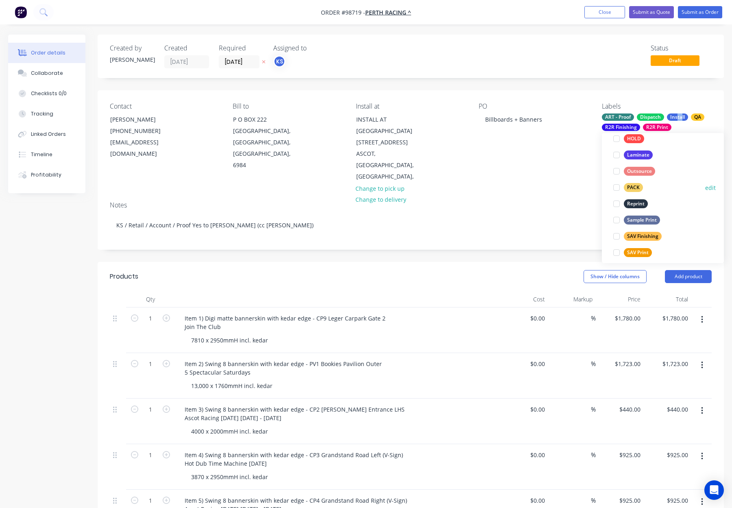
drag, startPoint x: 631, startPoint y: 188, endPoint x: 654, endPoint y: 186, distance: 23.2
click at [631, 188] on div "PACK" at bounding box center [633, 187] width 19 height 9
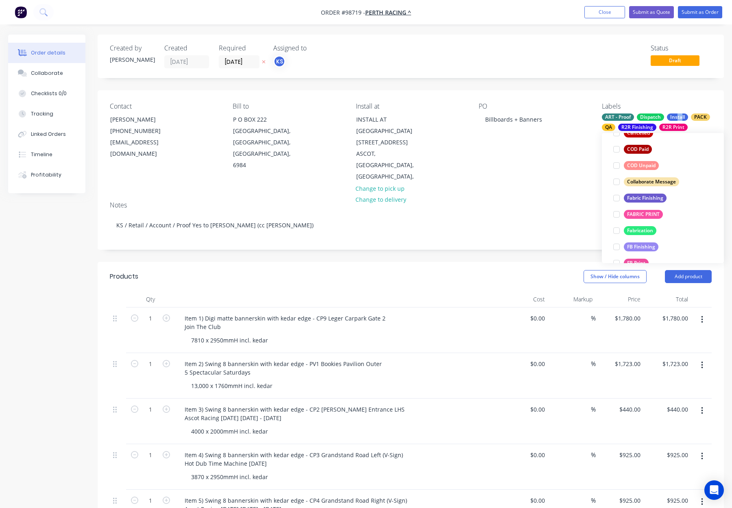
scroll to position [184, 0]
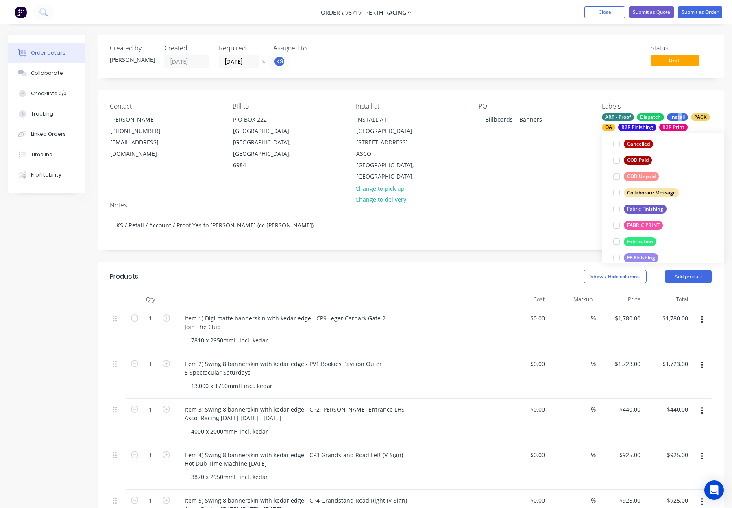
click at [532, 168] on div "PO Billboards + Banners" at bounding box center [534, 143] width 110 height 80
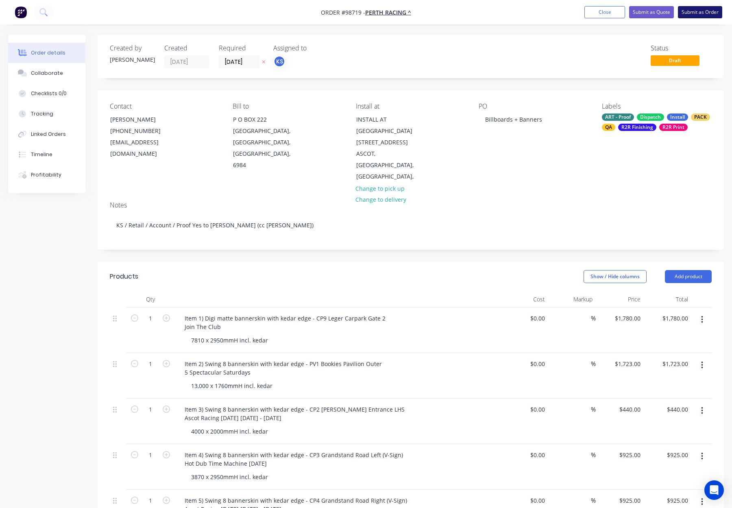
click at [693, 14] on button "Submit as Order" at bounding box center [700, 12] width 44 height 12
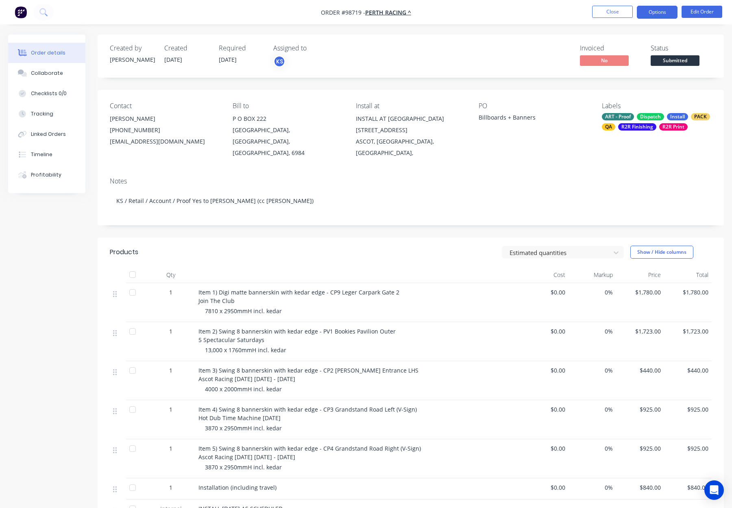
click at [651, 13] on button "Options" at bounding box center [657, 12] width 41 height 13
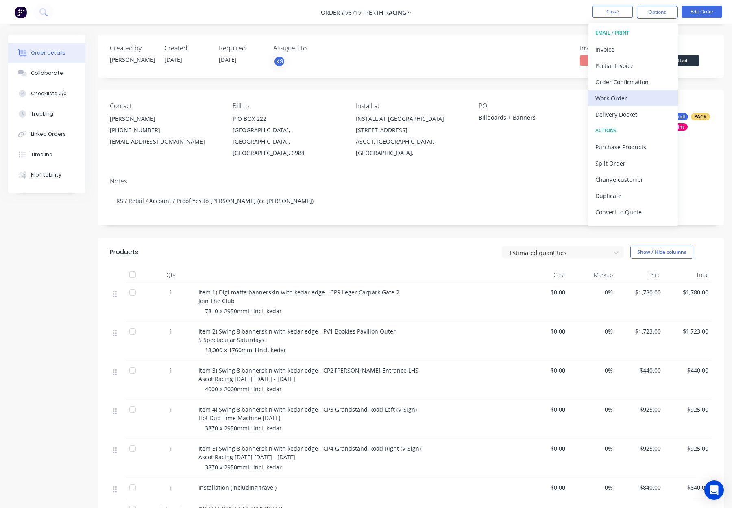
click at [642, 90] on button "Work Order" at bounding box center [632, 98] width 89 height 16
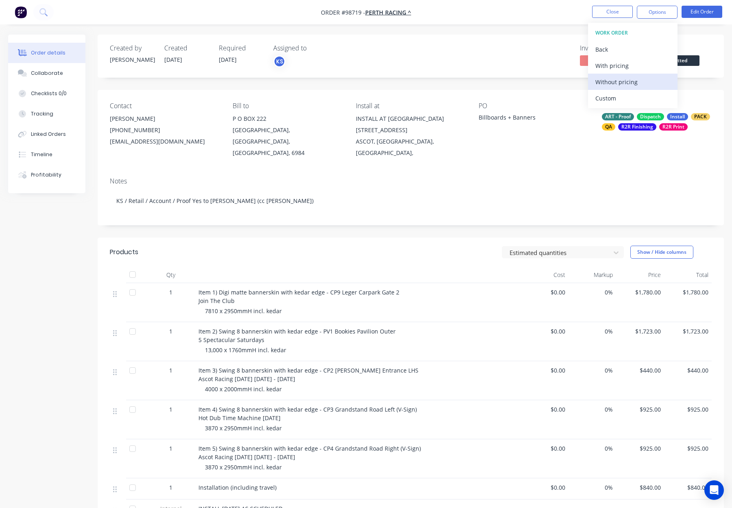
click at [642, 83] on div "Without pricing" at bounding box center [633, 82] width 75 height 12
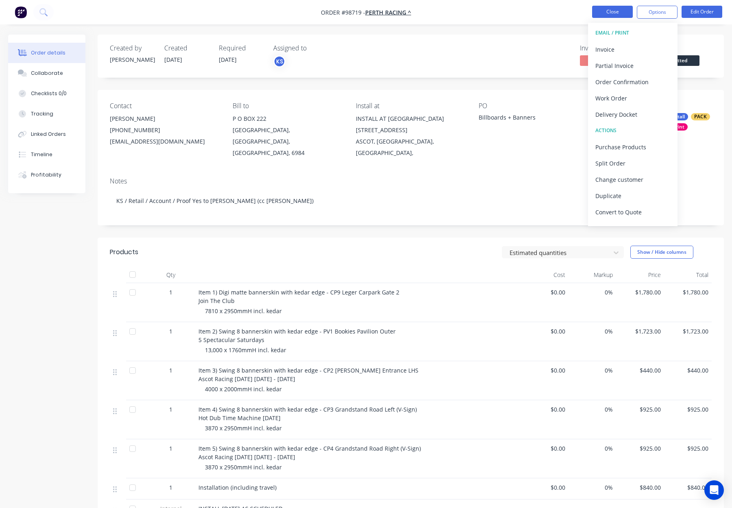
click at [624, 11] on button "Close" at bounding box center [612, 12] width 41 height 12
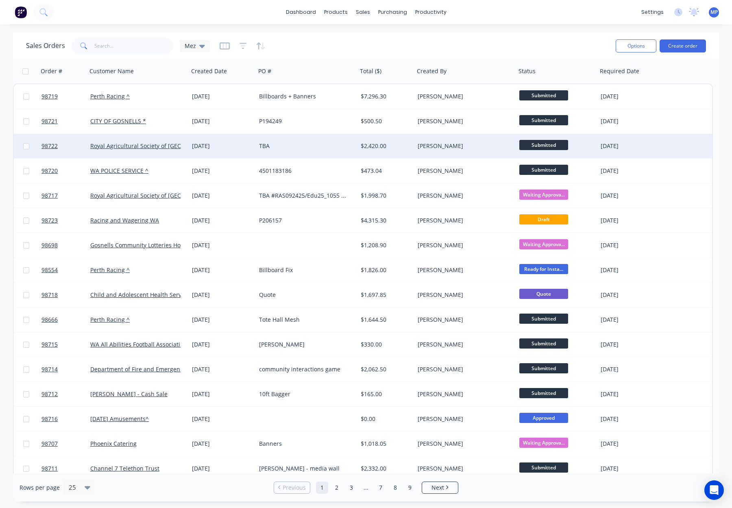
click at [344, 151] on div "TBA" at bounding box center [307, 146] width 102 height 24
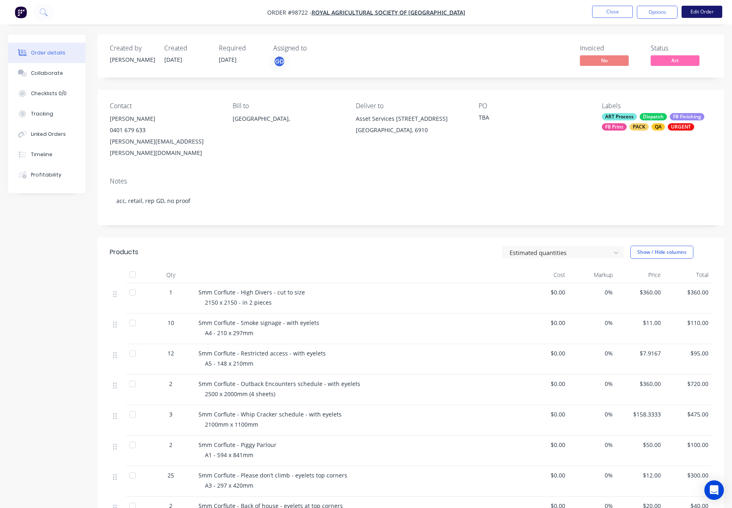
click at [700, 11] on button "Edit Order" at bounding box center [702, 12] width 41 height 12
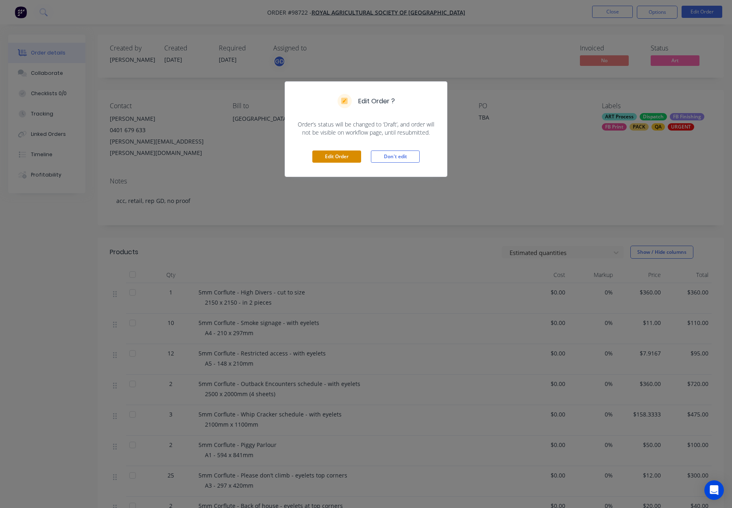
click at [338, 155] on button "Edit Order" at bounding box center [336, 157] width 49 height 12
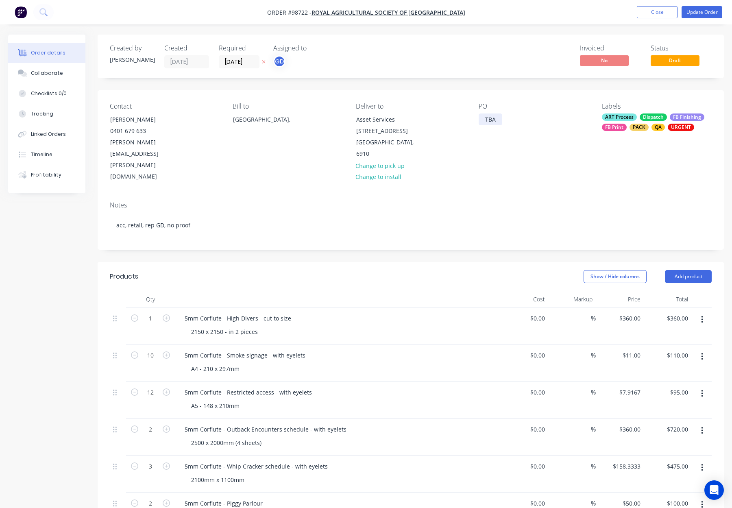
drag, startPoint x: 492, startPoint y: 115, endPoint x: 499, endPoint y: 118, distance: 7.5
click at [492, 115] on div "TBA" at bounding box center [491, 119] width 24 height 12
click at [499, 118] on div "TBA" at bounding box center [491, 119] width 24 height 12
click at [493, 151] on div "Contact Ryan Holmes 0401 679 633 Ryan.Holmes@raswa.org.au Bill to Australia, De…" at bounding box center [411, 142] width 626 height 105
click at [698, 11] on button "Update Order" at bounding box center [702, 12] width 41 height 12
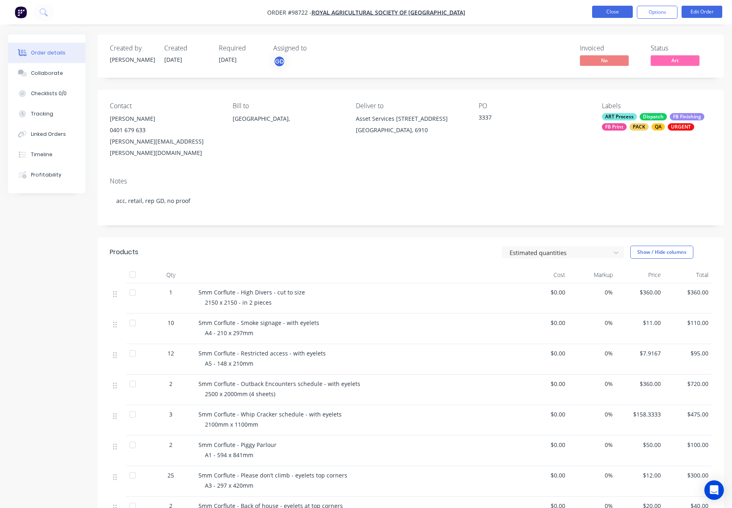
click at [607, 12] on button "Close" at bounding box center [612, 12] width 41 height 12
